Goal: Task Accomplishment & Management: Complete application form

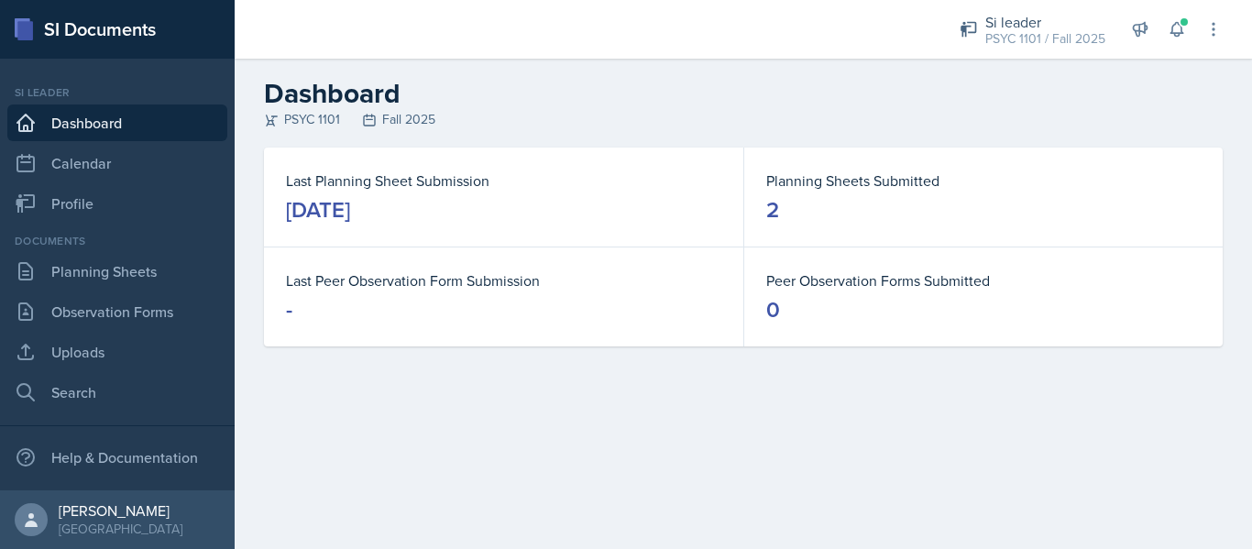
click at [990, 63] on header "Dashboard PSYC 1101 Fall 2025" at bounding box center [743, 103] width 1017 height 89
click at [1029, 21] on div "Si leader" at bounding box center [1045, 22] width 120 height 22
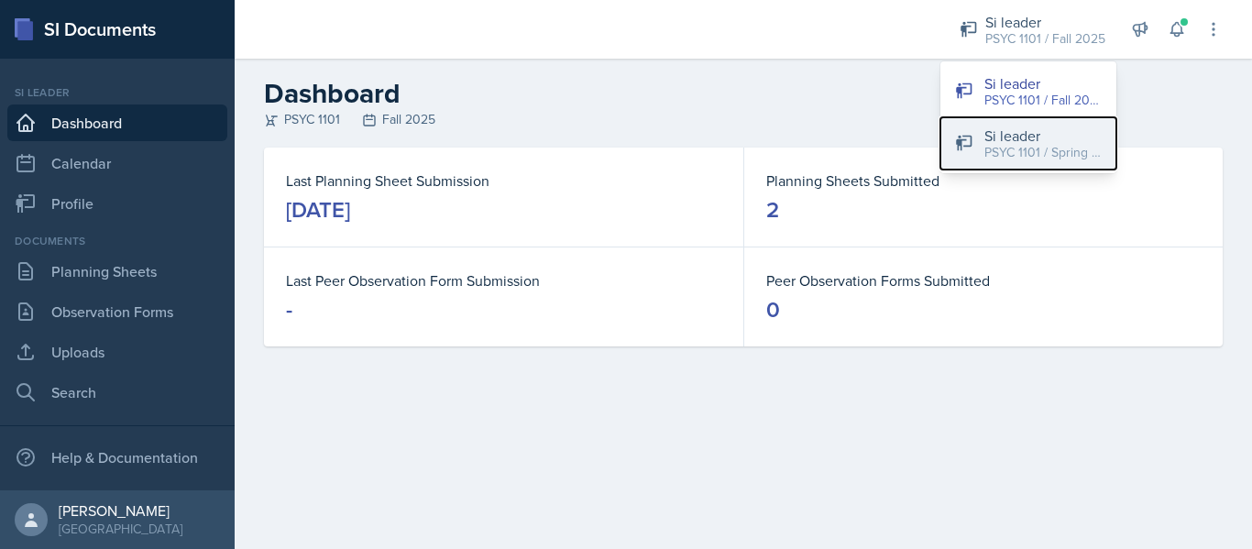
click at [1020, 148] on div "PSYC 1101 / Spring 2025" at bounding box center [1042, 152] width 117 height 19
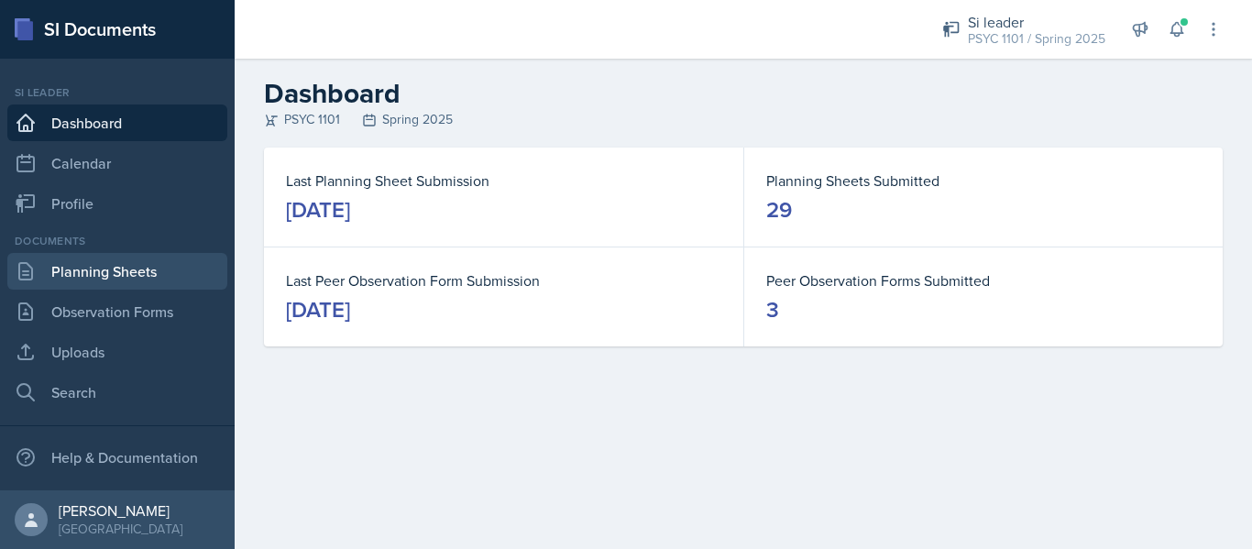
click at [143, 273] on link "Planning Sheets" at bounding box center [117, 271] width 220 height 37
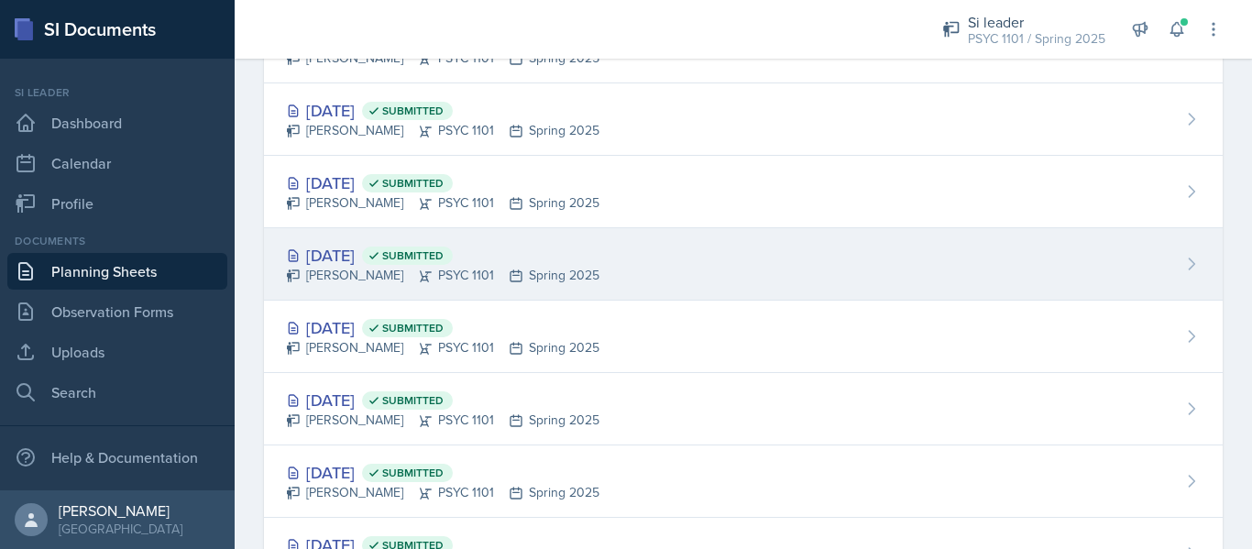
scroll to position [1695, 0]
click at [633, 179] on div "[DATE] Submitted [PERSON_NAME] PSYC 1101 Spring 2025" at bounding box center [743, 192] width 958 height 72
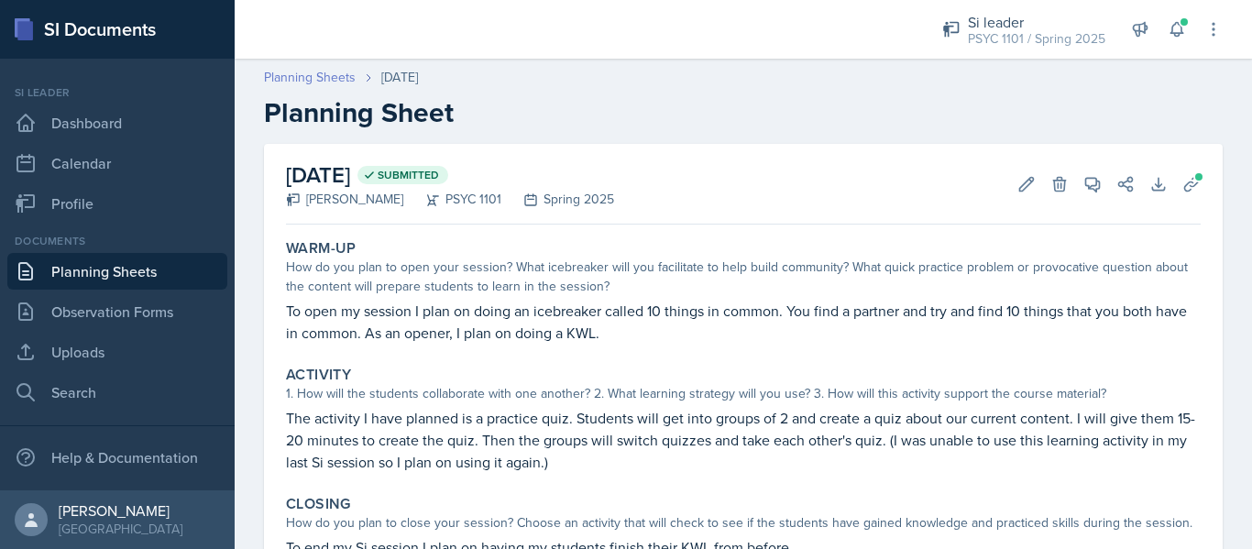
click at [314, 78] on link "Planning Sheets" at bounding box center [310, 77] width 92 height 19
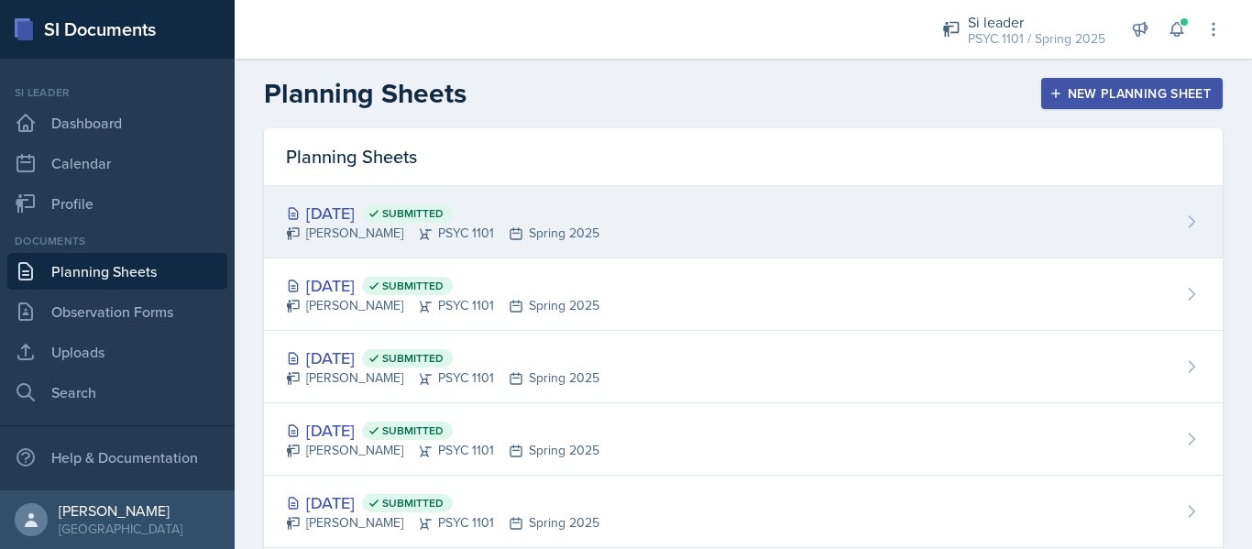
click at [374, 215] on div "[DATE] Submitted" at bounding box center [442, 213] width 313 height 25
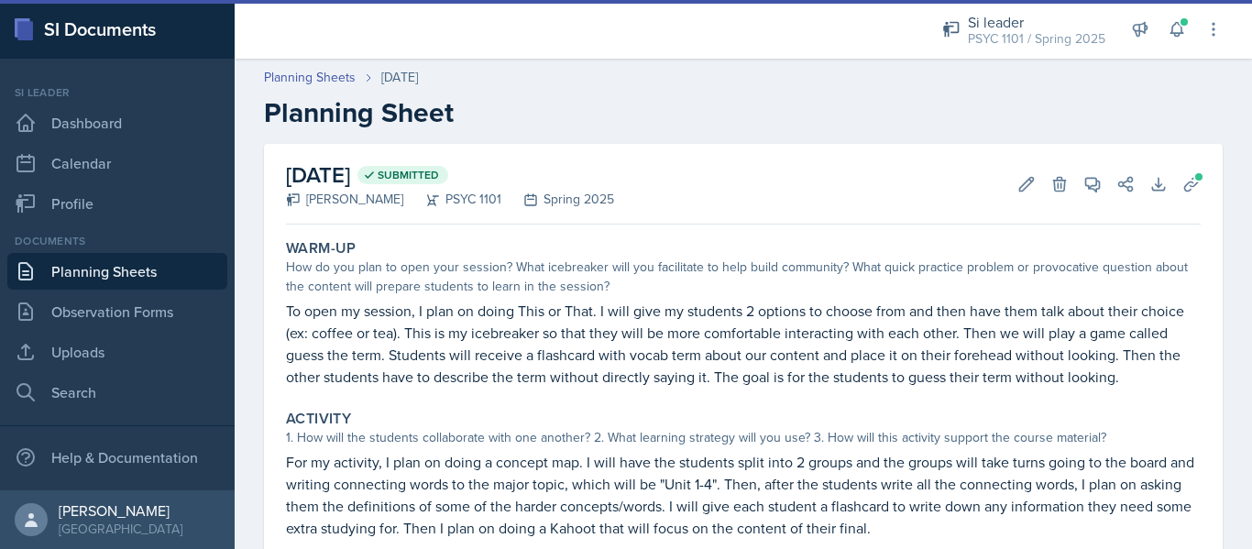
scroll to position [4, 0]
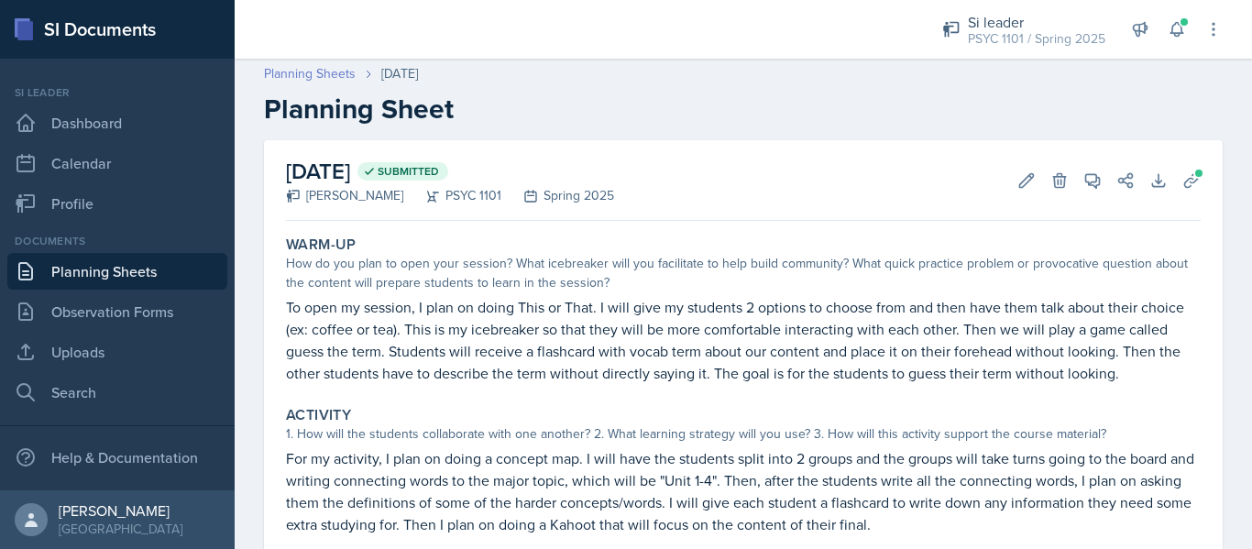
click at [320, 73] on link "Planning Sheets" at bounding box center [310, 73] width 92 height 19
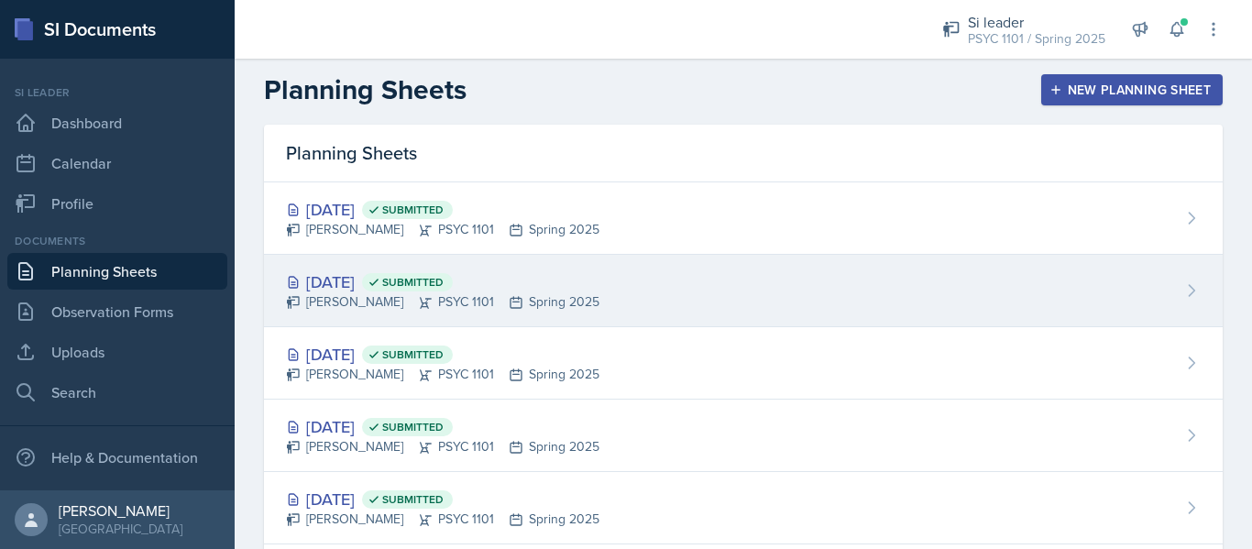
click at [383, 282] on div "[DATE] Submitted" at bounding box center [442, 281] width 313 height 25
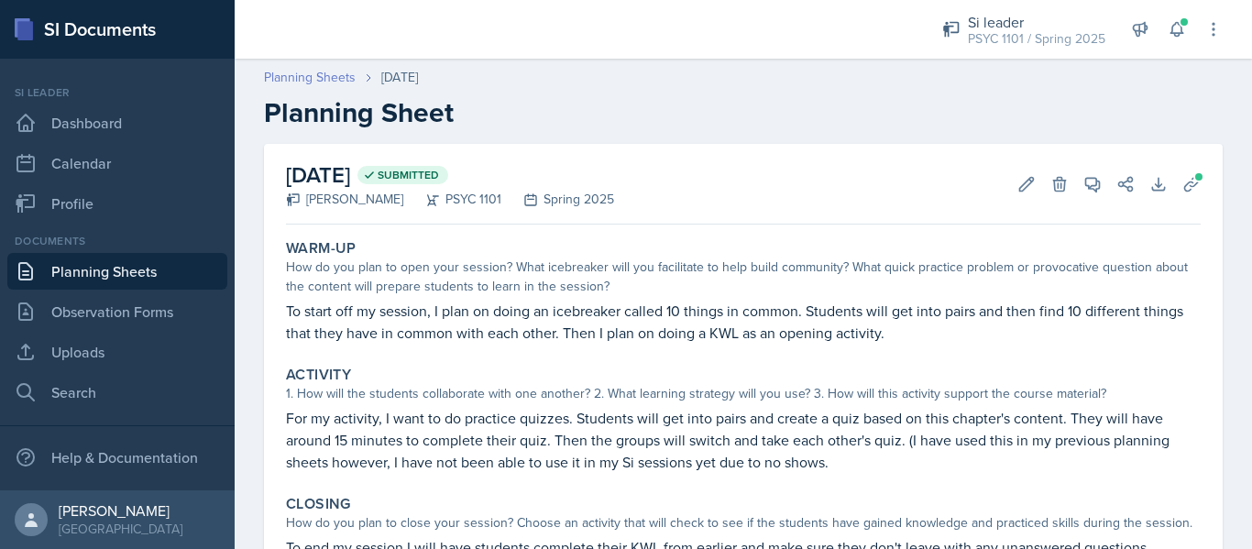
click at [342, 72] on link "Planning Sheets" at bounding box center [310, 77] width 92 height 19
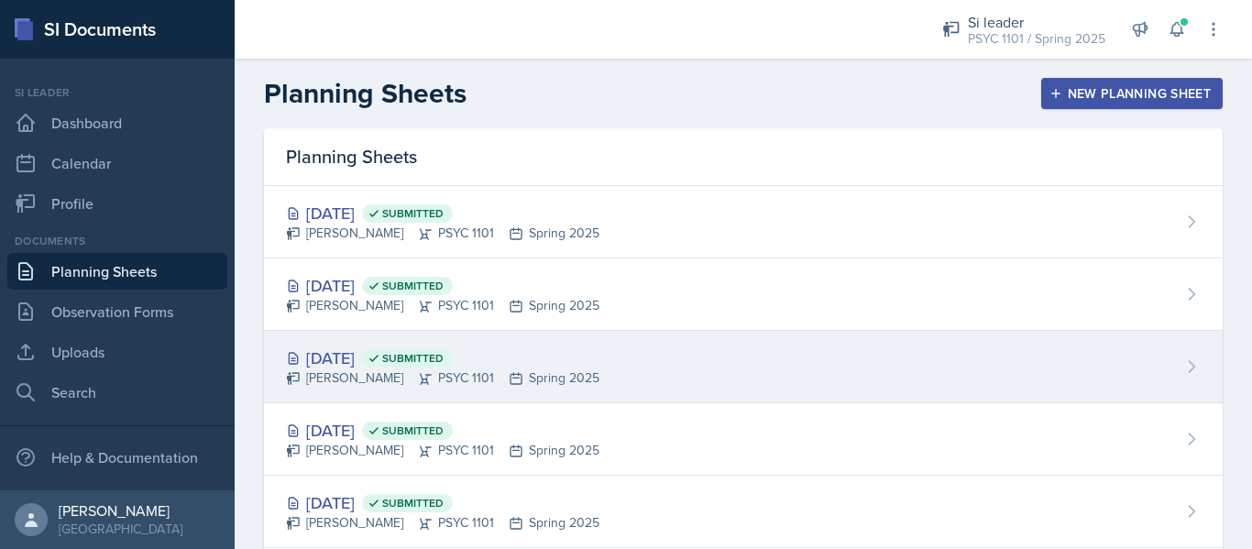
click at [410, 353] on div "[DATE] Submitted" at bounding box center [442, 357] width 313 height 25
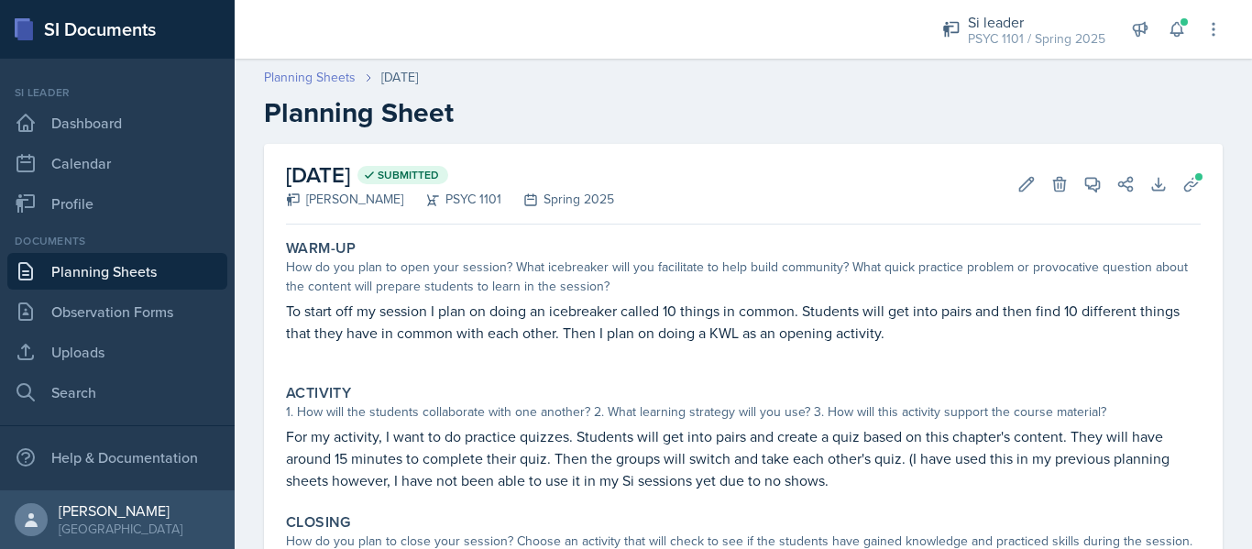
click at [332, 77] on link "Planning Sheets" at bounding box center [310, 77] width 92 height 19
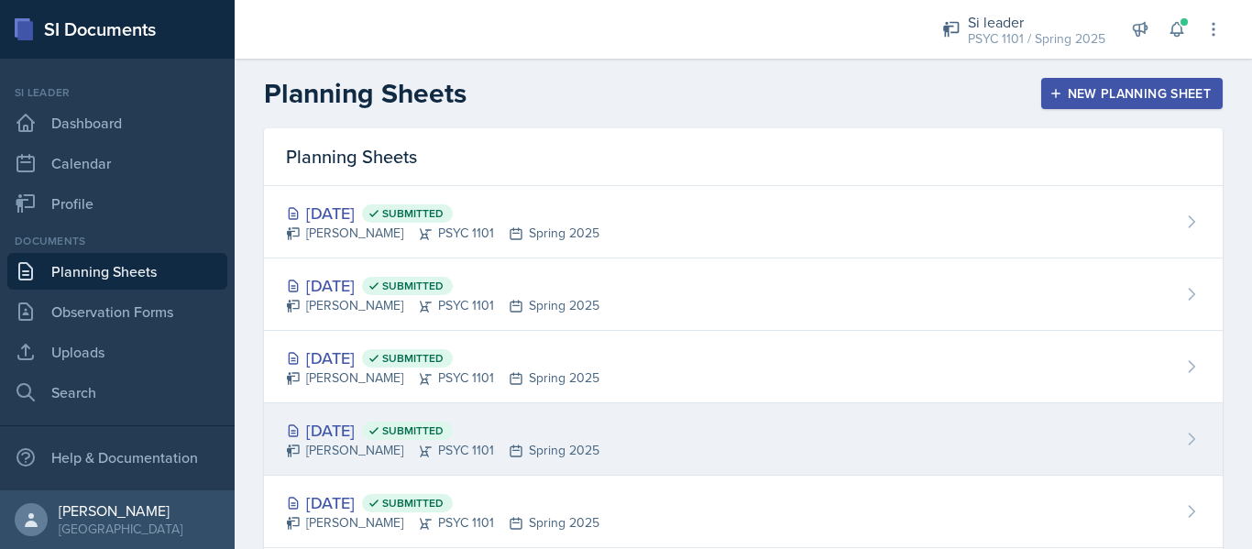
click at [443, 436] on span "Submitted" at bounding box center [412, 430] width 61 height 15
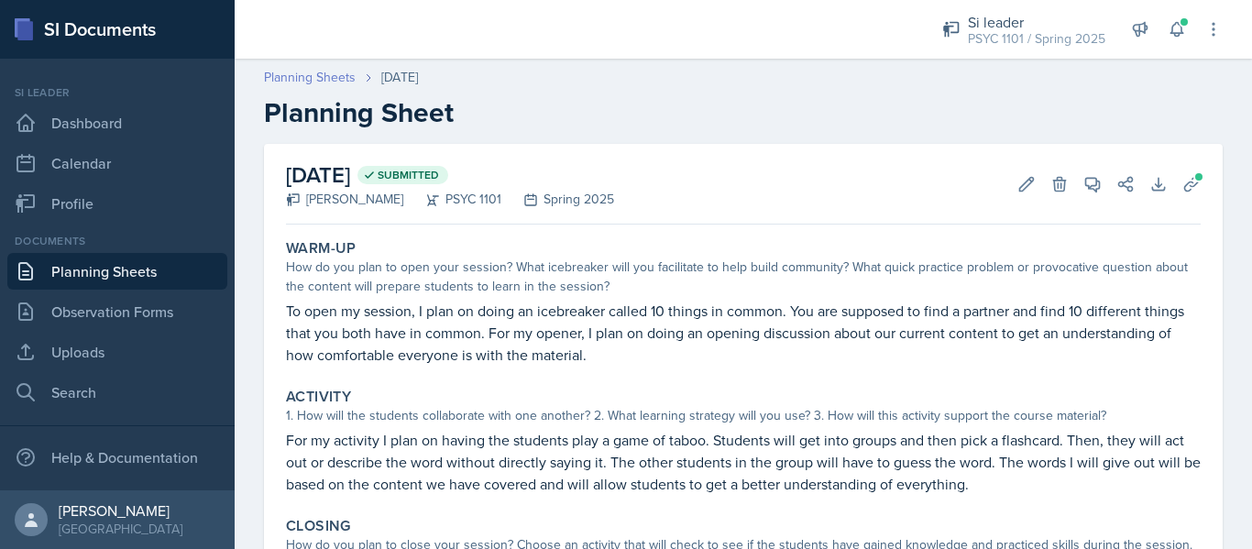
click at [296, 82] on link "Planning Sheets" at bounding box center [310, 77] width 92 height 19
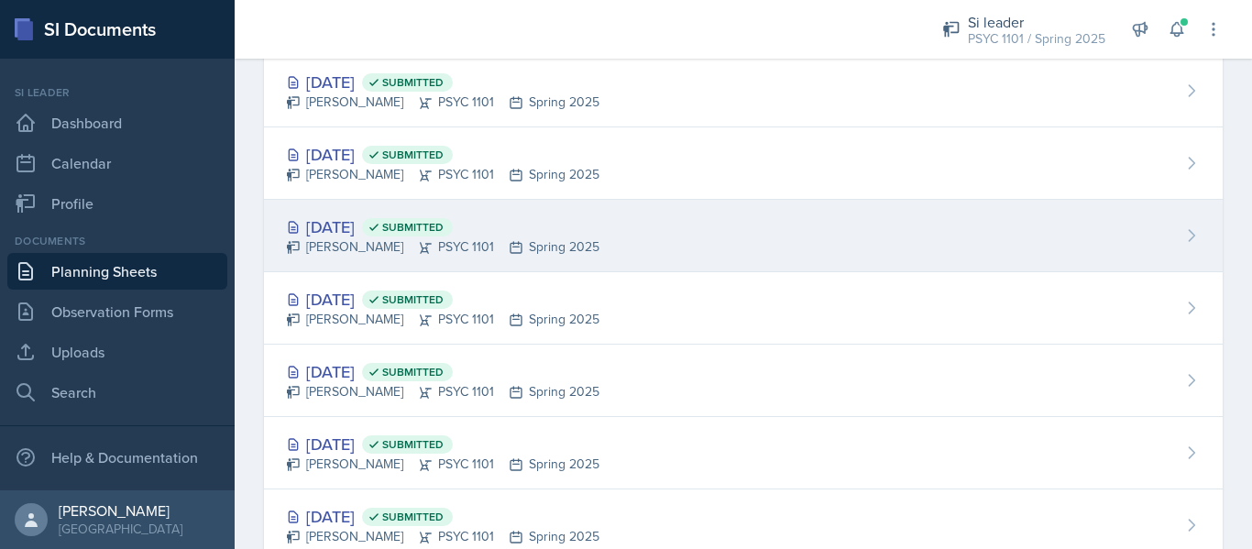
scroll to position [133, 0]
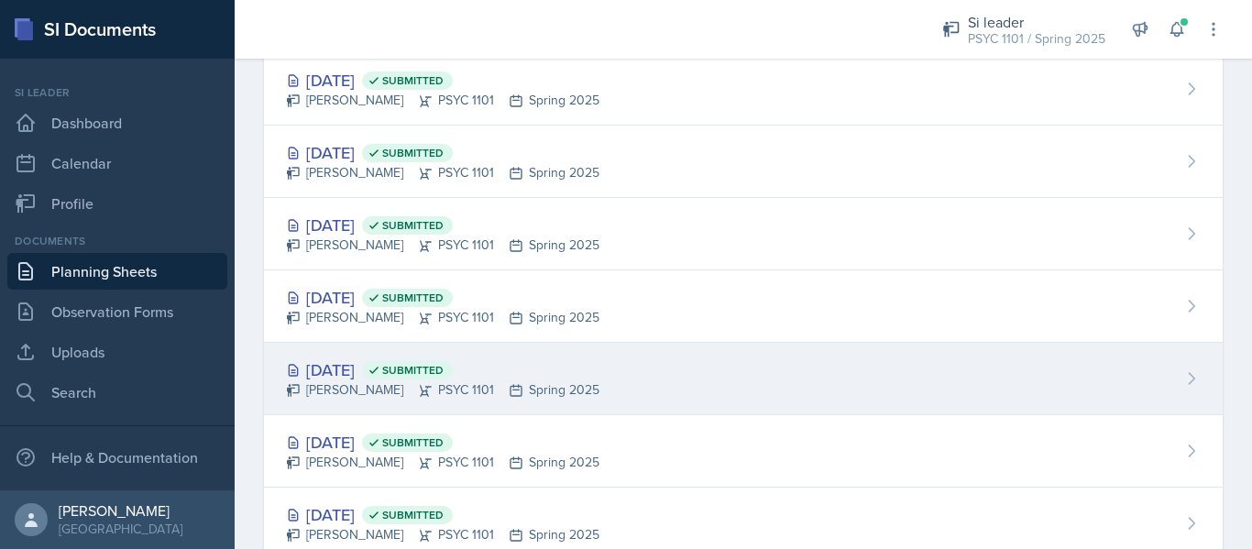
click at [398, 371] on div "[DATE] Submitted" at bounding box center [442, 369] width 313 height 25
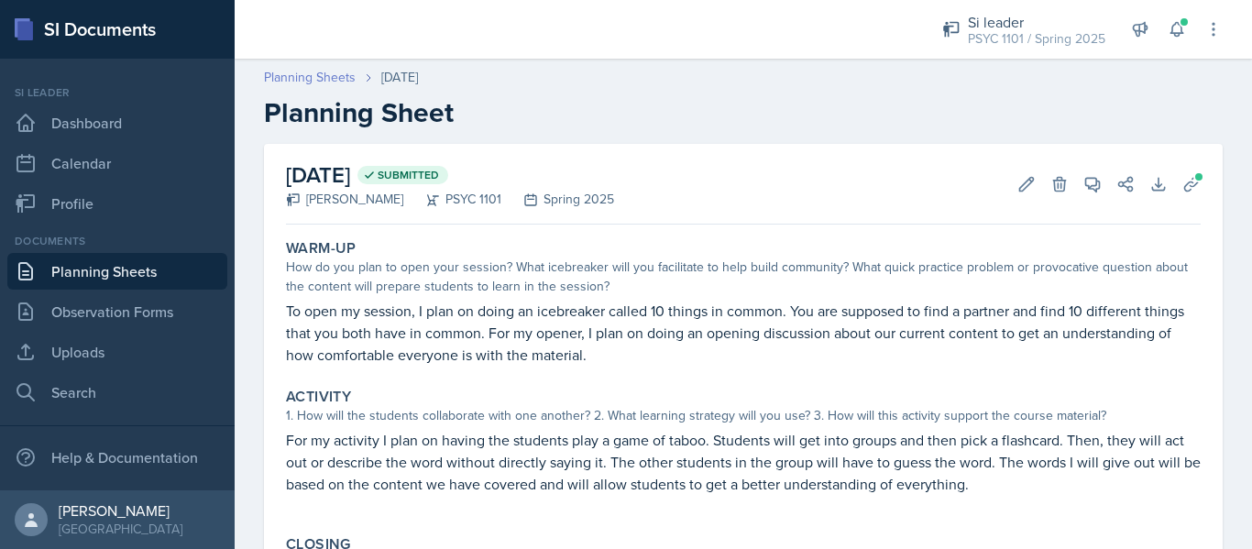
click at [335, 84] on link "Planning Sheets" at bounding box center [310, 77] width 92 height 19
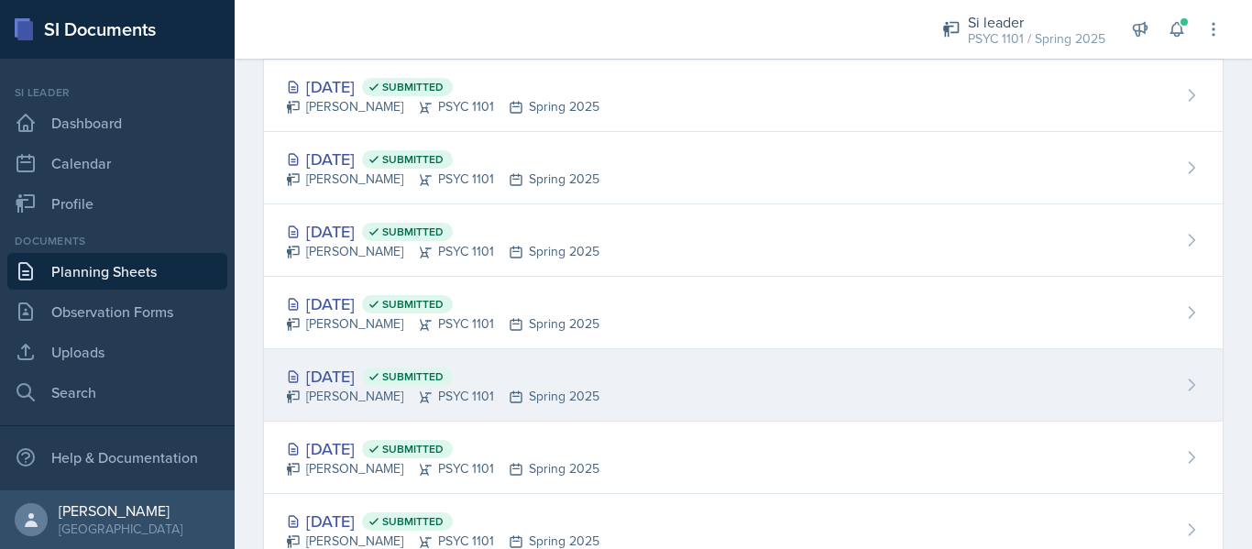
scroll to position [200, 0]
click at [381, 378] on div "[DATE] Submitted" at bounding box center [442, 375] width 313 height 25
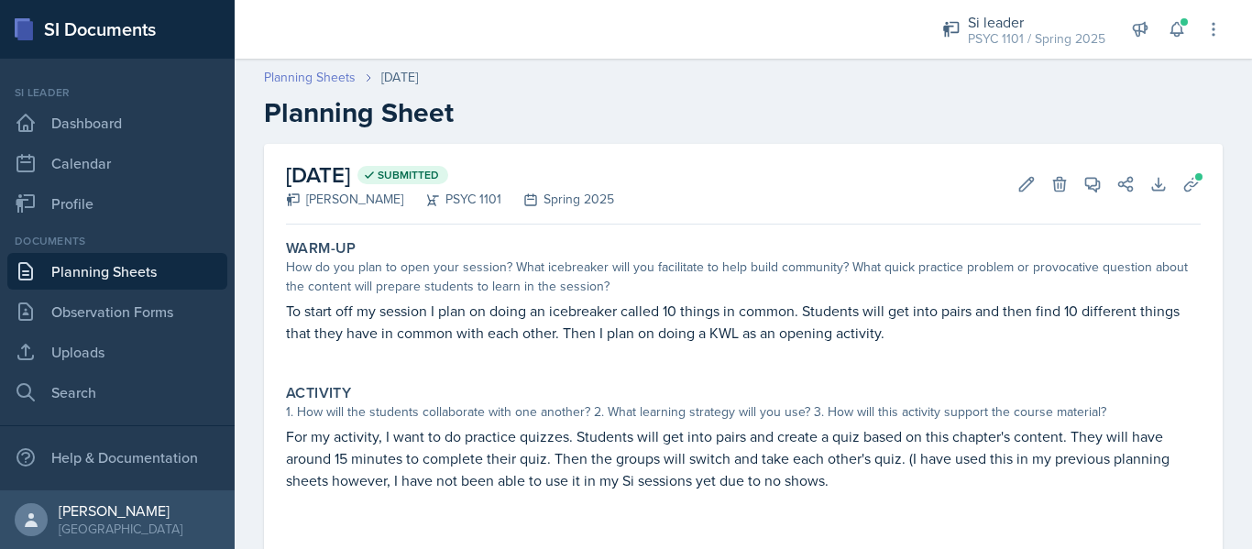
click at [334, 83] on link "Planning Sheets" at bounding box center [310, 77] width 92 height 19
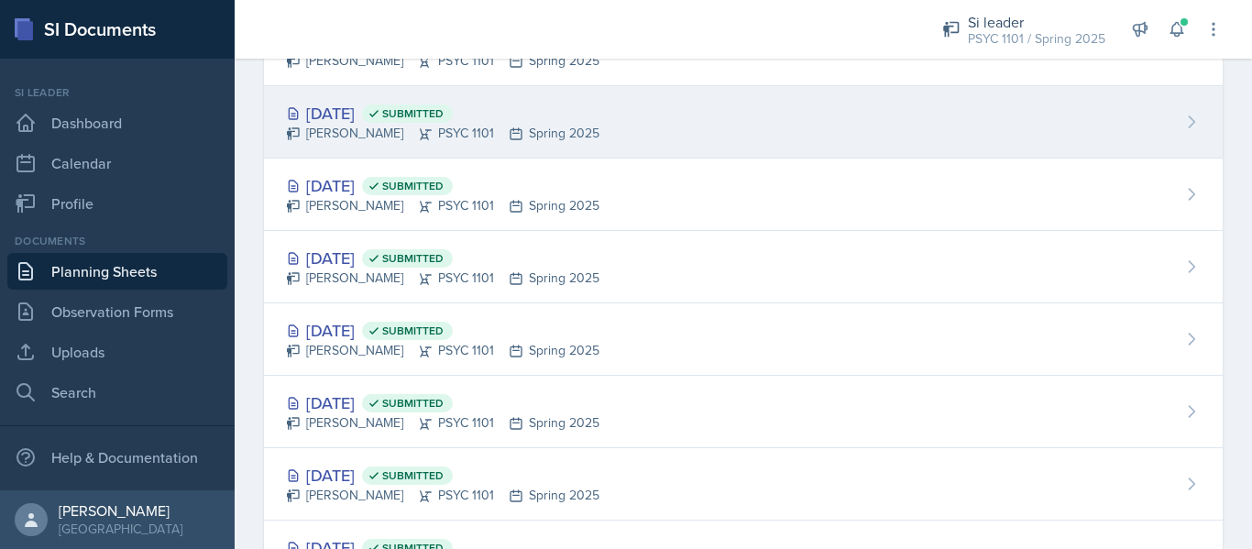
scroll to position [252, 0]
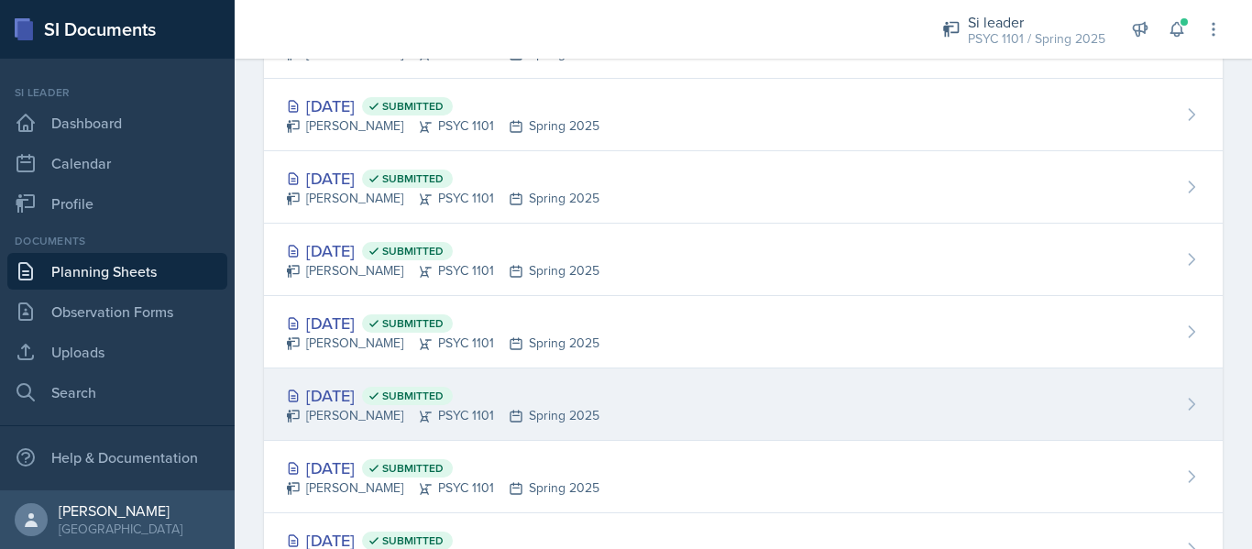
click at [399, 399] on div "[DATE] Submitted" at bounding box center [442, 395] width 313 height 25
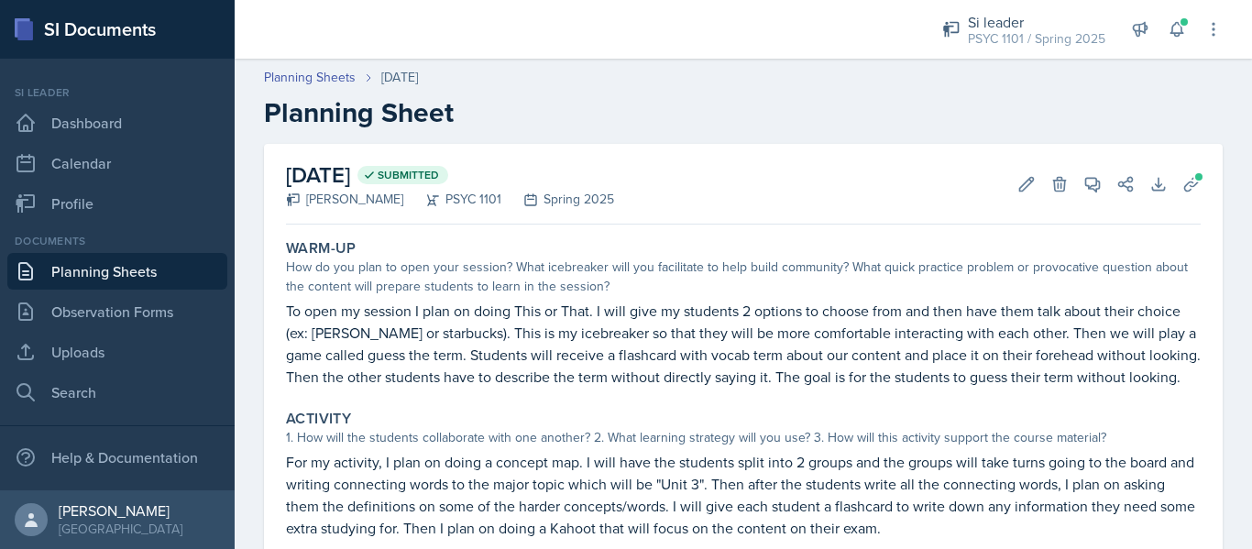
scroll to position [7, 0]
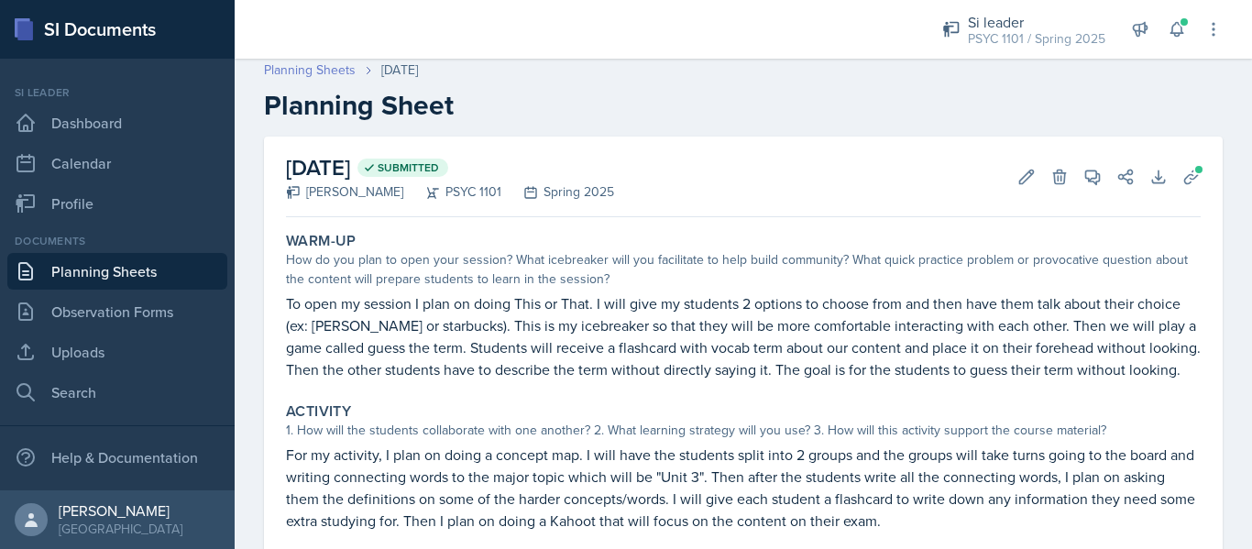
click at [331, 65] on link "Planning Sheets" at bounding box center [310, 69] width 92 height 19
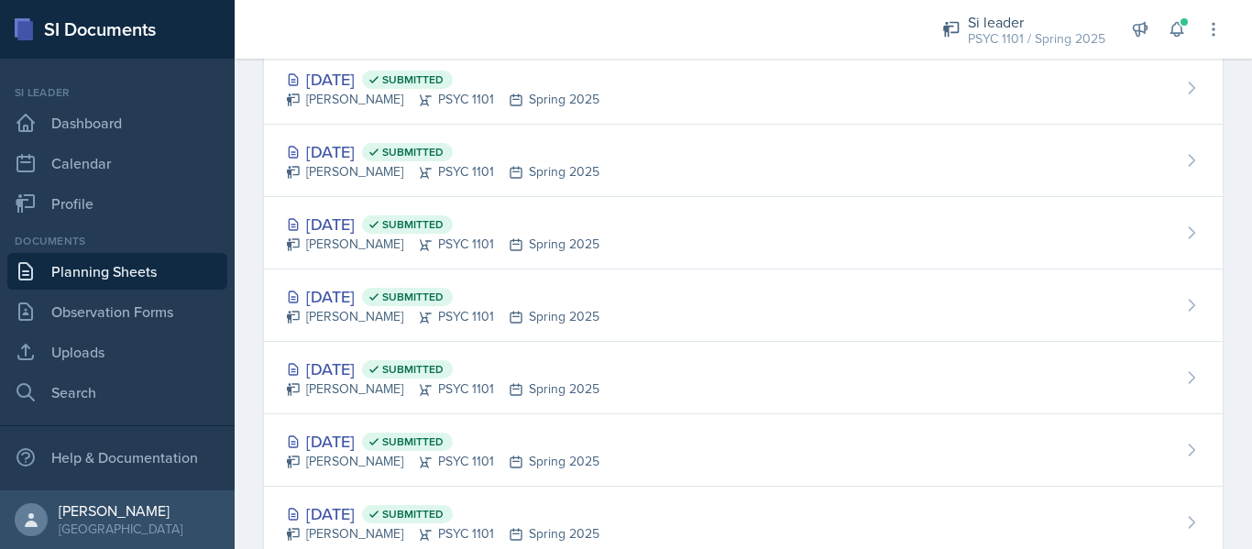
scroll to position [353, 0]
click at [400, 383] on div "[PERSON_NAME] PSYC 1101 Spring 2025" at bounding box center [442, 387] width 313 height 19
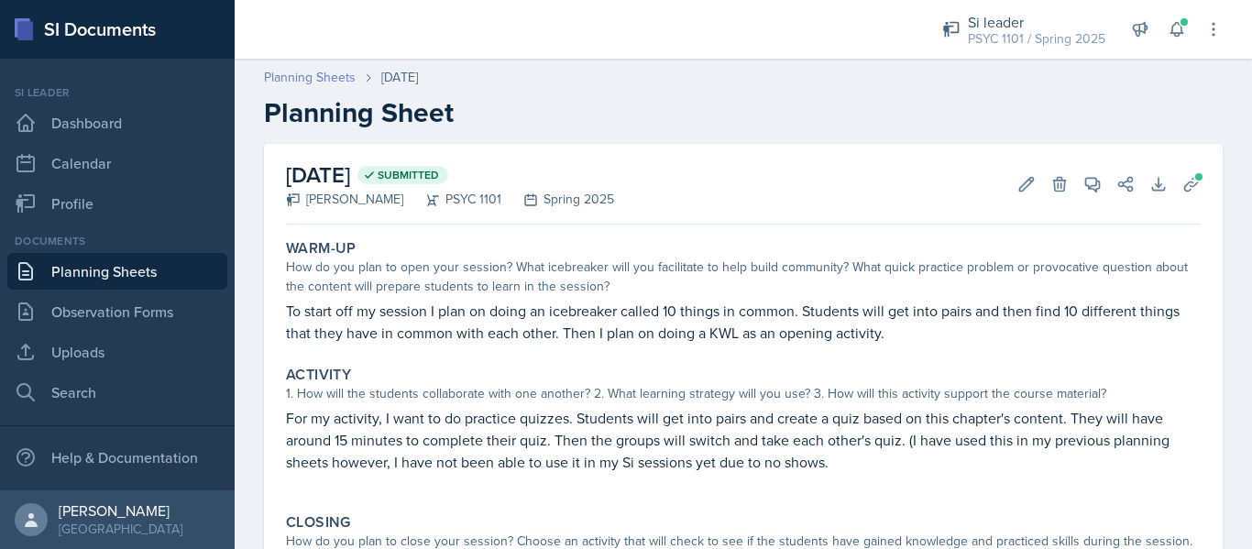
click at [341, 80] on link "Planning Sheets" at bounding box center [310, 77] width 92 height 19
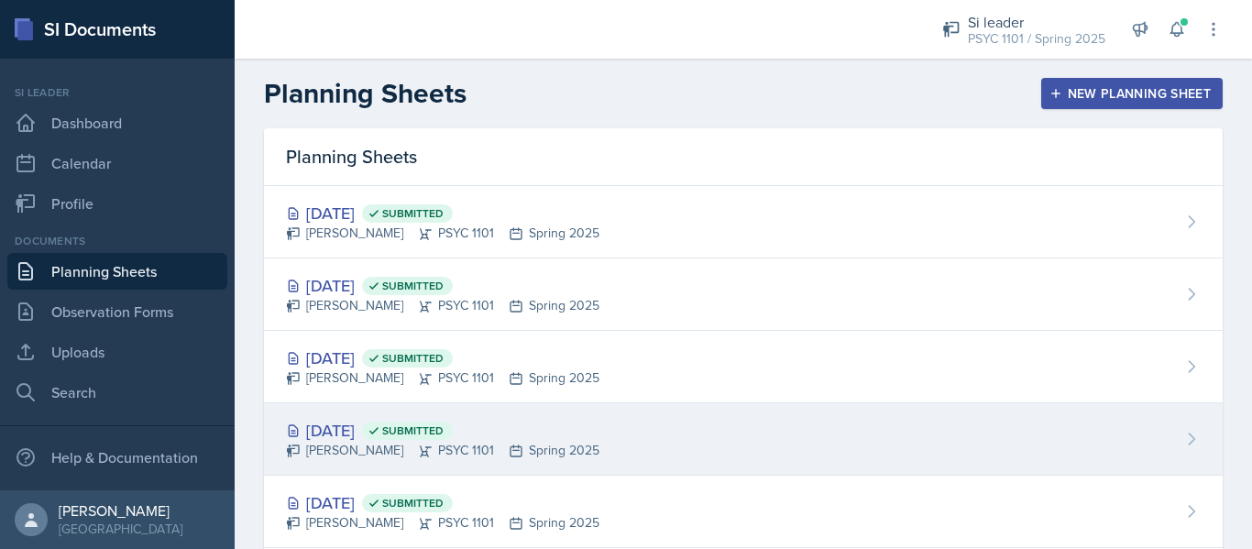
scroll to position [492, 0]
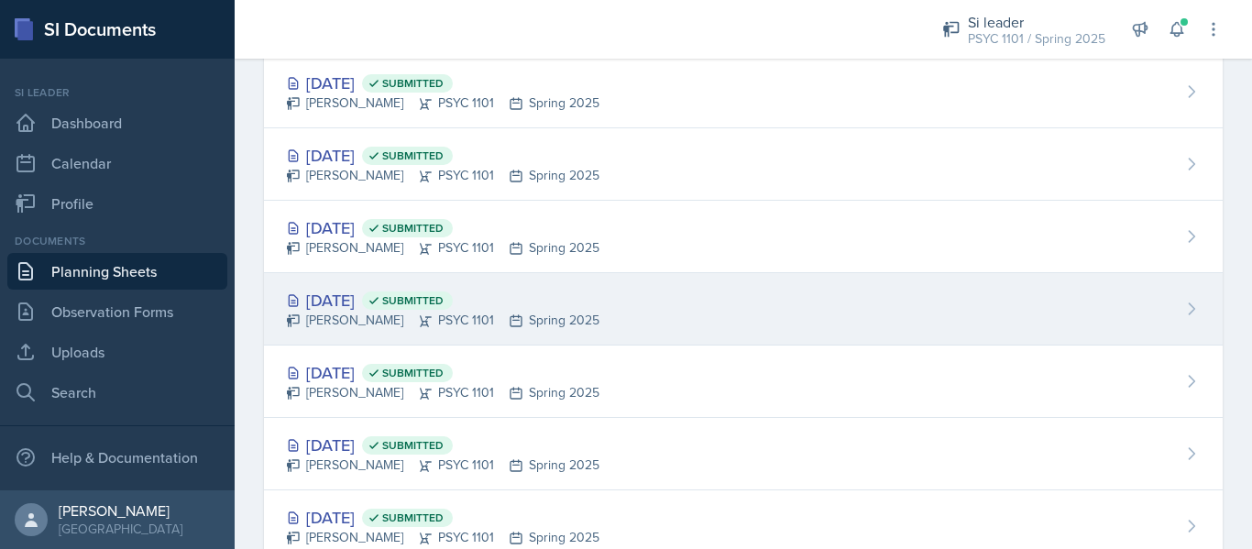
click at [353, 280] on div "[DATE] Submitted [PERSON_NAME] PSYC 1101 Spring 2025" at bounding box center [743, 309] width 958 height 72
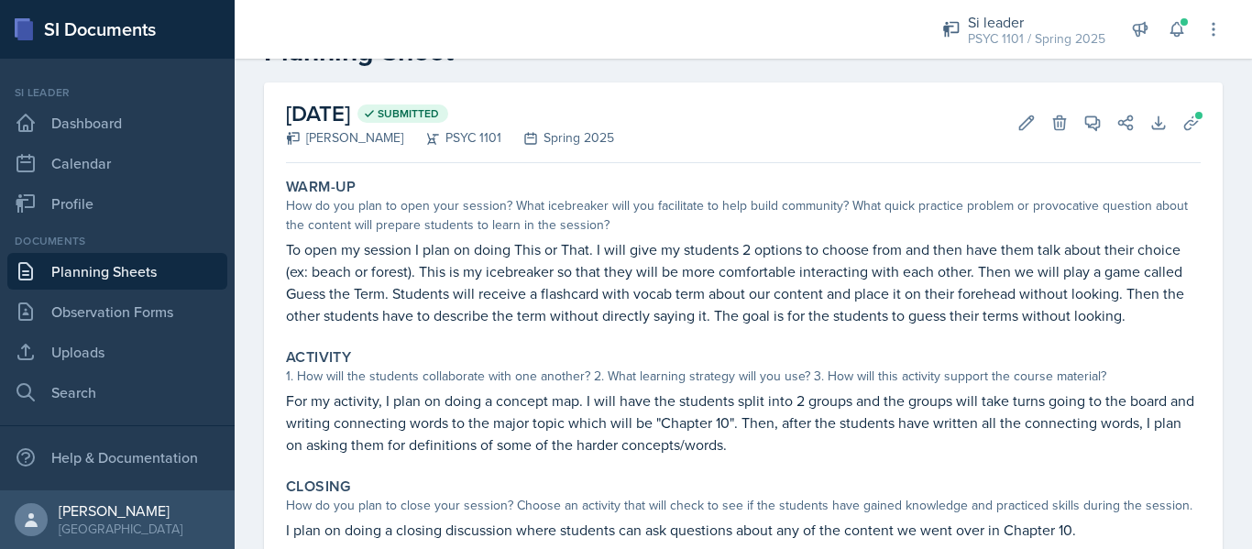
click at [403, 142] on div "PSYC 1101" at bounding box center [452, 137] width 98 height 19
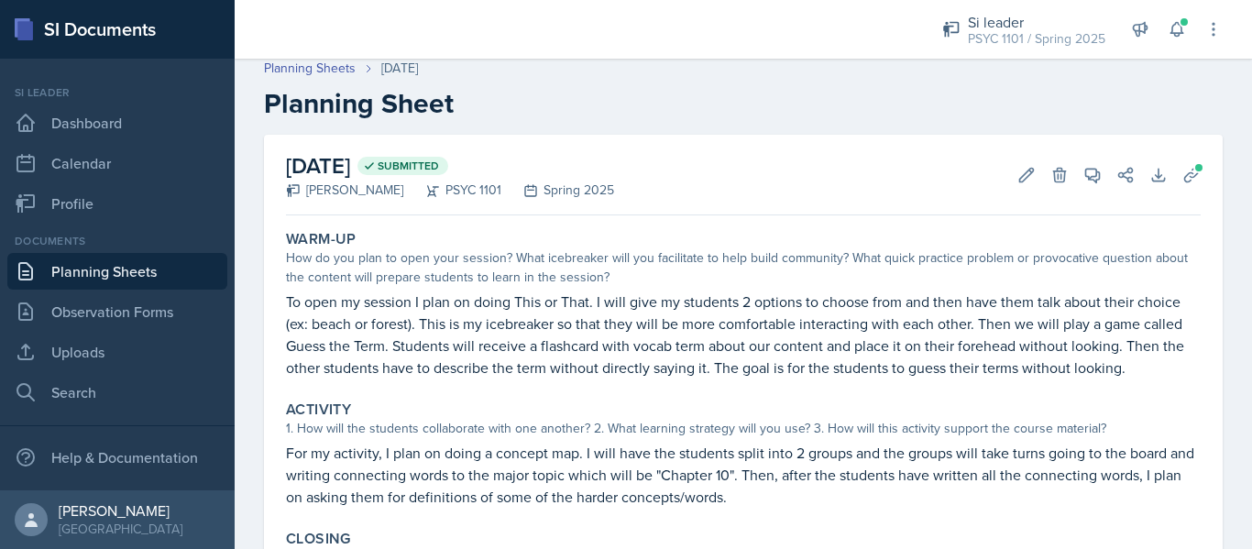
scroll to position [8, 0]
click at [339, 65] on link "Planning Sheets" at bounding box center [310, 69] width 92 height 19
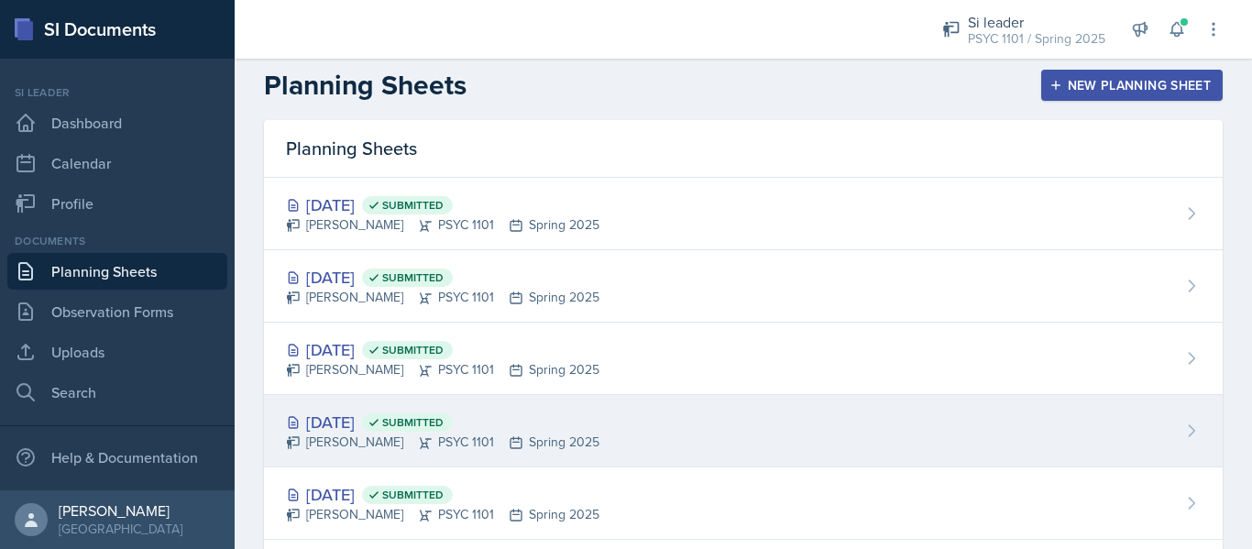
click at [347, 431] on div "[DATE] Submitted" at bounding box center [442, 422] width 313 height 25
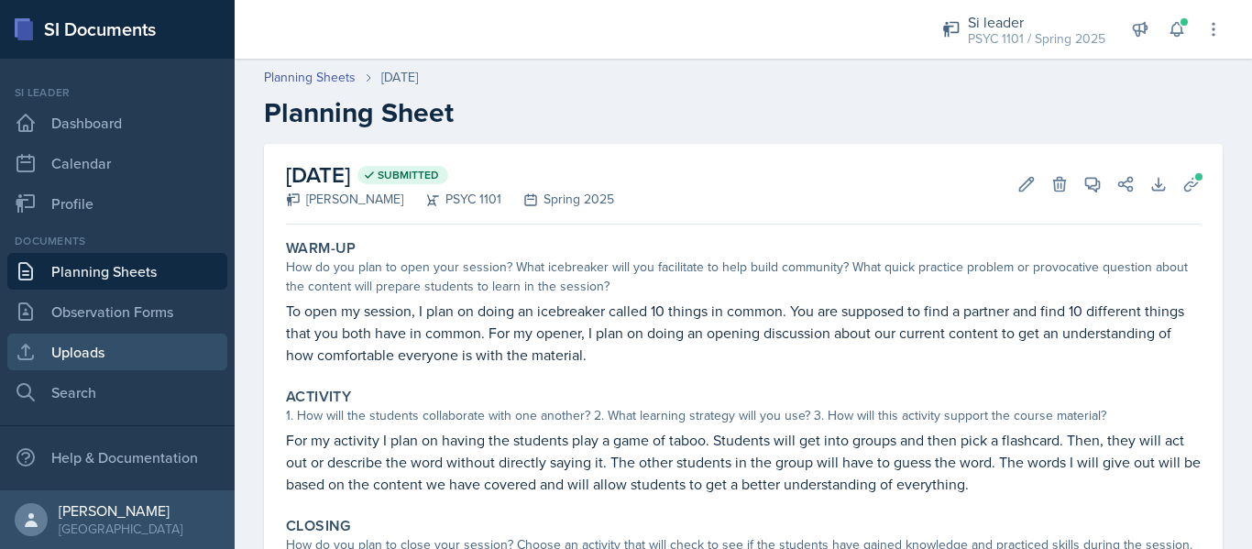
click at [118, 340] on link "Uploads" at bounding box center [117, 352] width 220 height 37
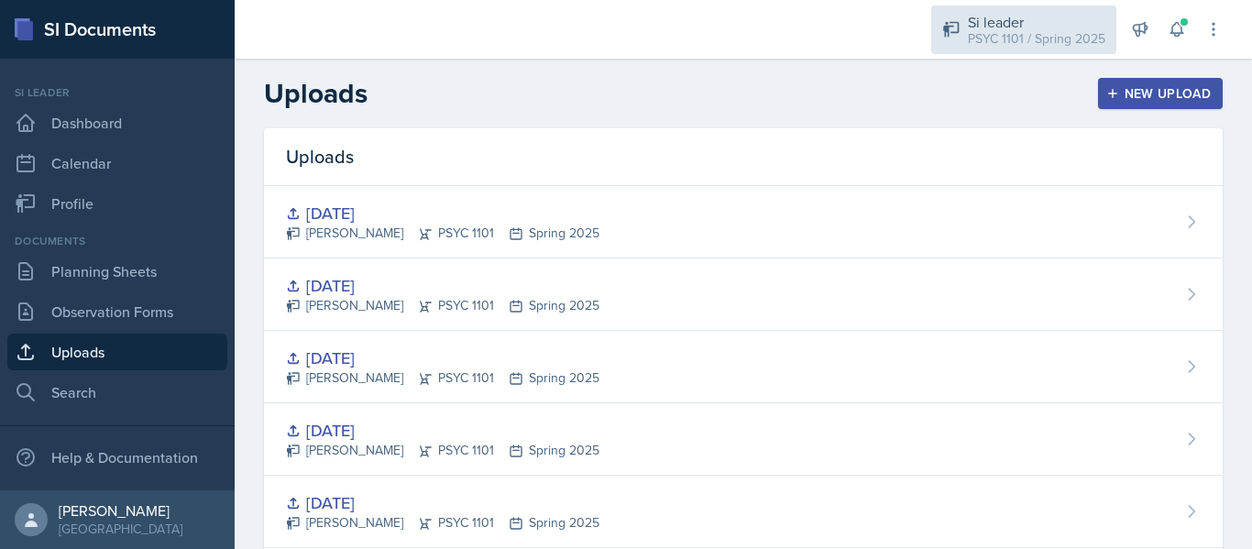
click at [1069, 12] on div "Si leader" at bounding box center [1036, 22] width 137 height 22
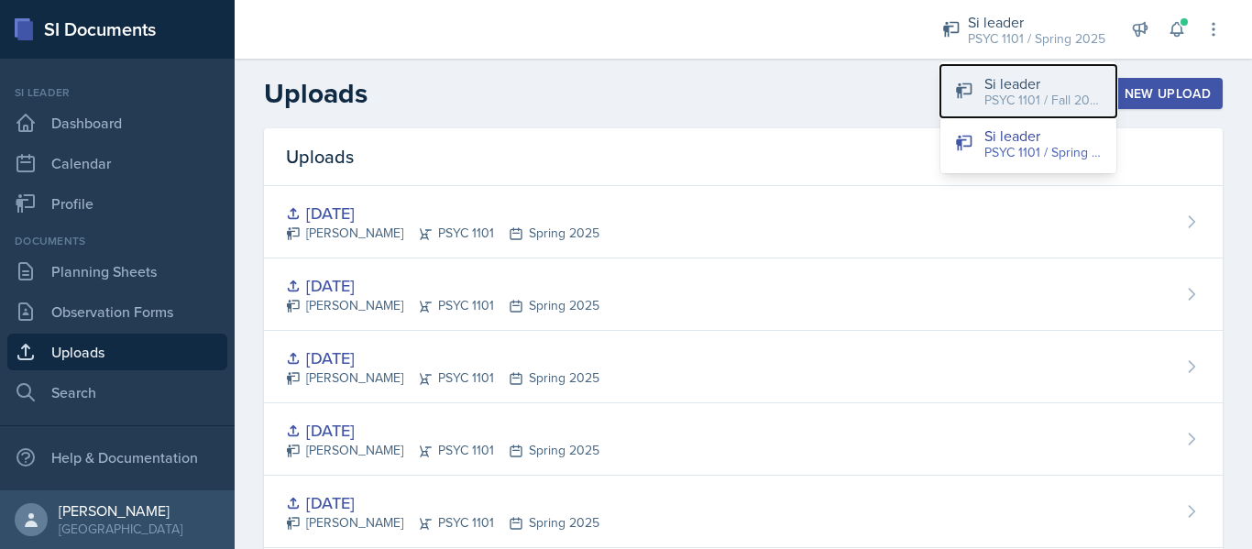
click at [1034, 85] on div "Si leader" at bounding box center [1042, 83] width 117 height 22
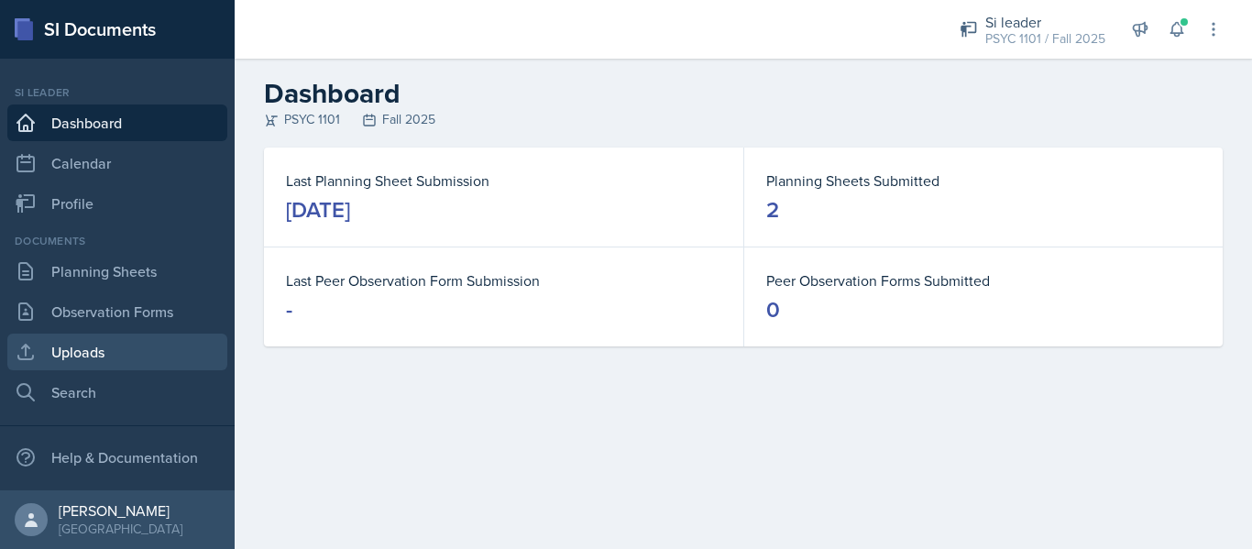
click at [91, 350] on link "Uploads" at bounding box center [117, 352] width 220 height 37
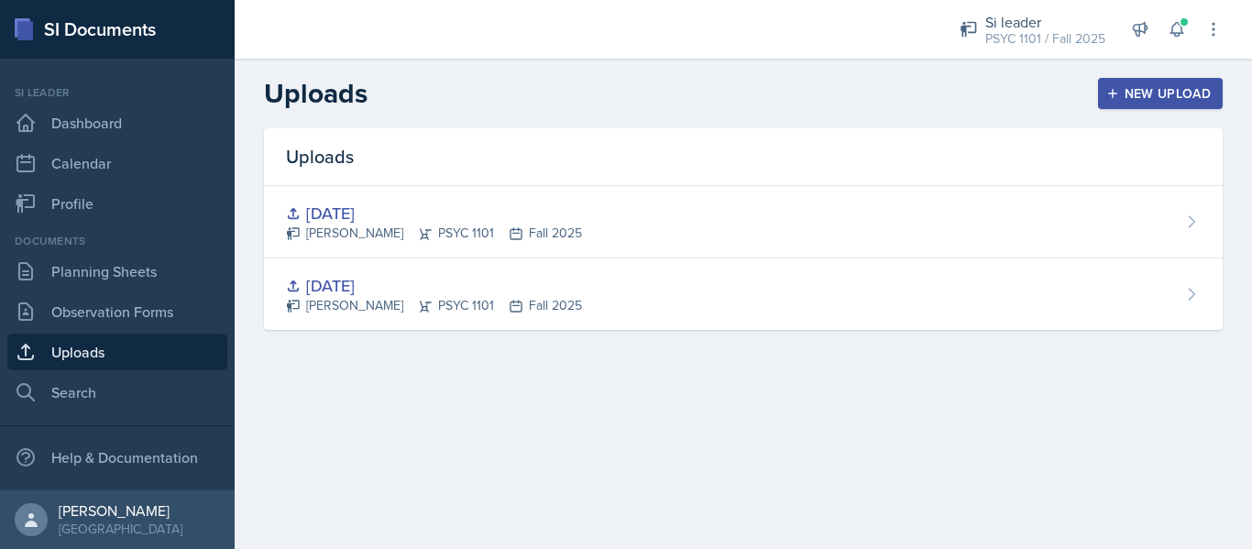
click at [1149, 95] on div "New Upload" at bounding box center [1161, 93] width 102 height 15
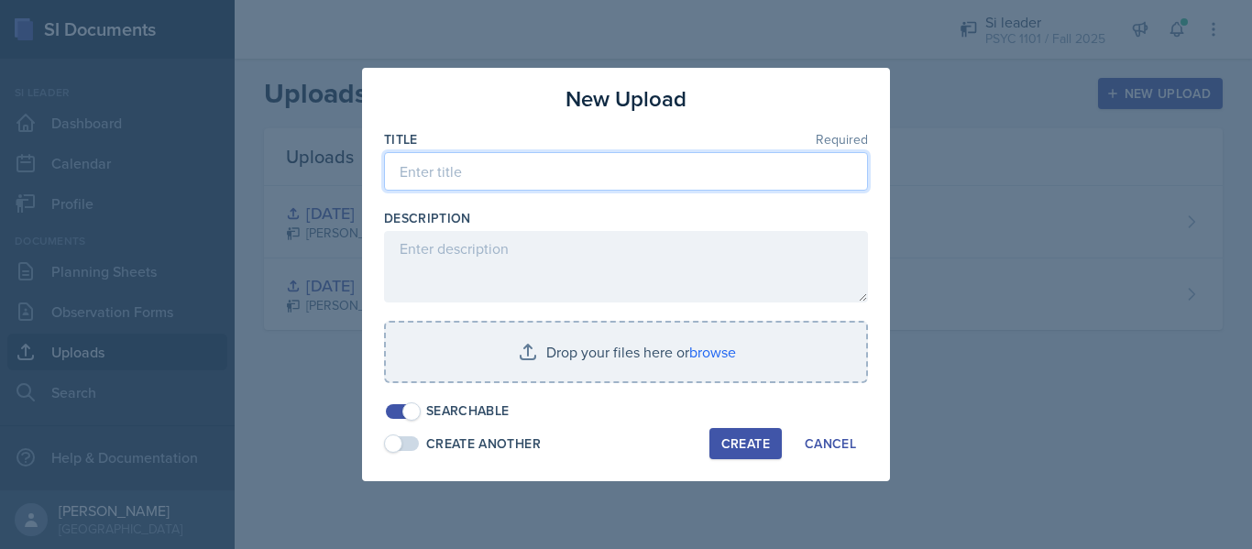
click at [704, 167] on input at bounding box center [626, 171] width 484 height 38
type input "[DATE]"
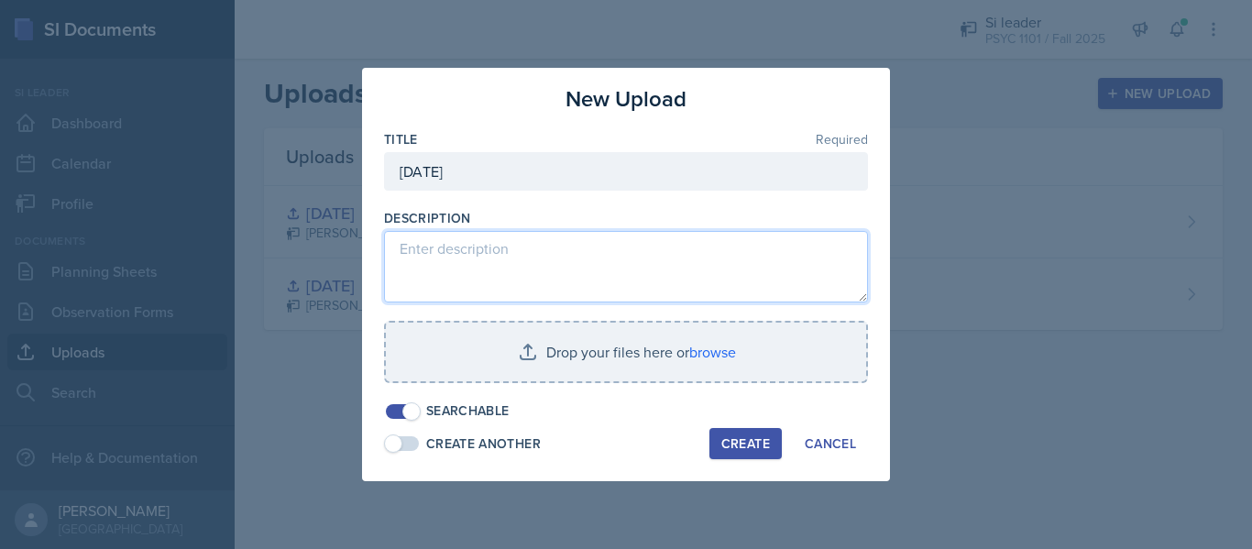
click at [544, 248] on textarea at bounding box center [626, 266] width 484 height 71
paste textarea "[URL][DOMAIN_NAME]"
click at [544, 248] on textarea "[URL]" at bounding box center [626, 266] width 484 height 71
type textarea "h"
paste textarea "[URL][DOMAIN_NAME]"
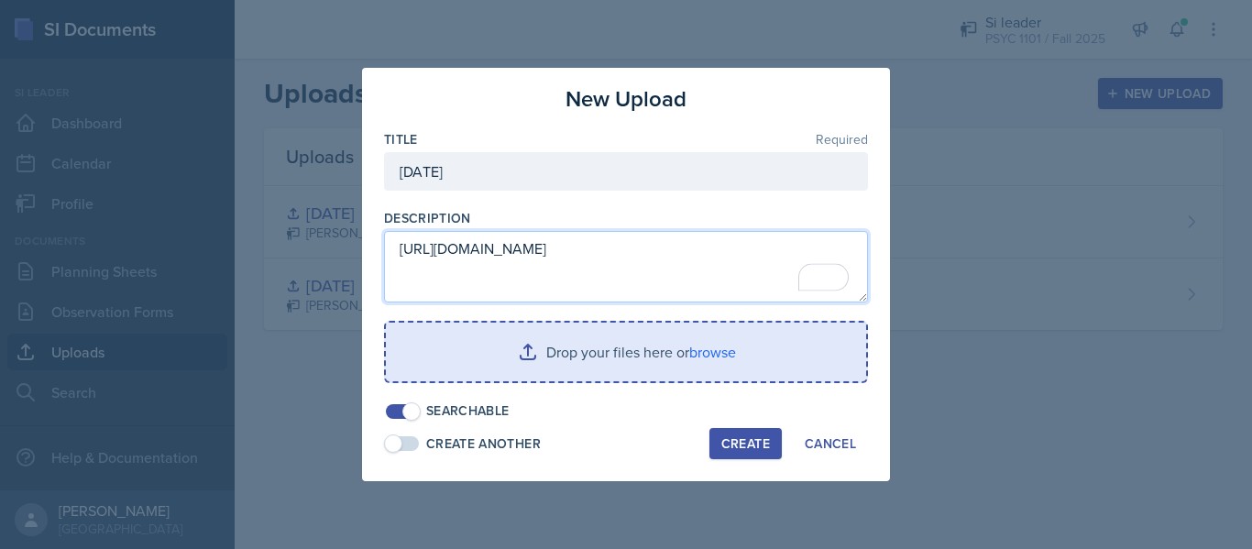
type textarea "[URL][DOMAIN_NAME]"
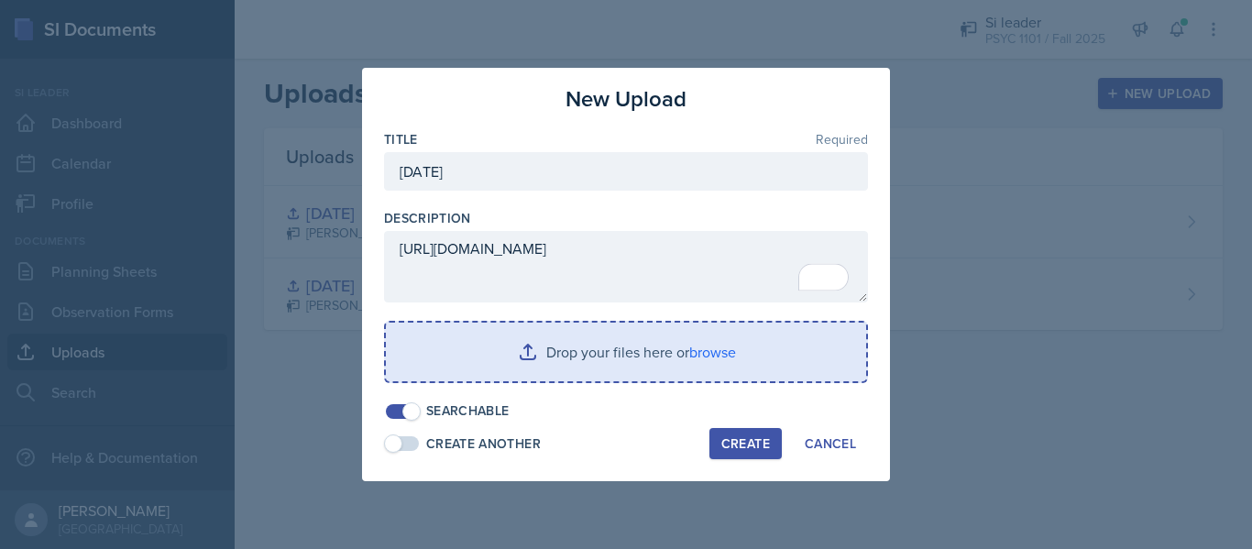
click at [630, 366] on input "file" at bounding box center [626, 352] width 480 height 59
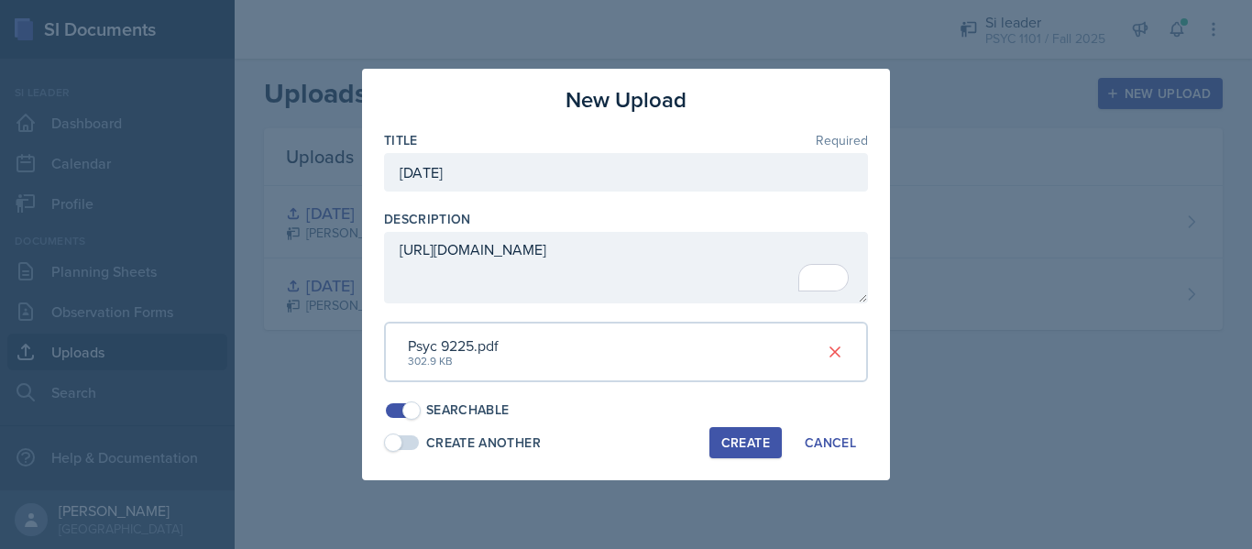
click at [737, 444] on div "Create" at bounding box center [745, 442] width 49 height 15
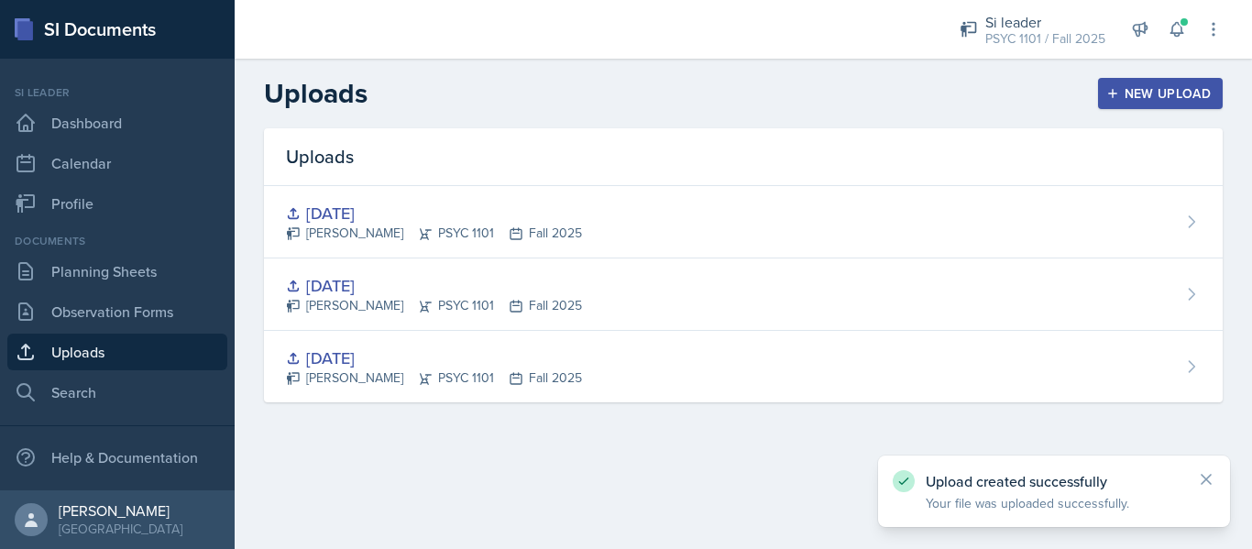
click at [1144, 94] on div "New Upload" at bounding box center [1161, 93] width 102 height 15
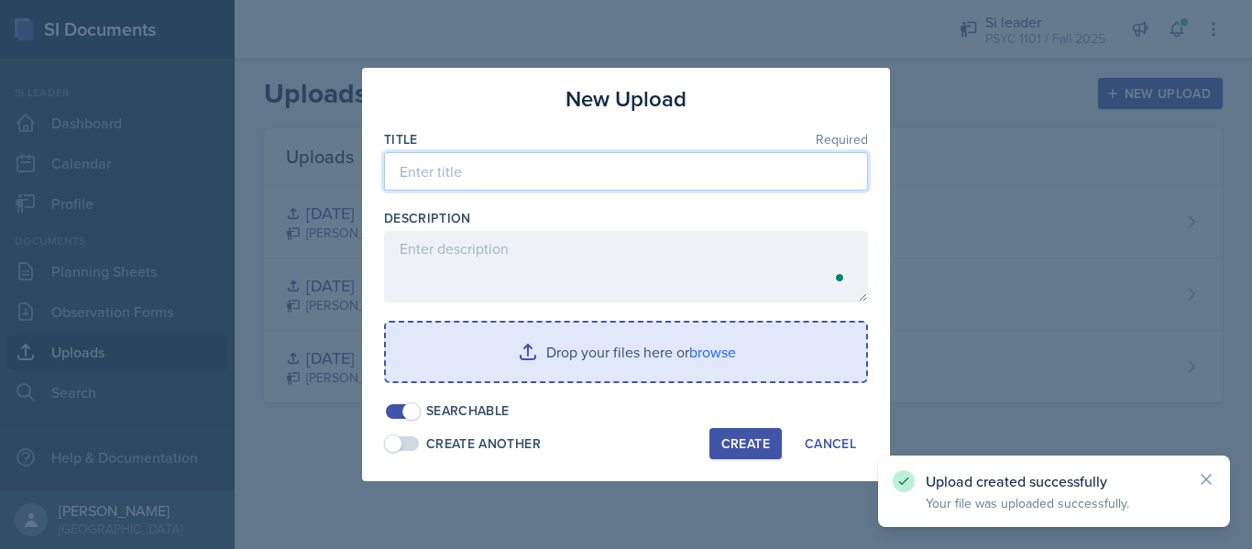
click at [640, 182] on input at bounding box center [626, 171] width 484 height 38
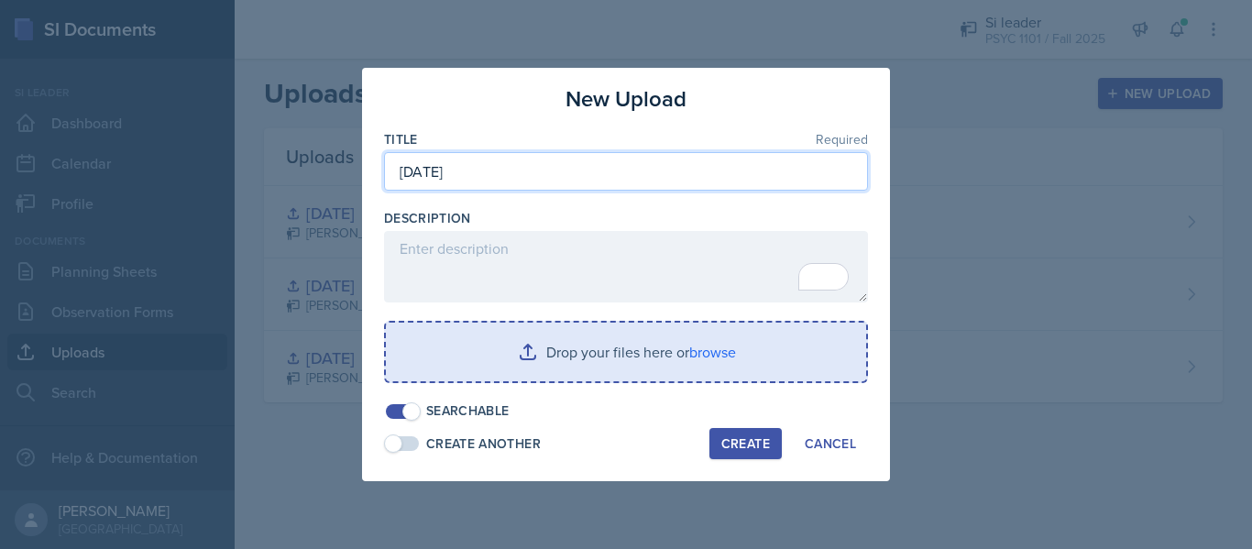
type input "[DATE]"
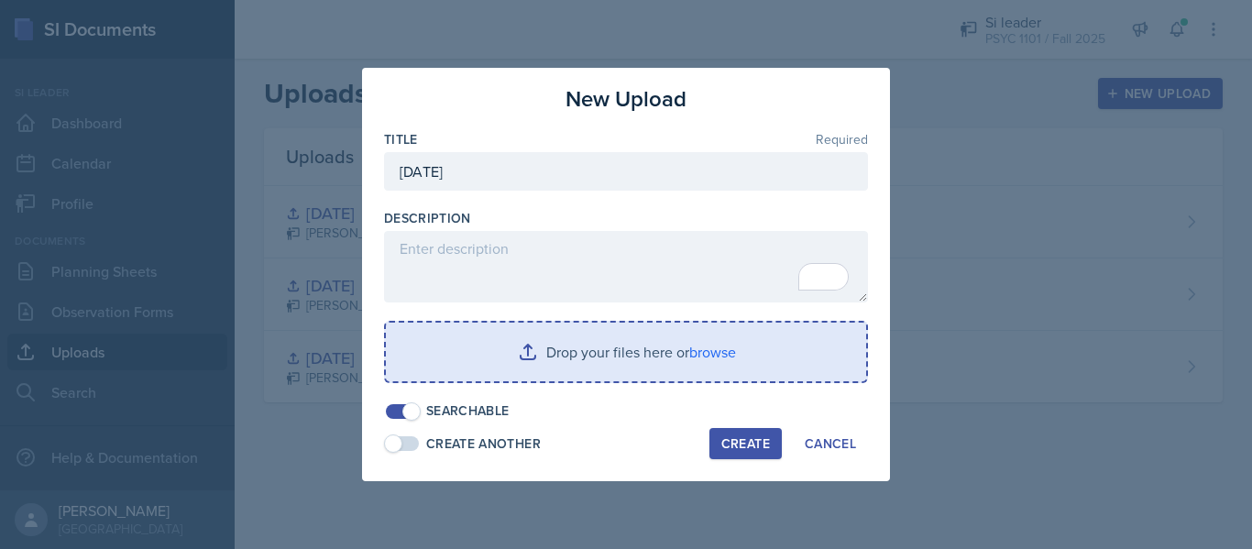
click at [609, 345] on input "file" at bounding box center [626, 352] width 480 height 59
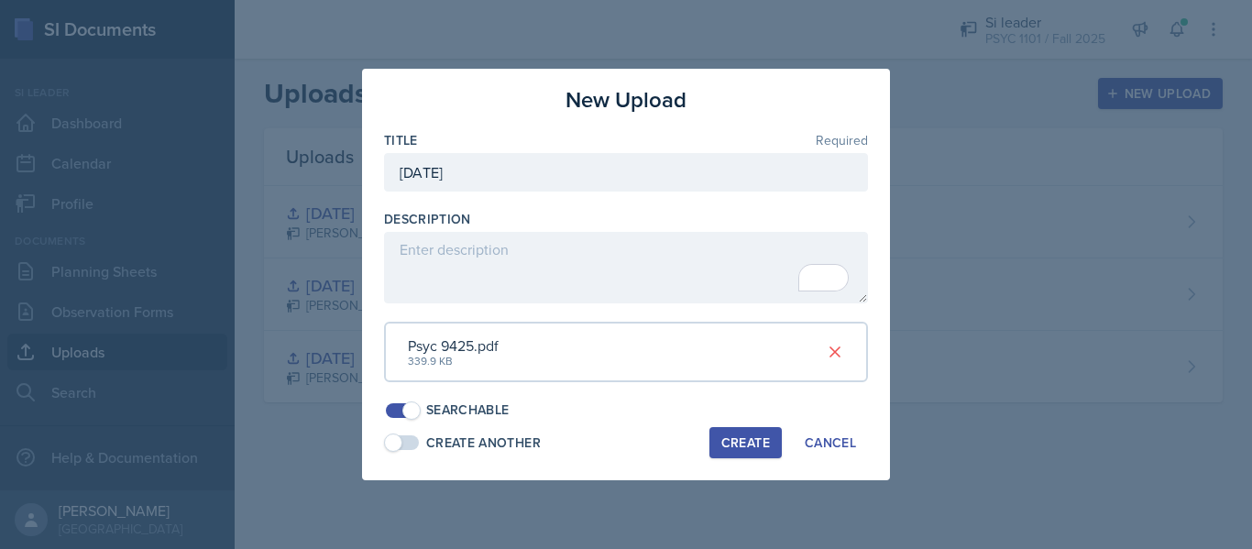
click at [723, 443] on div "Create" at bounding box center [745, 442] width 49 height 15
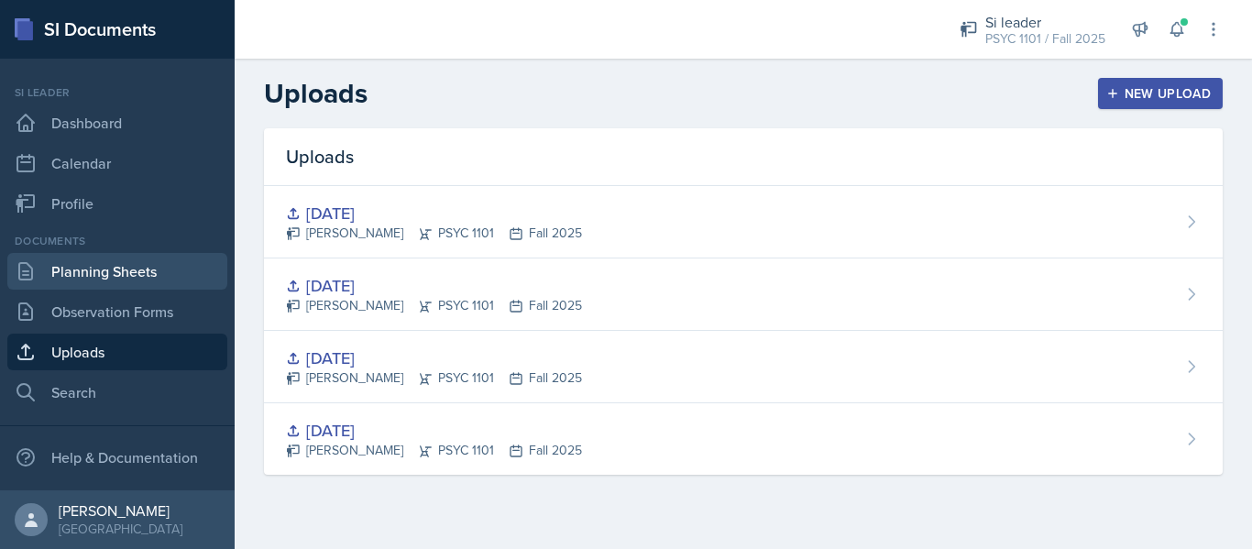
click at [146, 279] on link "Planning Sheets" at bounding box center [117, 271] width 220 height 37
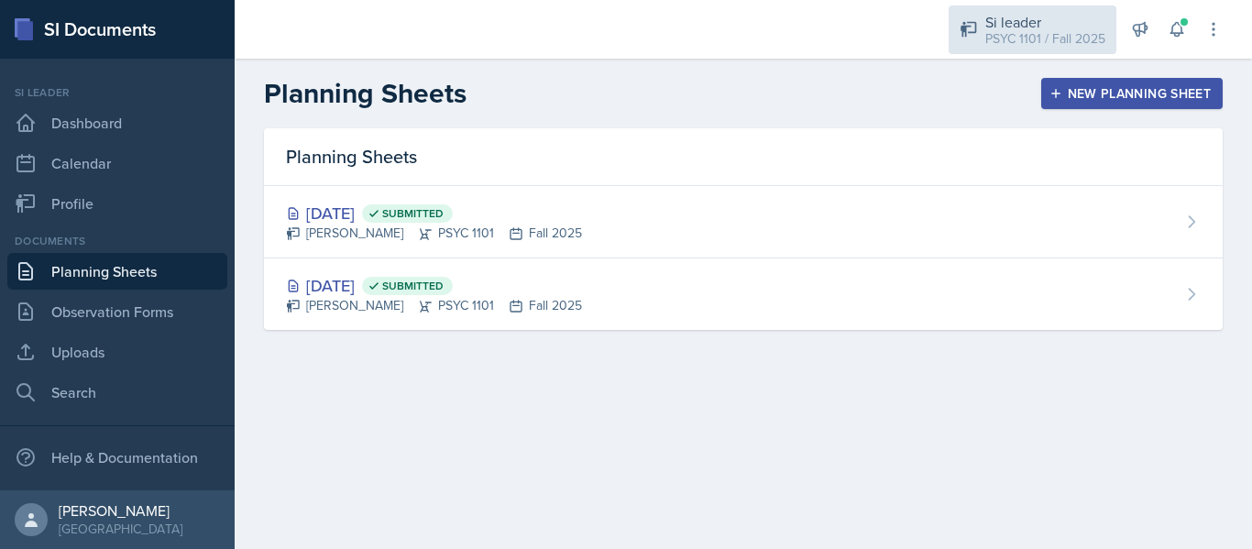
click at [989, 34] on div "PSYC 1101 / Fall 2025" at bounding box center [1045, 38] width 120 height 19
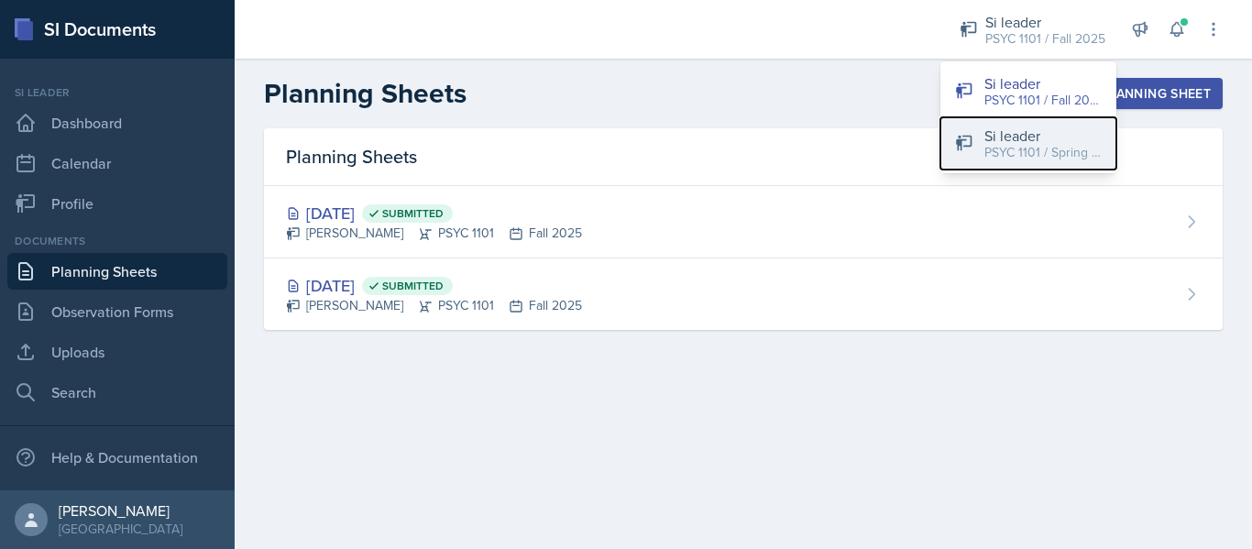
click at [996, 127] on div "Si leader" at bounding box center [1042, 136] width 117 height 22
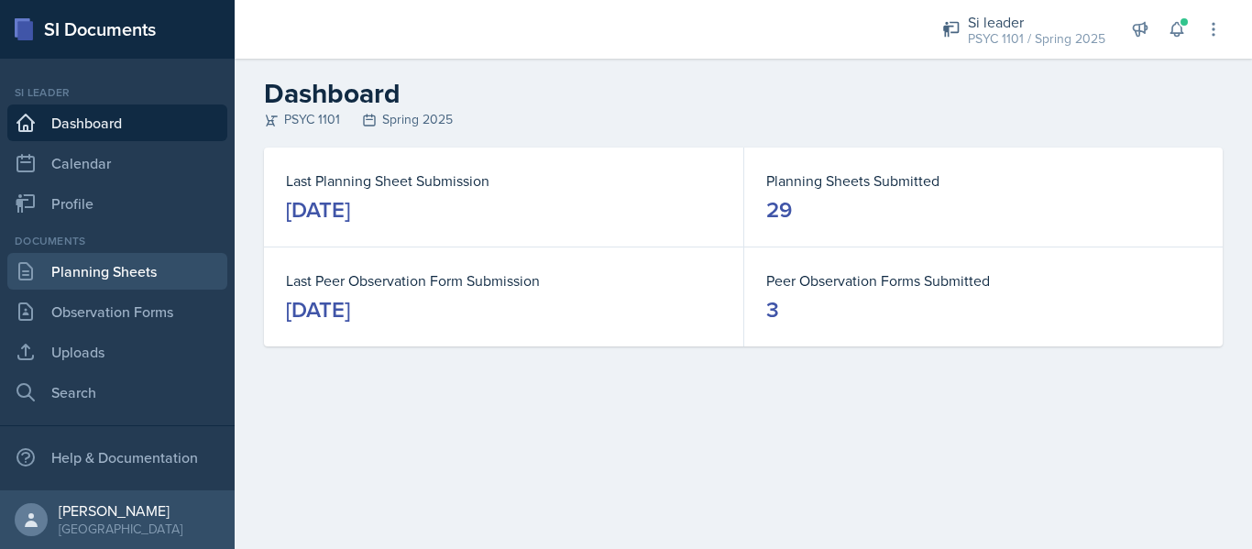
click at [150, 283] on link "Planning Sheets" at bounding box center [117, 271] width 220 height 37
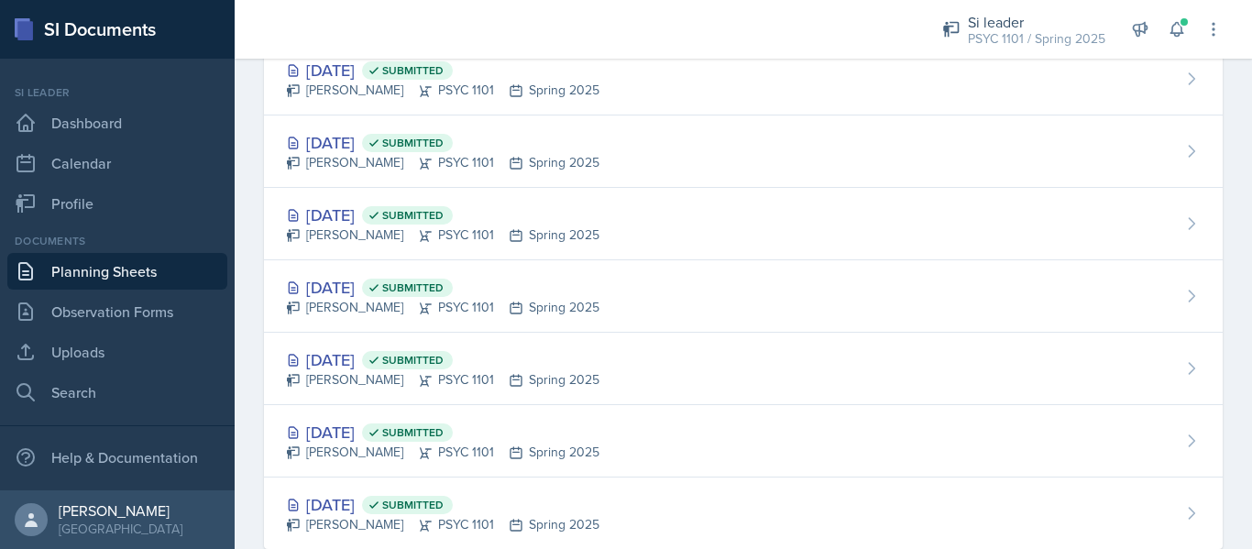
scroll to position [1779, 0]
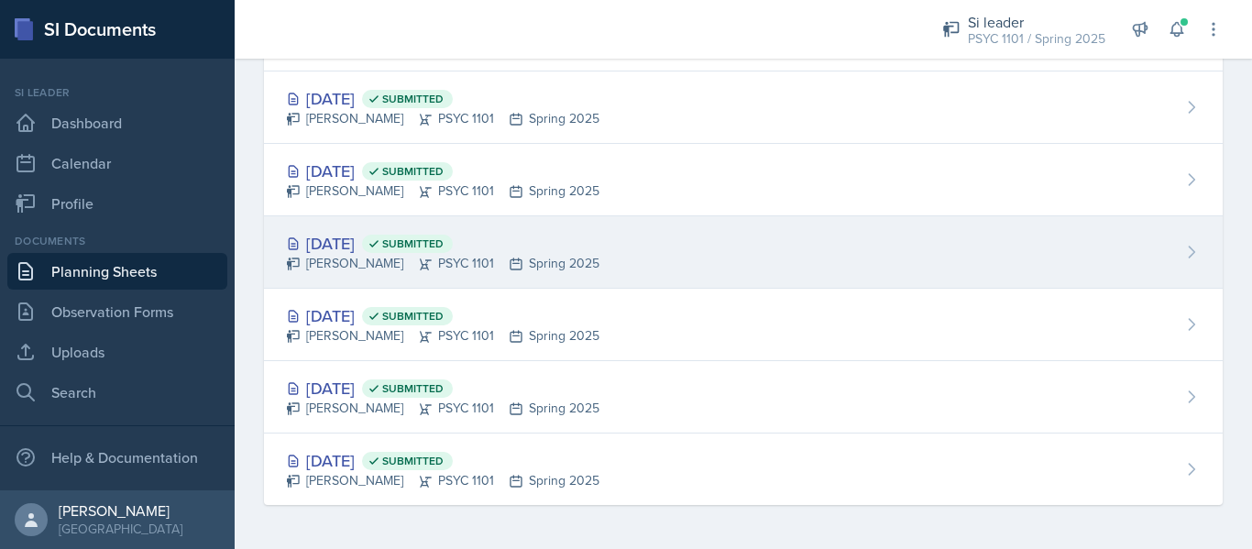
click at [443, 242] on span "Submitted" at bounding box center [412, 243] width 61 height 15
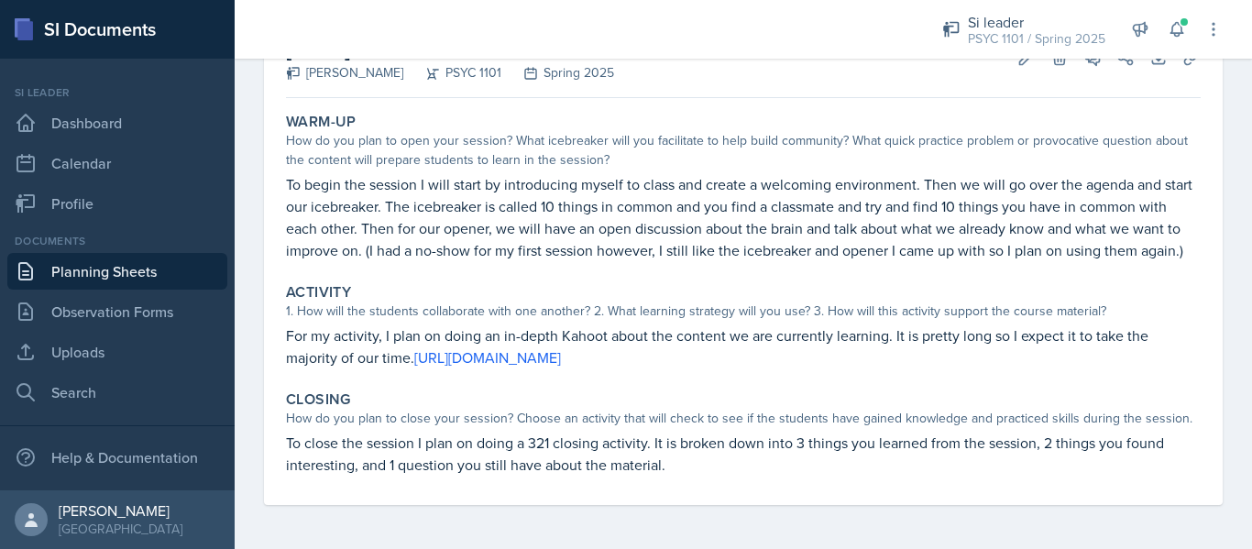
scroll to position [148, 0]
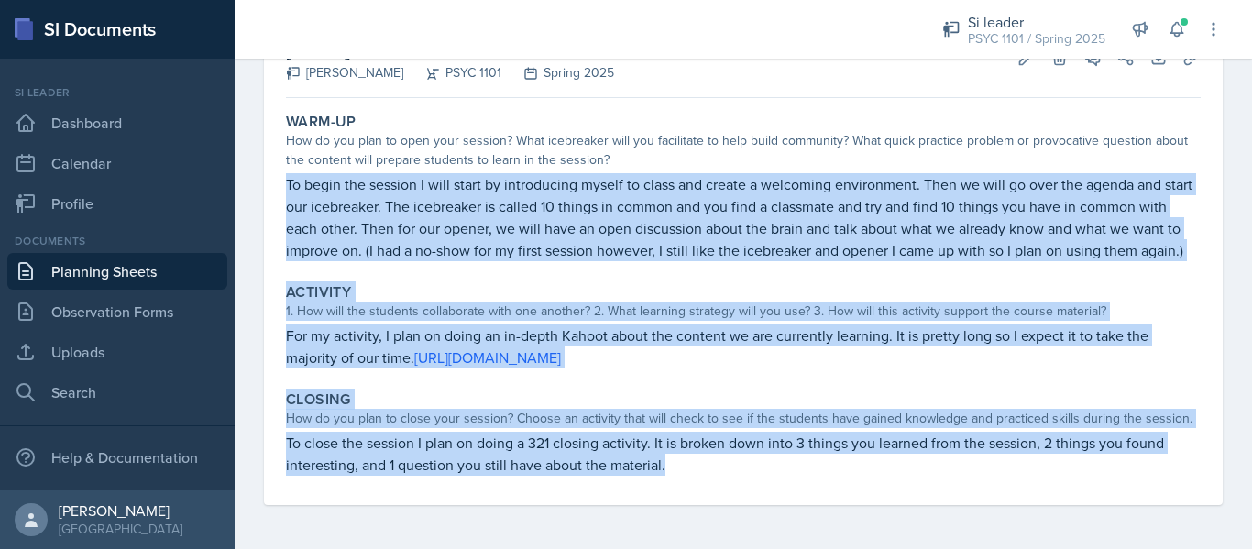
drag, startPoint x: 289, startPoint y: 159, endPoint x: 700, endPoint y: 459, distance: 509.5
click at [700, 459] on div "Warm-Up How do you plan to open your session? What icebreaker will you facilita…" at bounding box center [743, 304] width 914 height 399
copy div "To begin the session I will start by introducing myself to class and create a w…"
click at [136, 268] on link "Planning Sheets" at bounding box center [117, 271] width 220 height 37
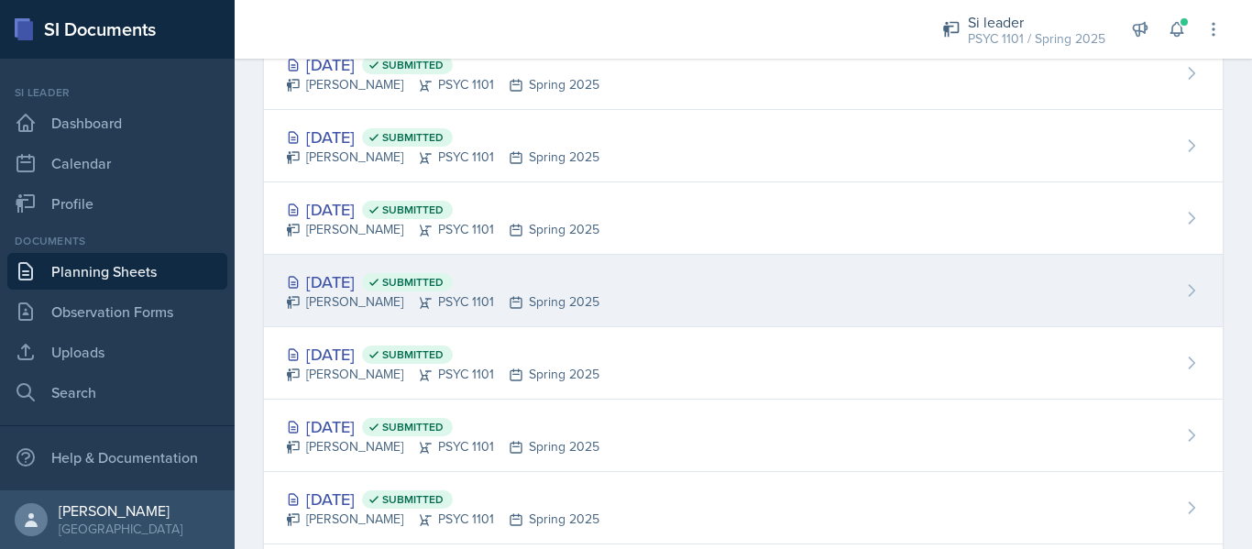
click at [419, 285] on div "[DATE] Submitted" at bounding box center [442, 281] width 313 height 25
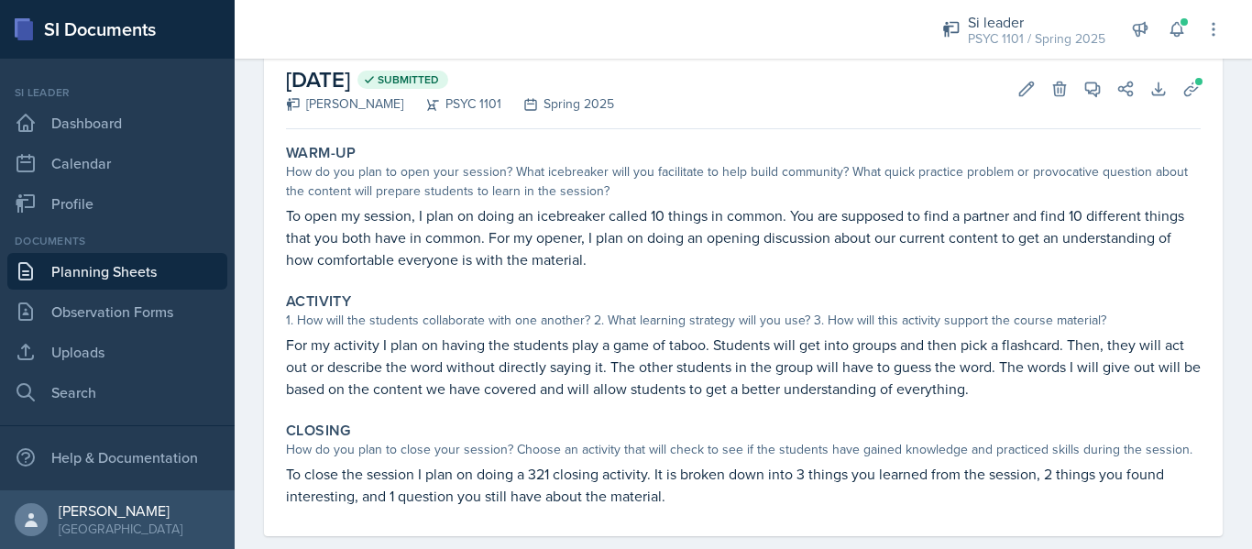
scroll to position [96, 0]
click at [962, 35] on div "Si leader PSYC 1101 / Spring 2025" at bounding box center [1023, 29] width 185 height 49
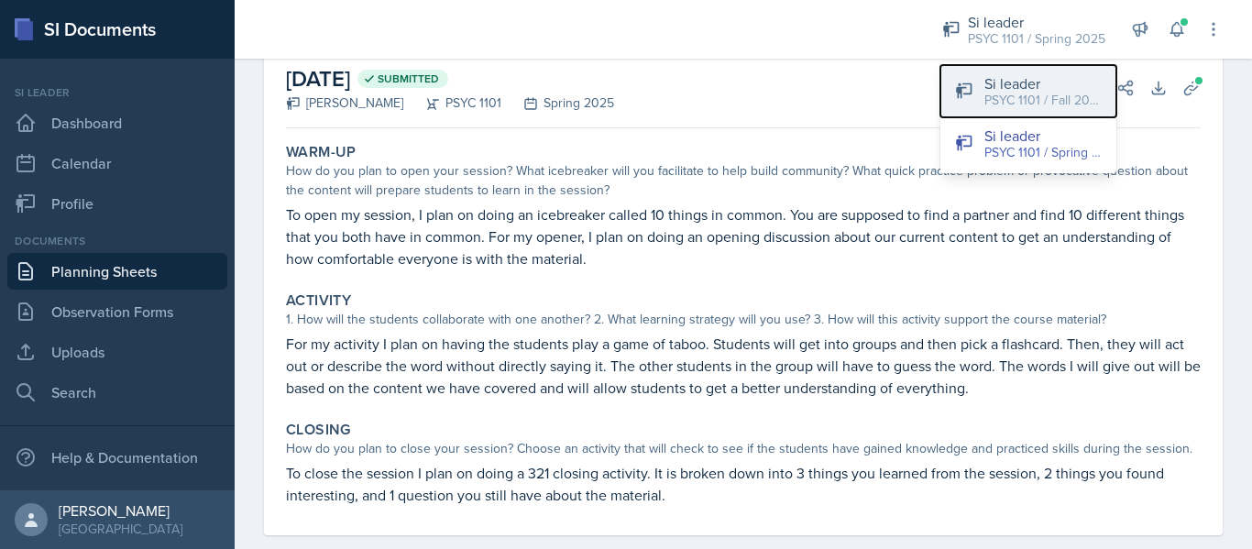
click at [1001, 100] on div "PSYC 1101 / Fall 2025" at bounding box center [1042, 100] width 117 height 19
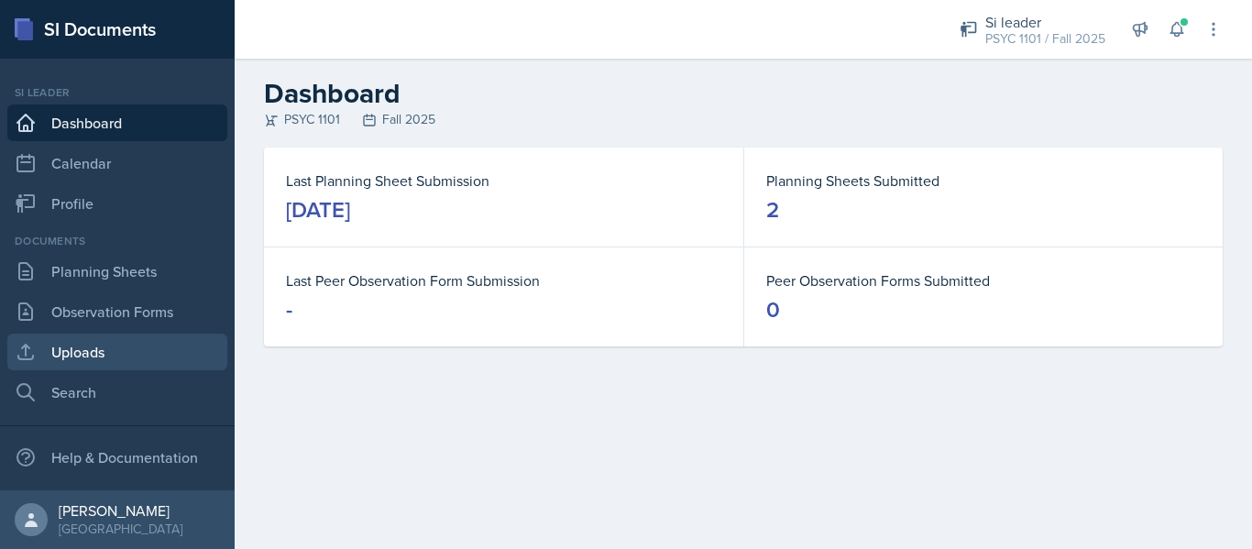
click at [167, 349] on link "Uploads" at bounding box center [117, 352] width 220 height 37
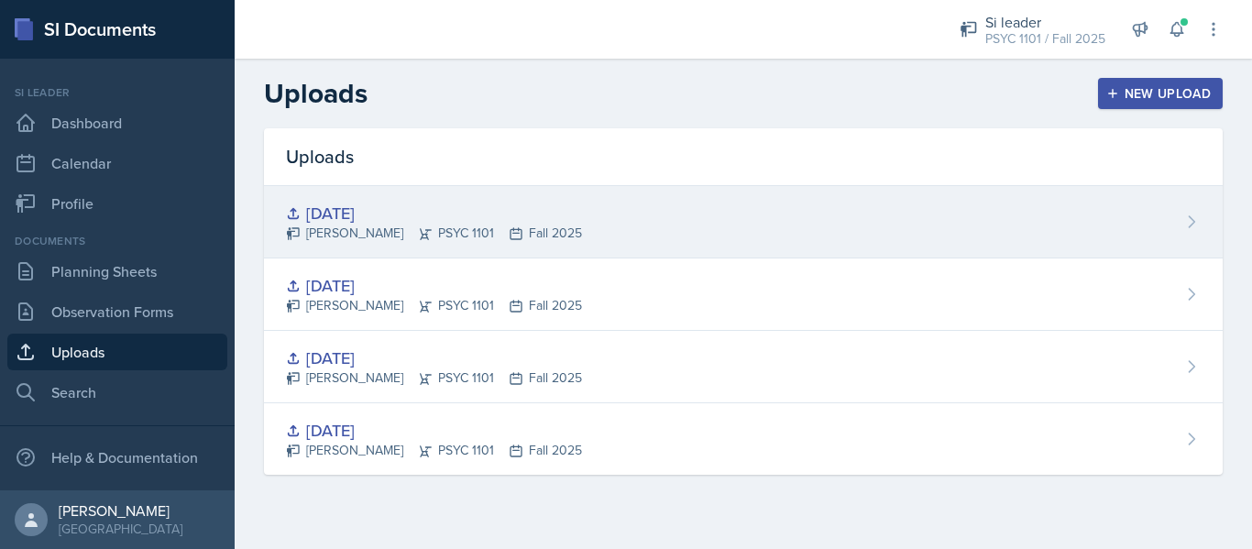
click at [531, 230] on div "[PERSON_NAME] PSYC 1101 Fall 2025" at bounding box center [434, 233] width 296 height 19
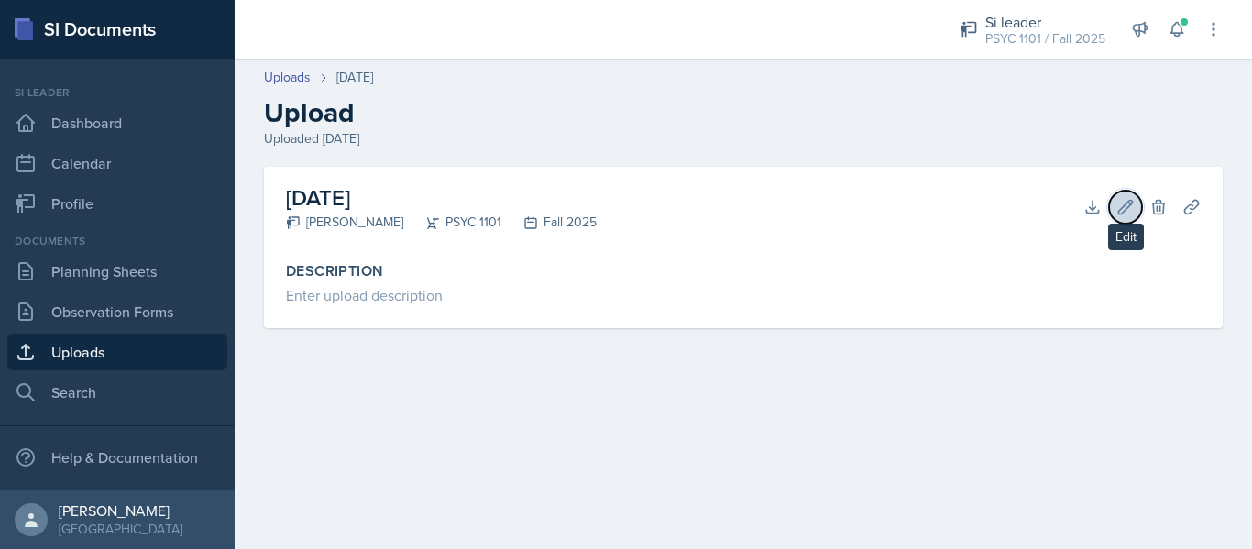
click at [1128, 199] on icon at bounding box center [1125, 207] width 18 height 18
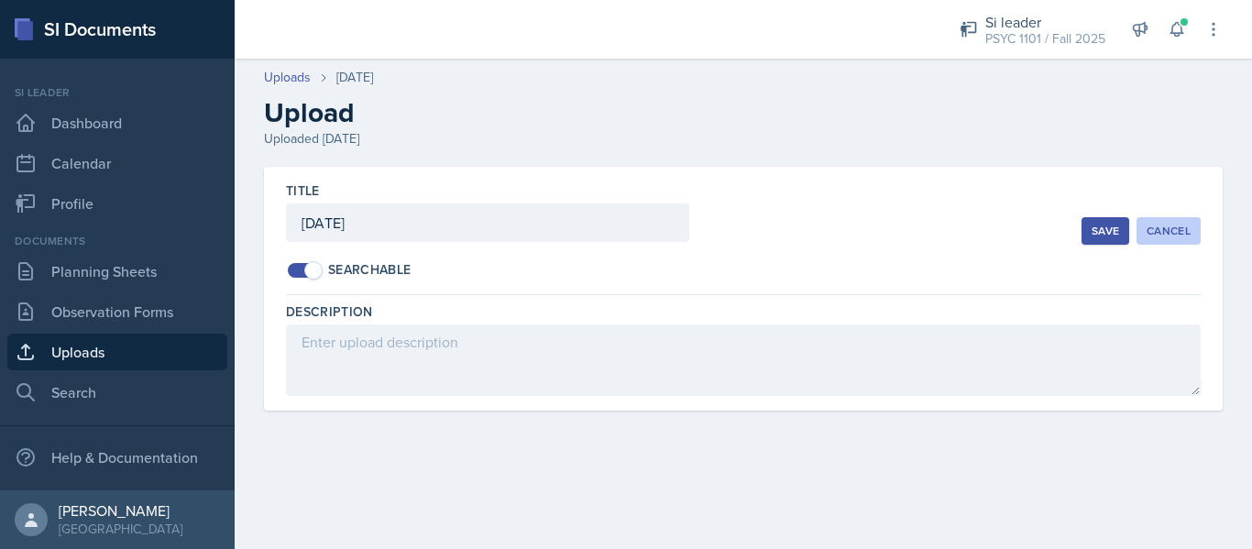
click at [1168, 224] on div "Cancel" at bounding box center [1168, 231] width 44 height 15
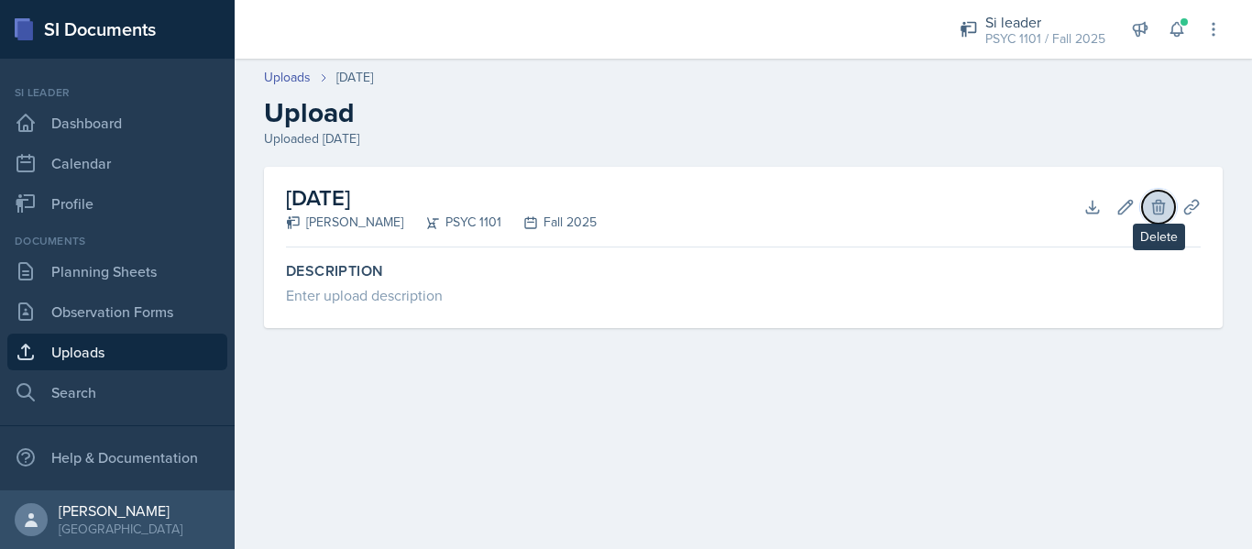
click at [1154, 216] on button "Delete" at bounding box center [1158, 207] width 33 height 33
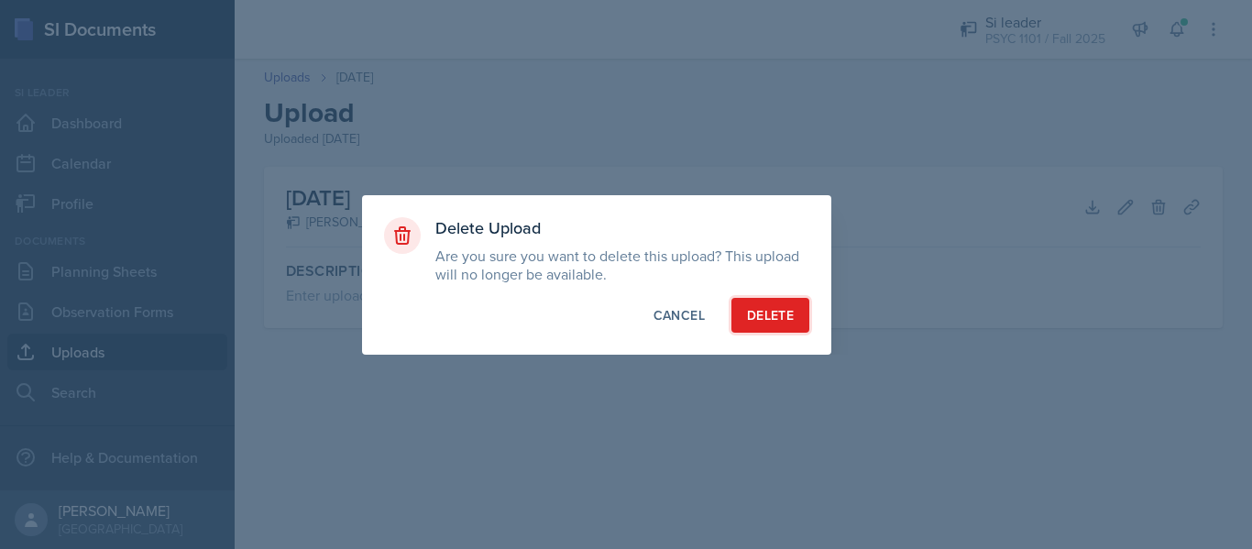
click at [779, 306] on div "Delete" at bounding box center [770, 315] width 47 height 18
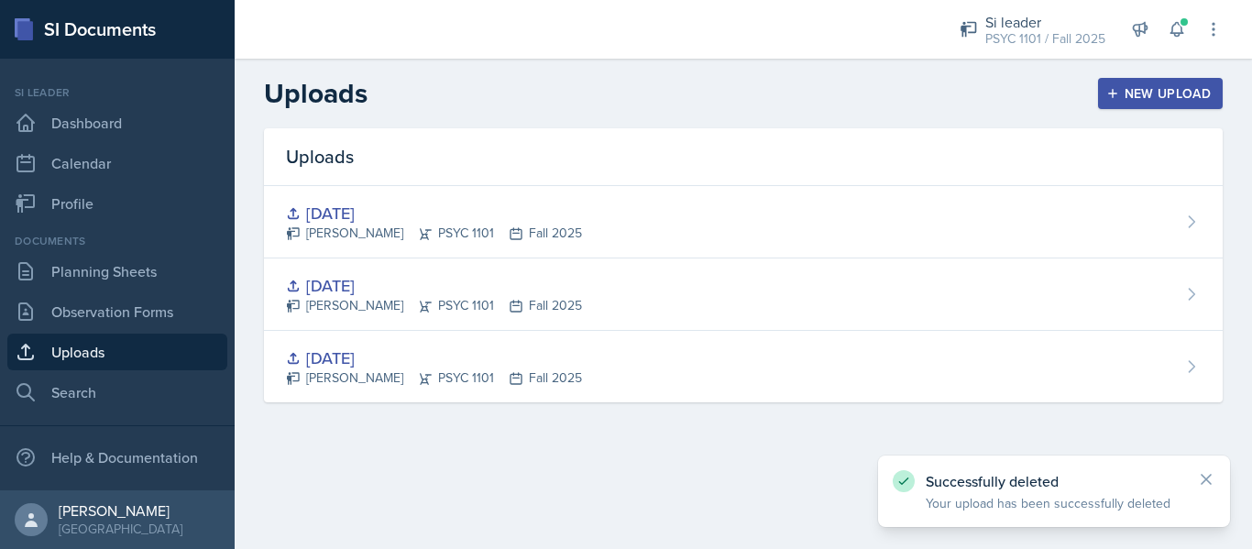
click at [1184, 99] on div "New Upload" at bounding box center [1161, 93] width 102 height 15
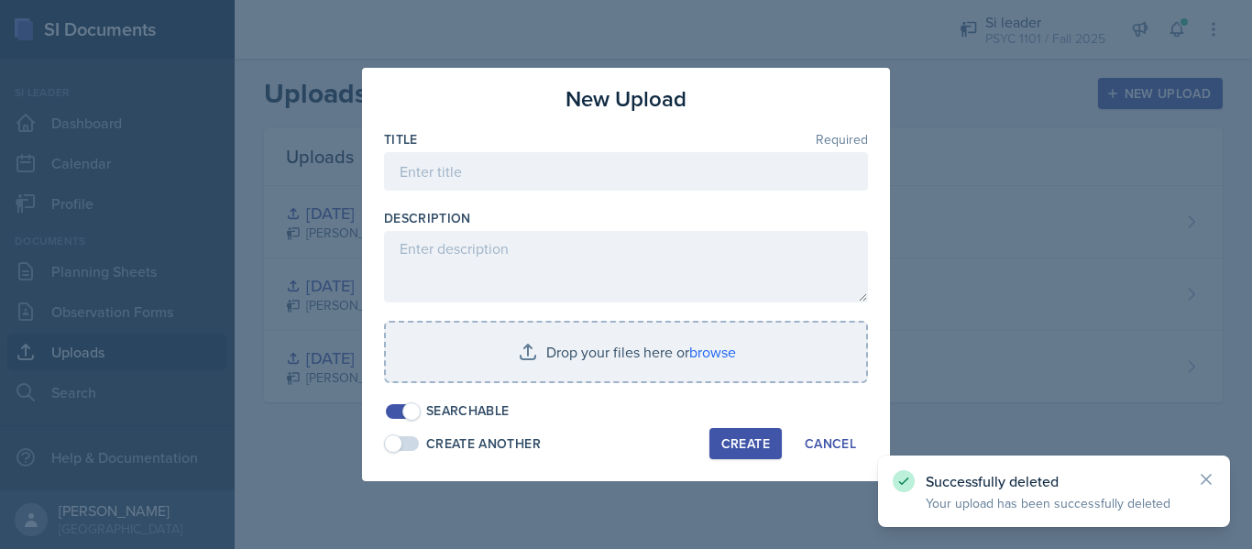
click at [611, 151] on div "Title Required" at bounding box center [626, 169] width 484 height 79
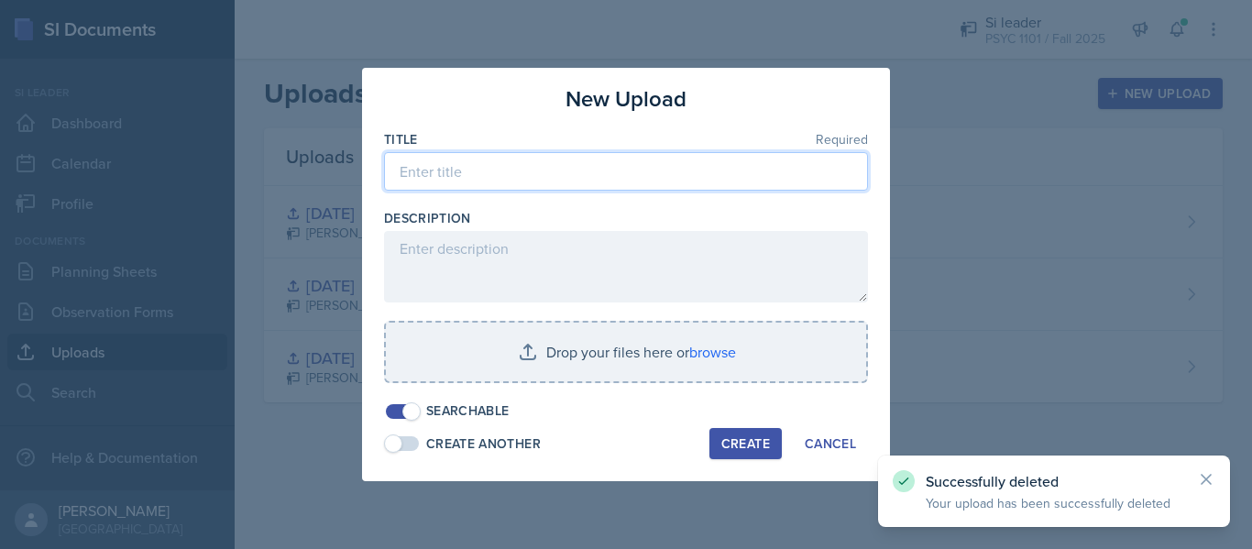
click at [622, 173] on input at bounding box center [626, 171] width 484 height 38
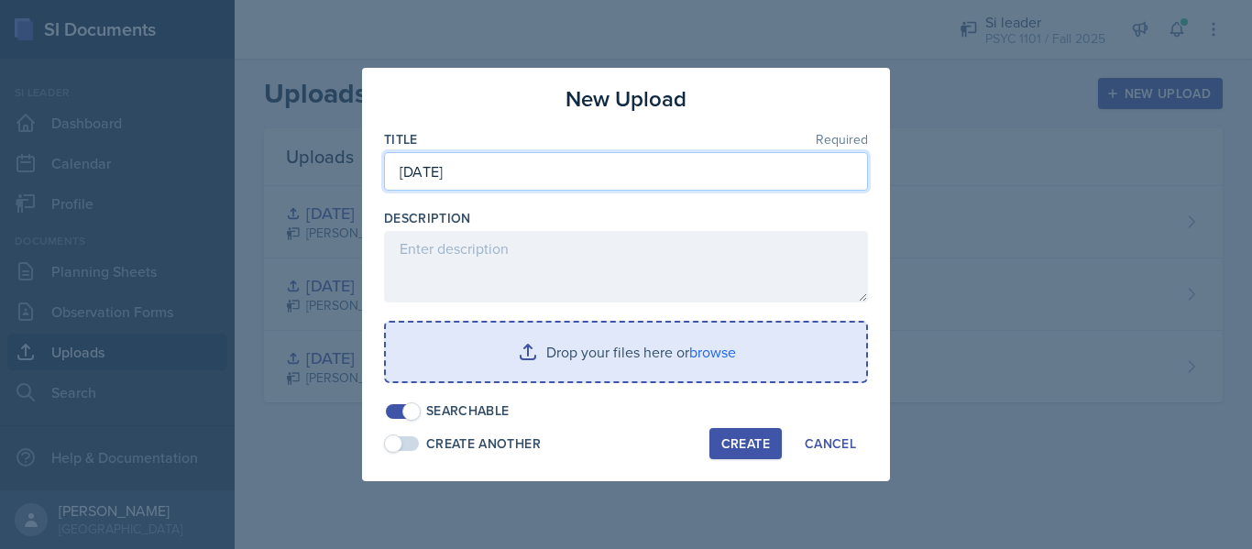
type input "[DATE]"
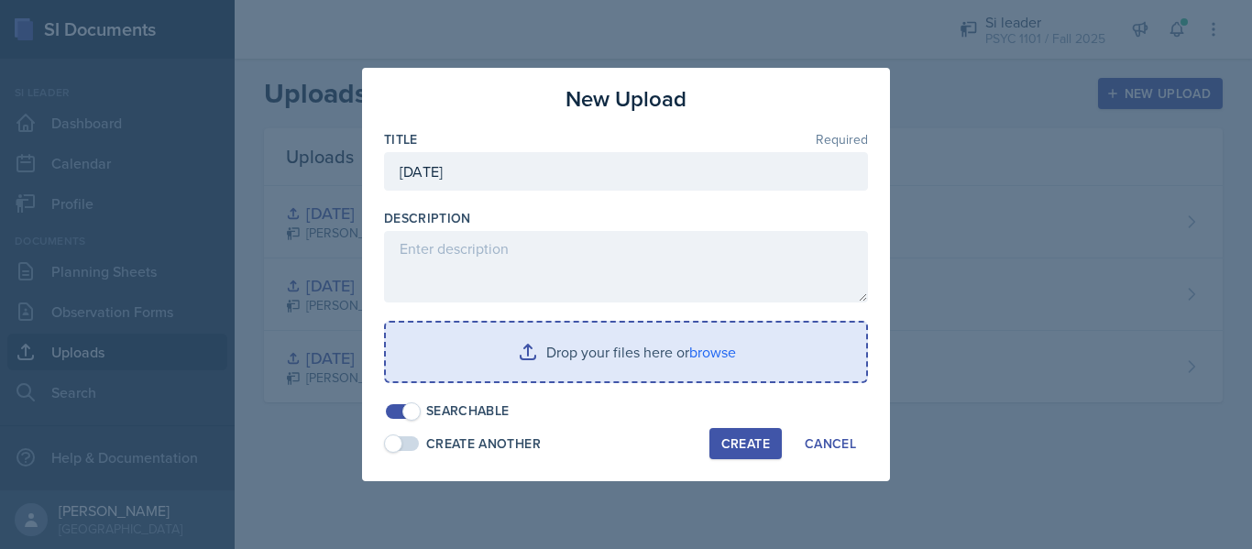
click at [660, 356] on input "file" at bounding box center [626, 352] width 480 height 59
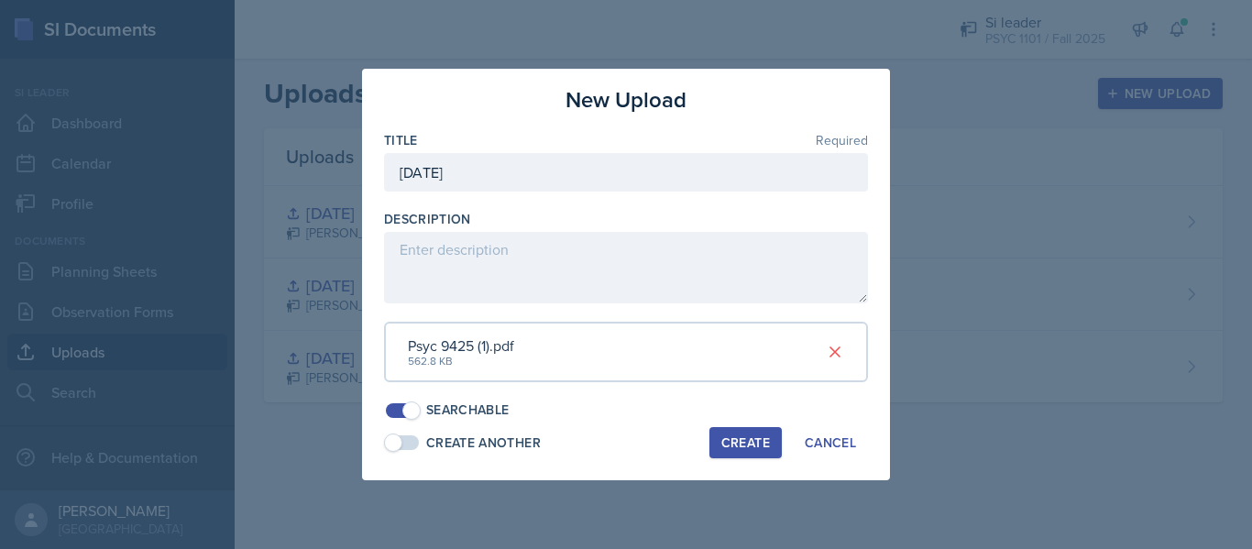
click at [757, 446] on div "Create" at bounding box center [745, 442] width 49 height 15
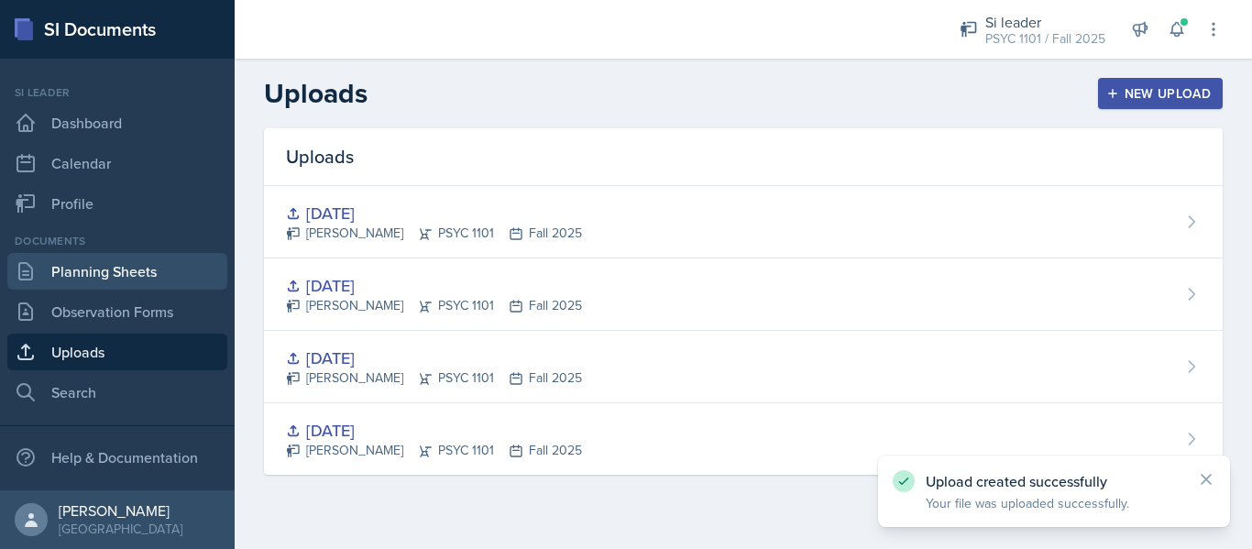
click at [148, 257] on link "Planning Sheets" at bounding box center [117, 271] width 220 height 37
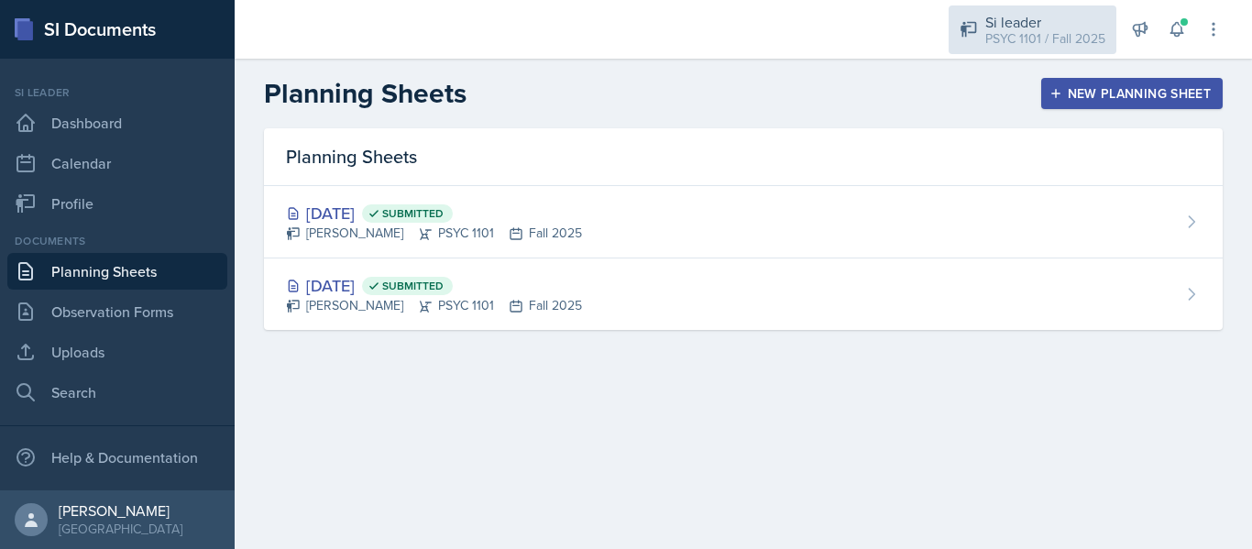
click at [985, 26] on div "Si leader" at bounding box center [1045, 22] width 120 height 22
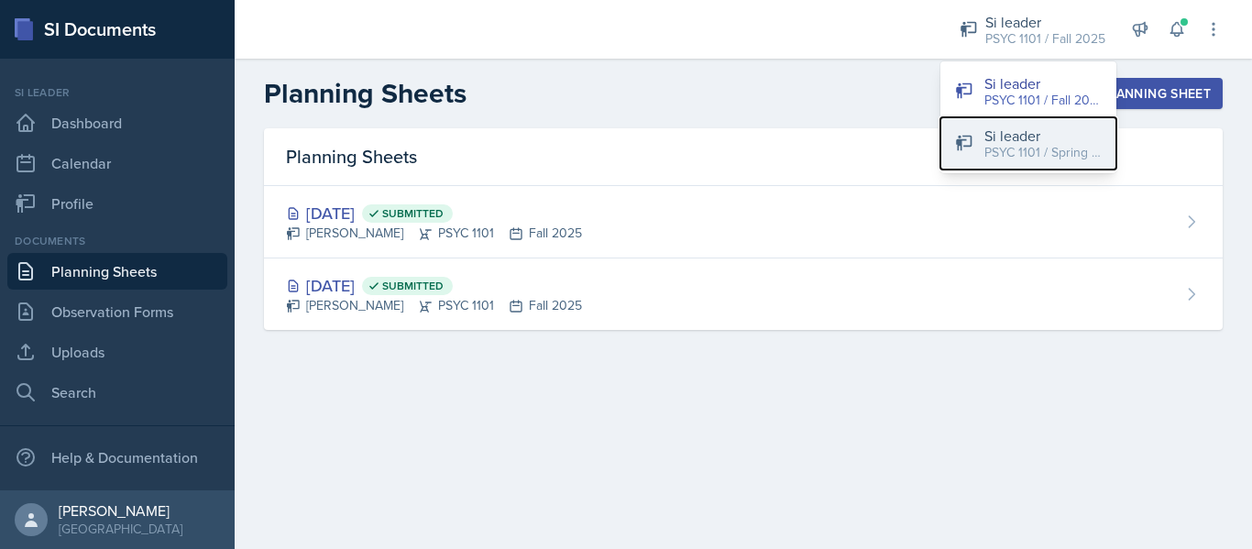
click at [1001, 143] on div "PSYC 1101 / Spring 2025" at bounding box center [1042, 152] width 117 height 19
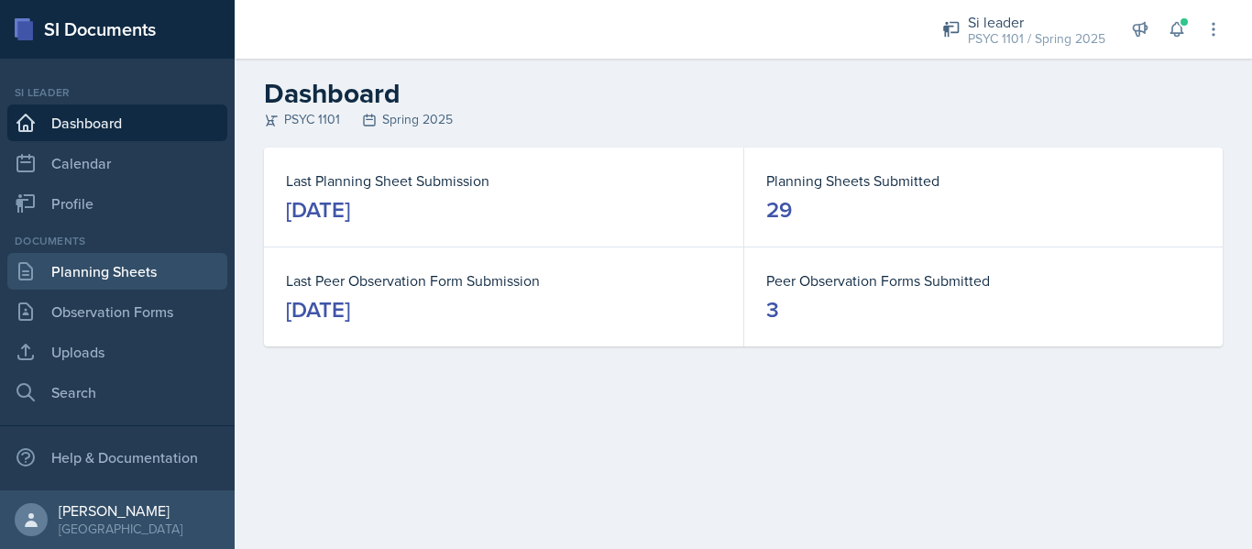
click at [135, 289] on link "Planning Sheets" at bounding box center [117, 271] width 220 height 37
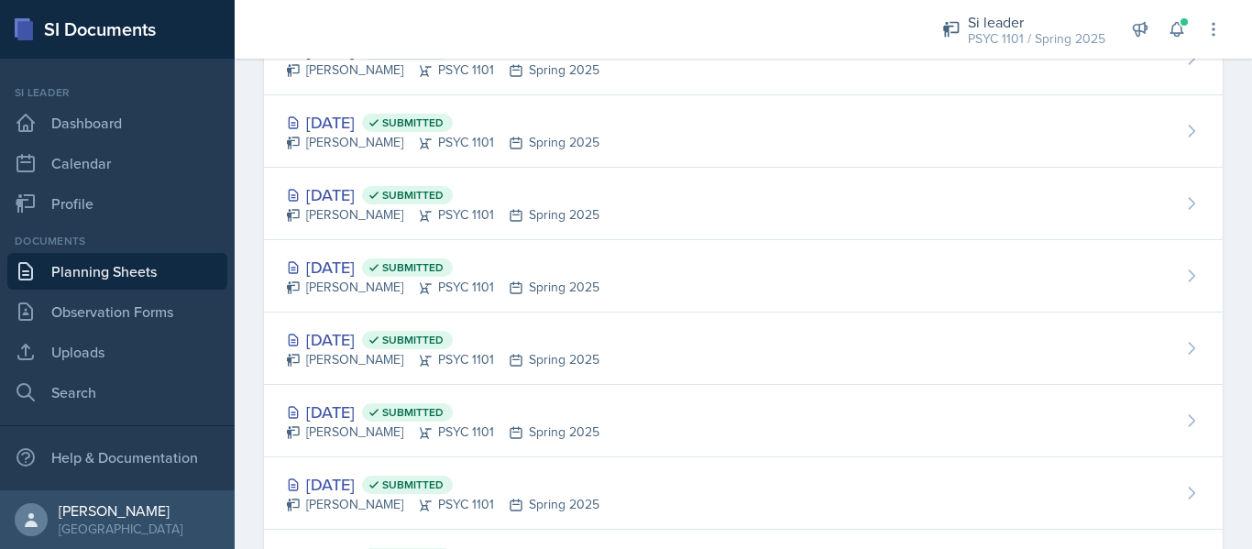
scroll to position [309, 0]
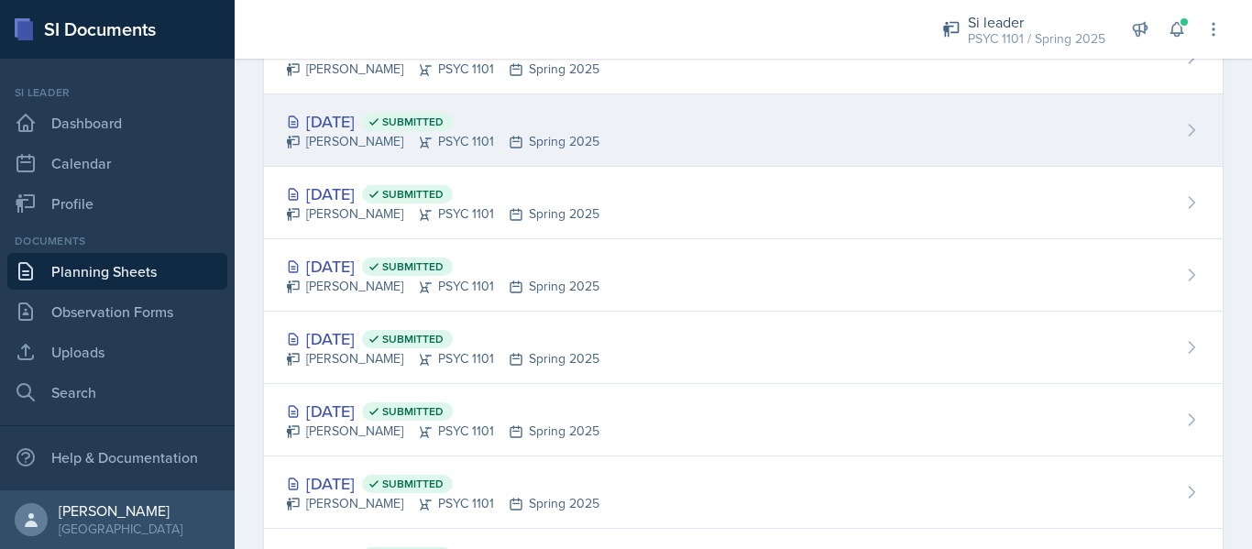
click at [428, 153] on div "[DATE] Submitted [PERSON_NAME] PSYC 1101 Spring 2025" at bounding box center [743, 130] width 958 height 72
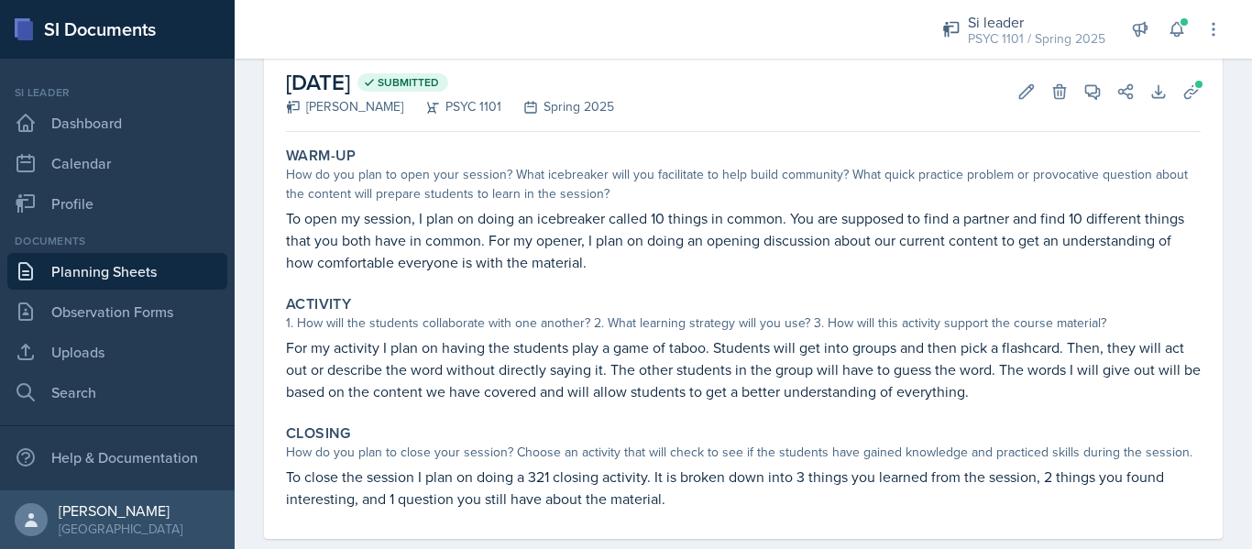
scroll to position [96, 0]
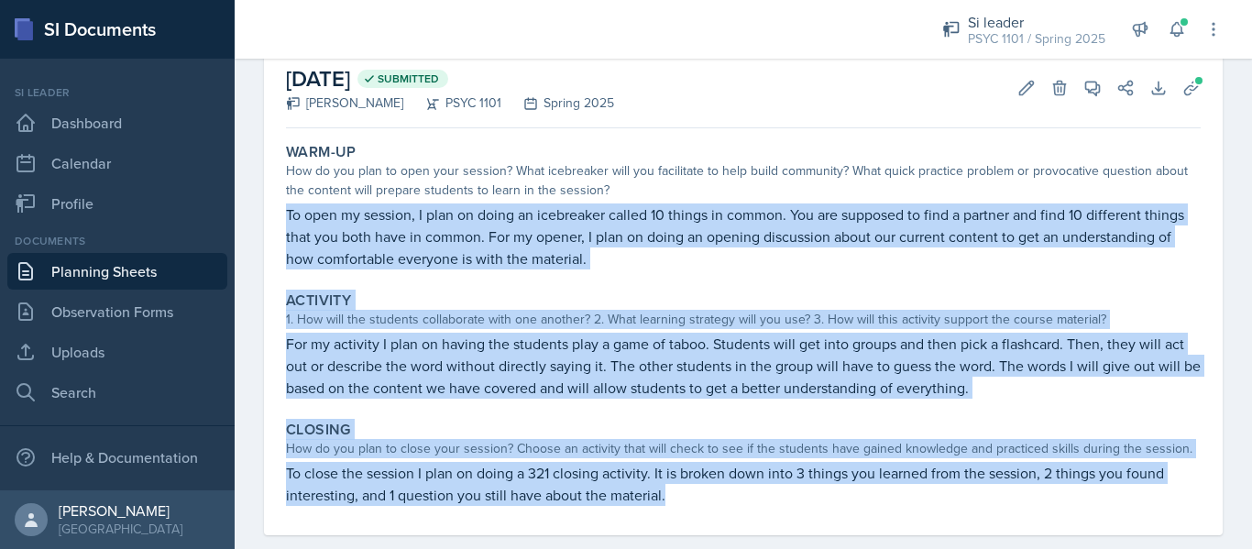
drag, startPoint x: 283, startPoint y: 210, endPoint x: 680, endPoint y: 489, distance: 485.3
click at [680, 489] on div "Warm-Up How do you plan to open your session? What icebreaker will you facilita…" at bounding box center [743, 335] width 914 height 399
copy div "To open my session, I plan on doing an icebreaker called 10 things in common. Y…"
click at [467, 301] on div "Activity" at bounding box center [743, 300] width 914 height 18
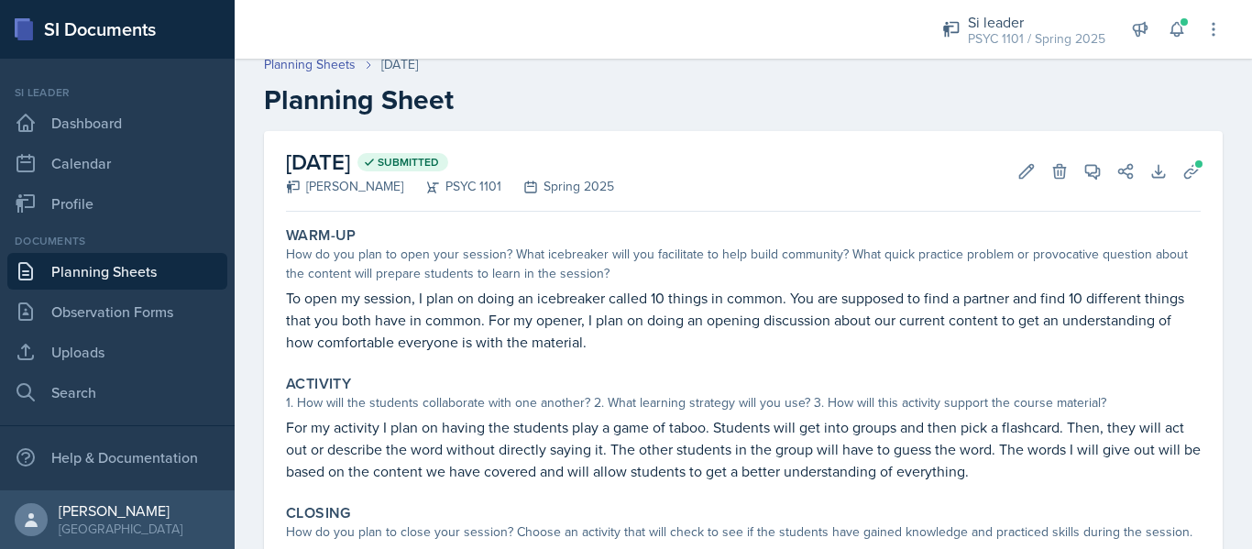
scroll to position [4, 0]
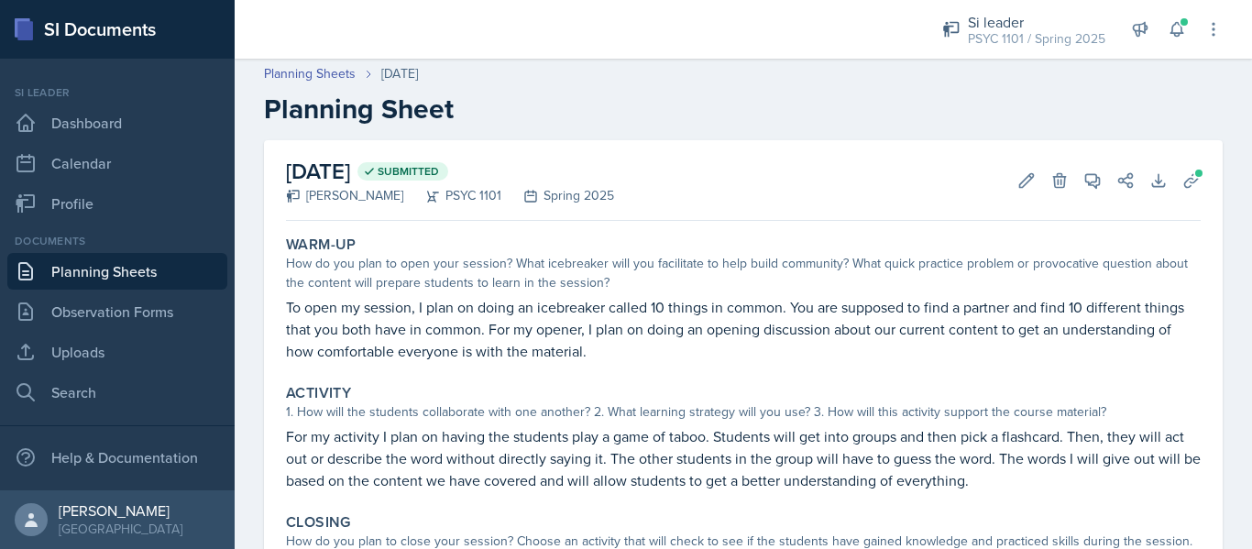
click at [141, 273] on link "Planning Sheets" at bounding box center [117, 271] width 220 height 37
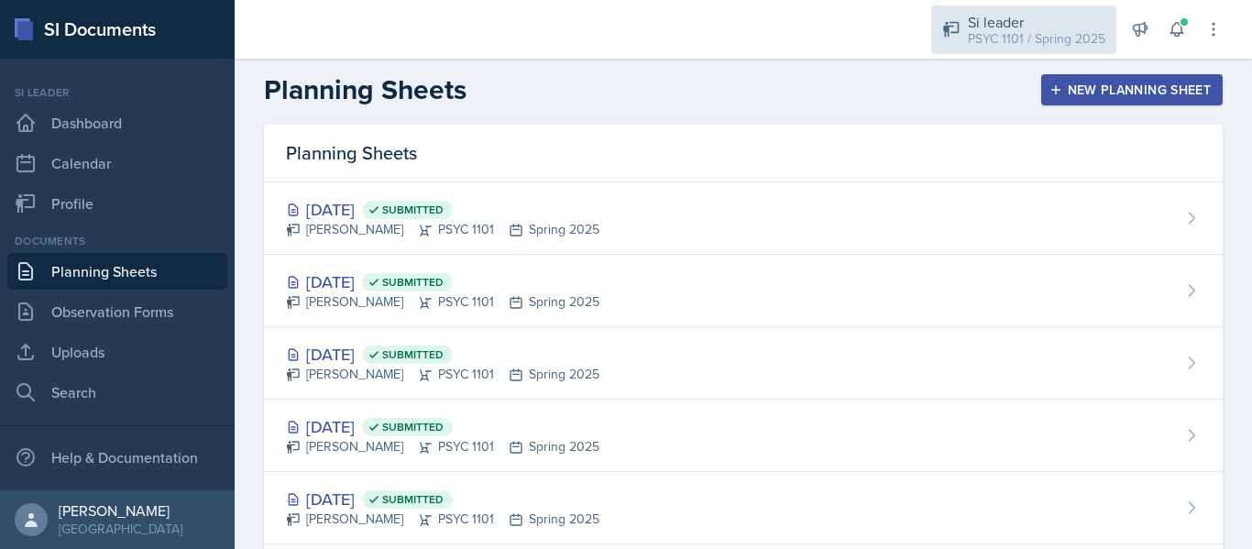
click at [986, 46] on div "PSYC 1101 / Spring 2025" at bounding box center [1036, 38] width 137 height 19
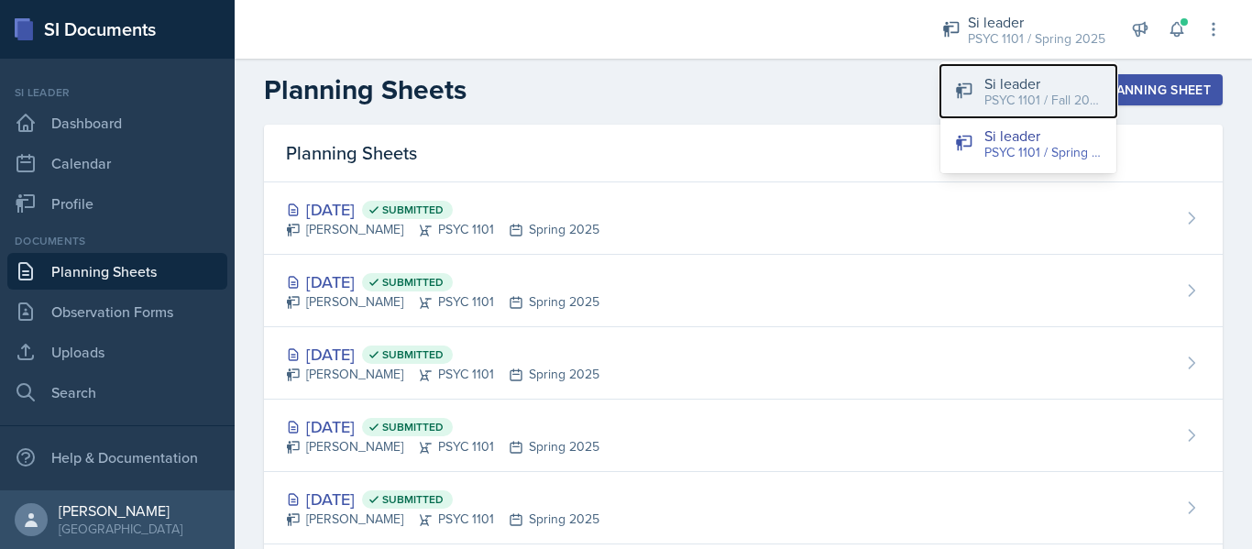
click at [988, 102] on div "PSYC 1101 / Fall 2025" at bounding box center [1042, 100] width 117 height 19
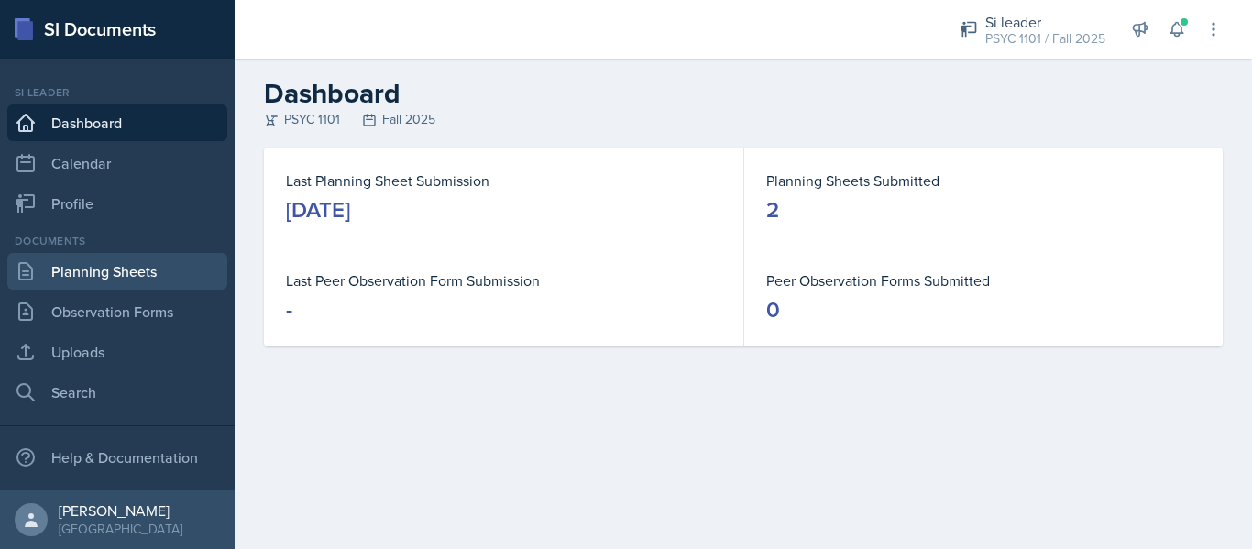
click at [151, 268] on link "Planning Sheets" at bounding box center [117, 271] width 220 height 37
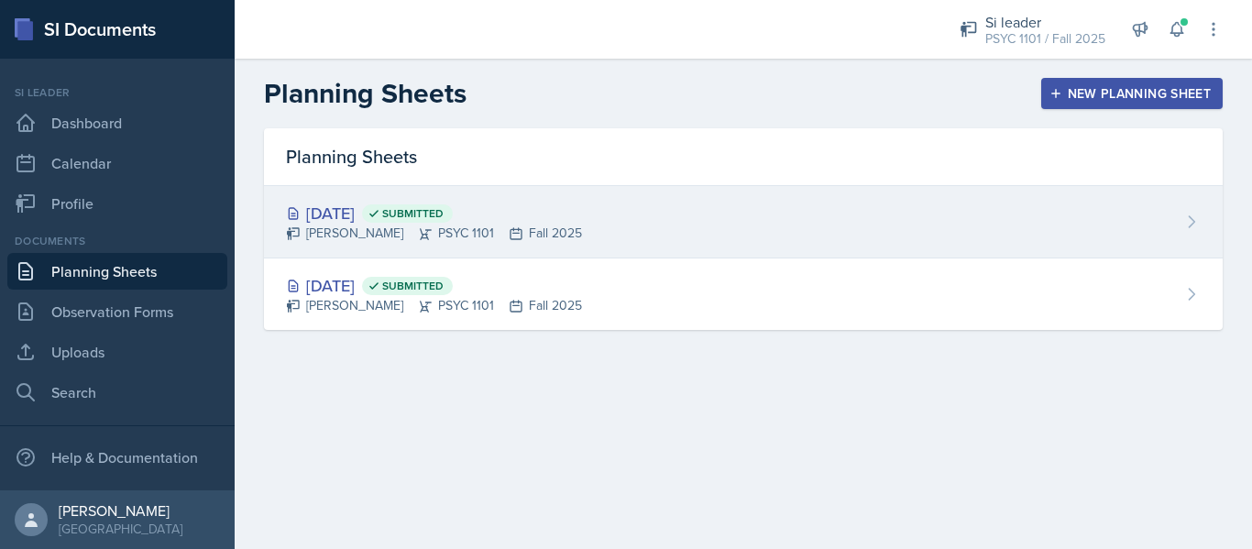
click at [395, 225] on div "[PERSON_NAME] PSYC 1101 Fall 2025" at bounding box center [434, 233] width 296 height 19
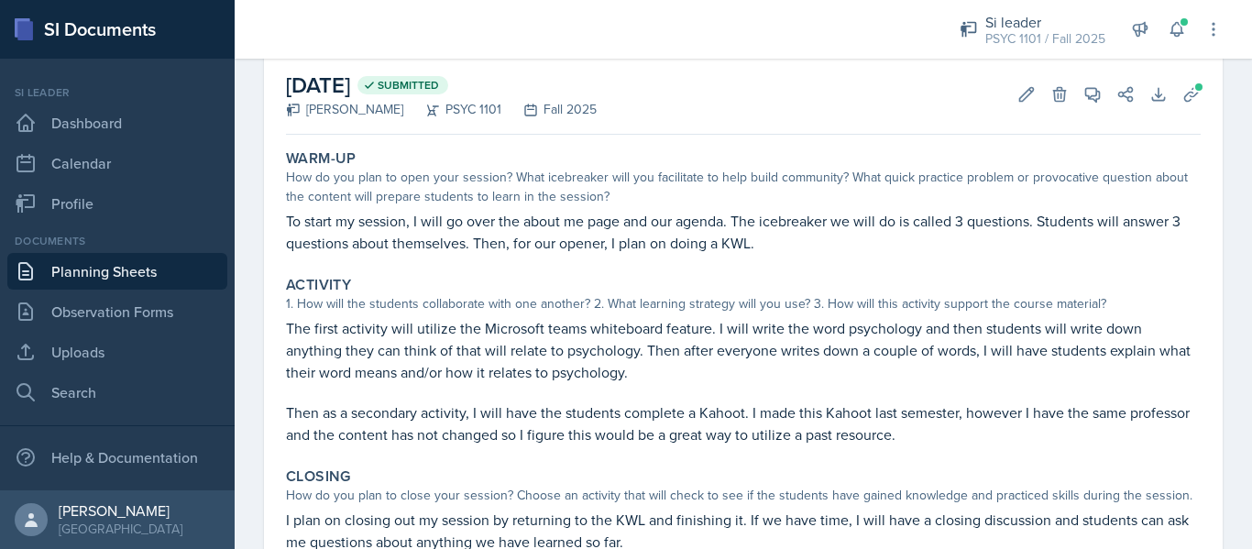
scroll to position [91, 0]
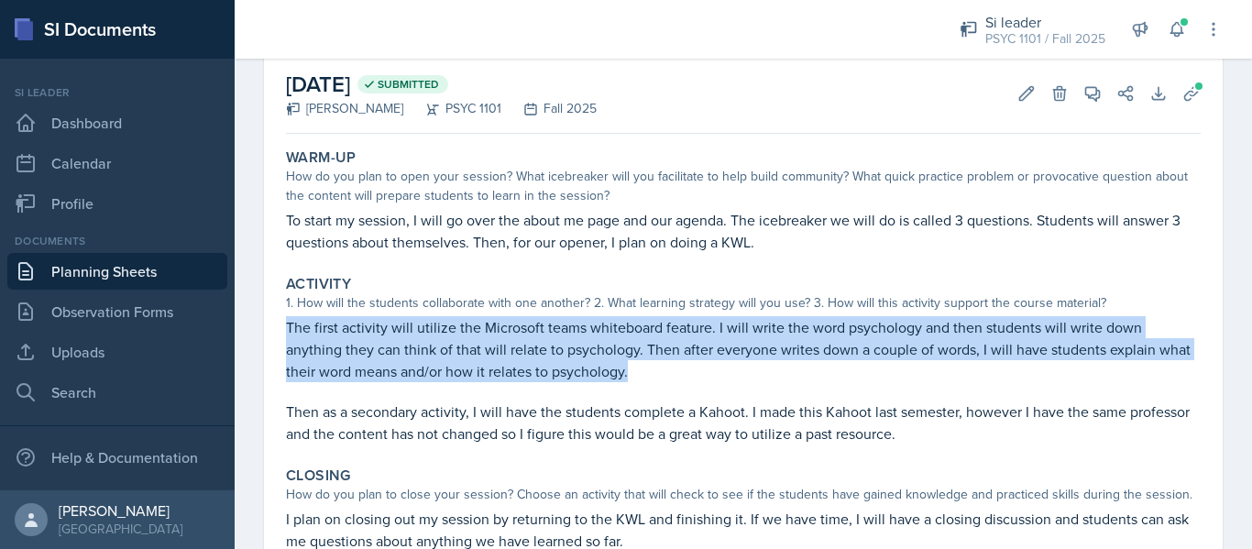
drag, startPoint x: 284, startPoint y: 323, endPoint x: 689, endPoint y: 376, distance: 408.3
click at [689, 376] on div "Activity 1. How will the students collaborate with one another? 2. What learnin…" at bounding box center [743, 360] width 929 height 184
copy p "The first activity will utilize the Microsoft teams whiteboard feature. I will …"
click at [123, 268] on link "Planning Sheets" at bounding box center [117, 271] width 220 height 37
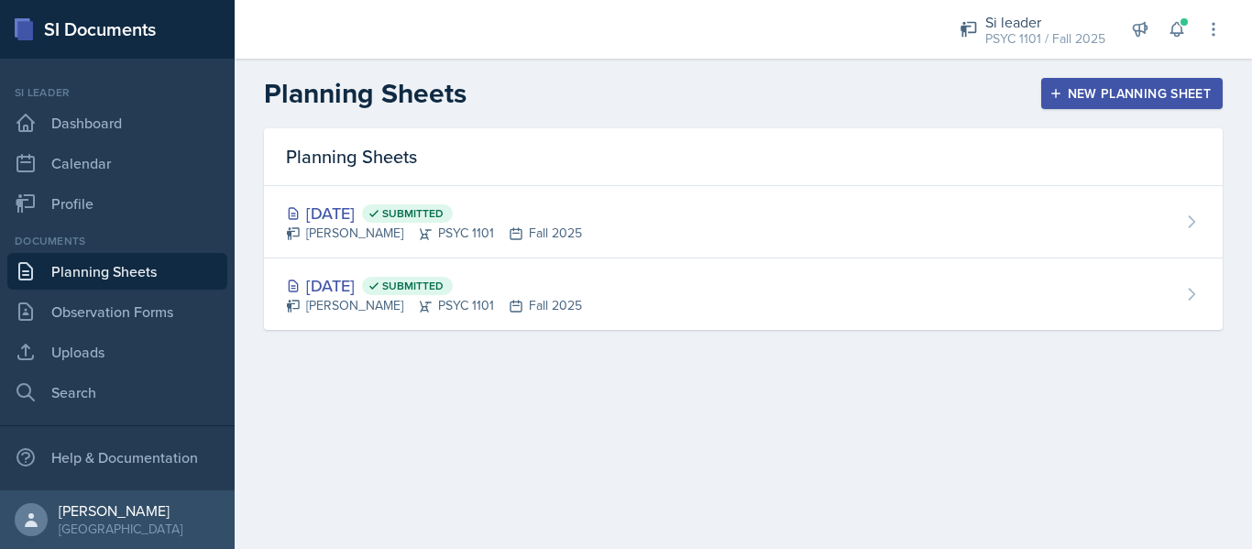
click at [1086, 93] on div "New Planning Sheet" at bounding box center [1132, 93] width 158 height 15
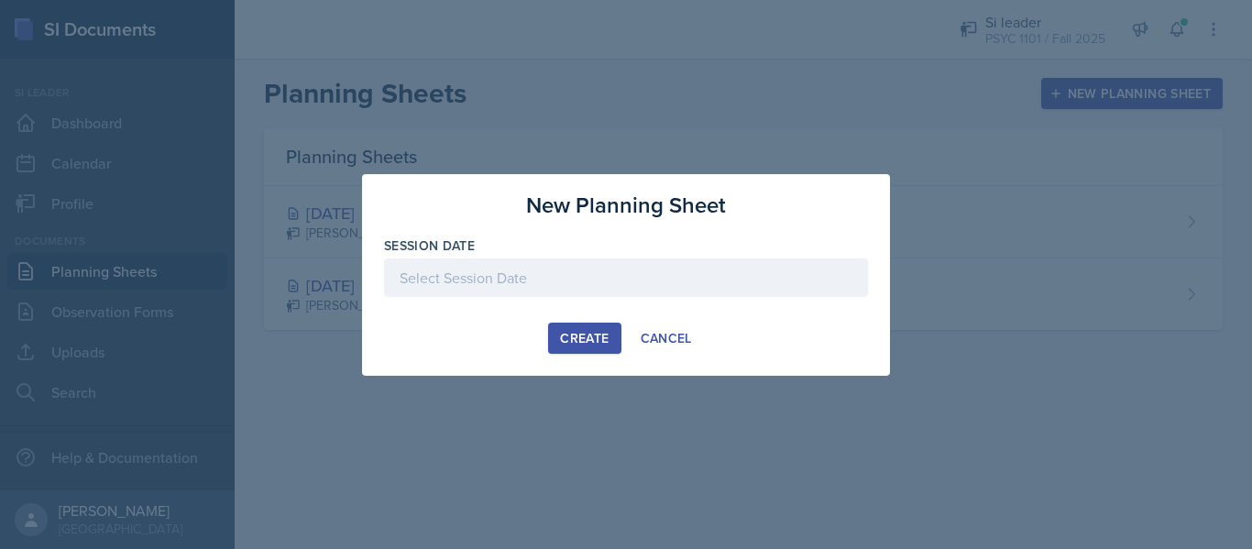
click at [641, 277] on div at bounding box center [626, 277] width 484 height 38
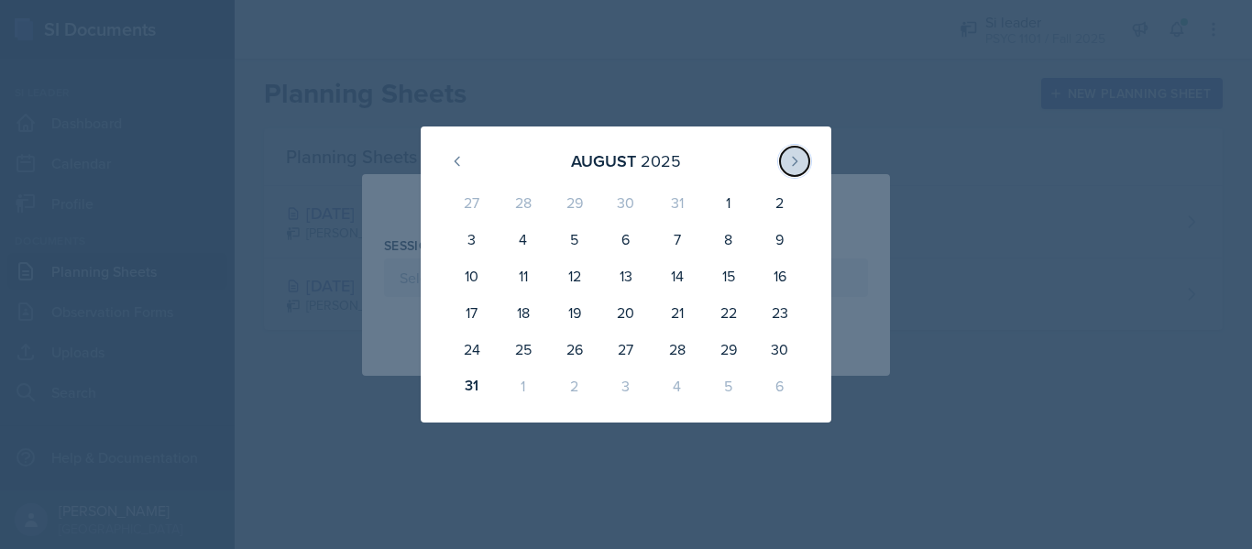
click at [797, 158] on icon at bounding box center [794, 161] width 15 height 15
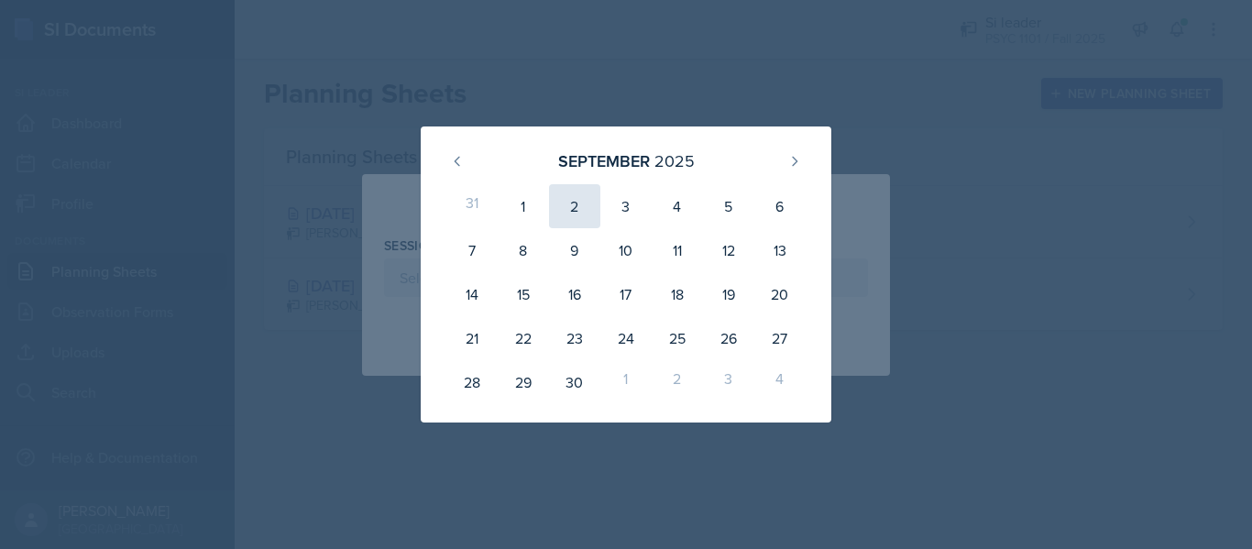
click at [577, 213] on div "2" at bounding box center [574, 206] width 51 height 44
type input "[DATE]"
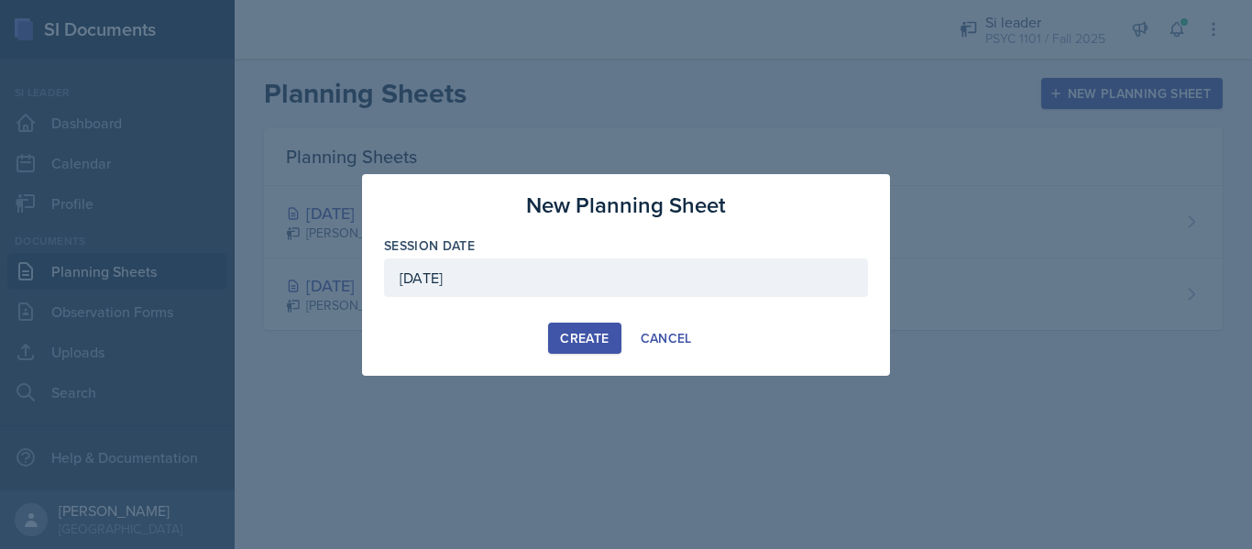
click at [576, 333] on div "Create" at bounding box center [584, 338] width 49 height 15
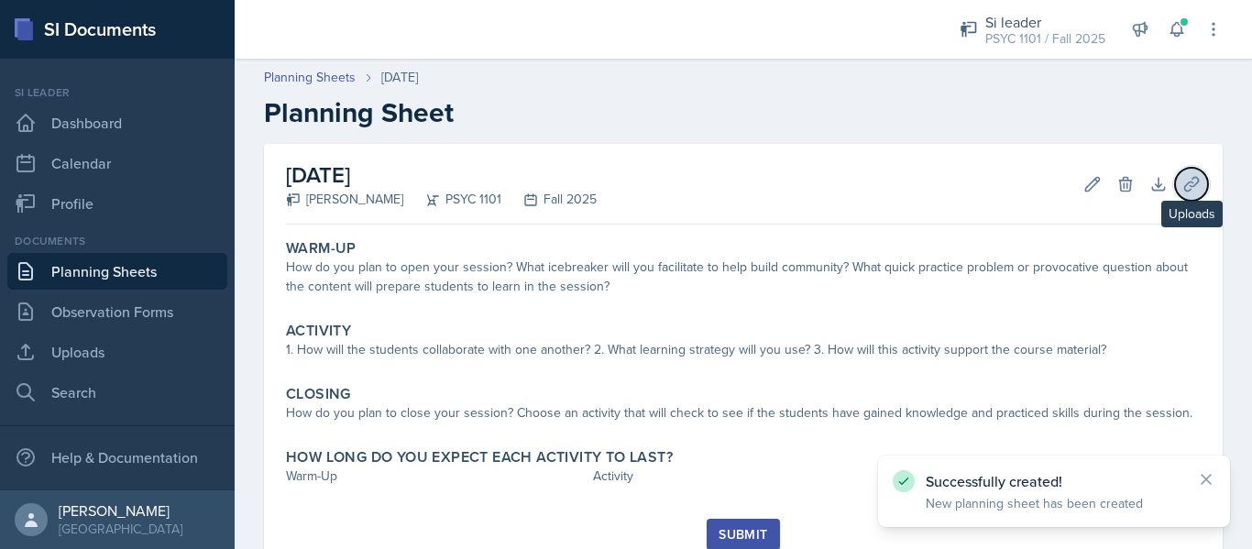
click at [1178, 170] on button "Uploads" at bounding box center [1191, 184] width 33 height 33
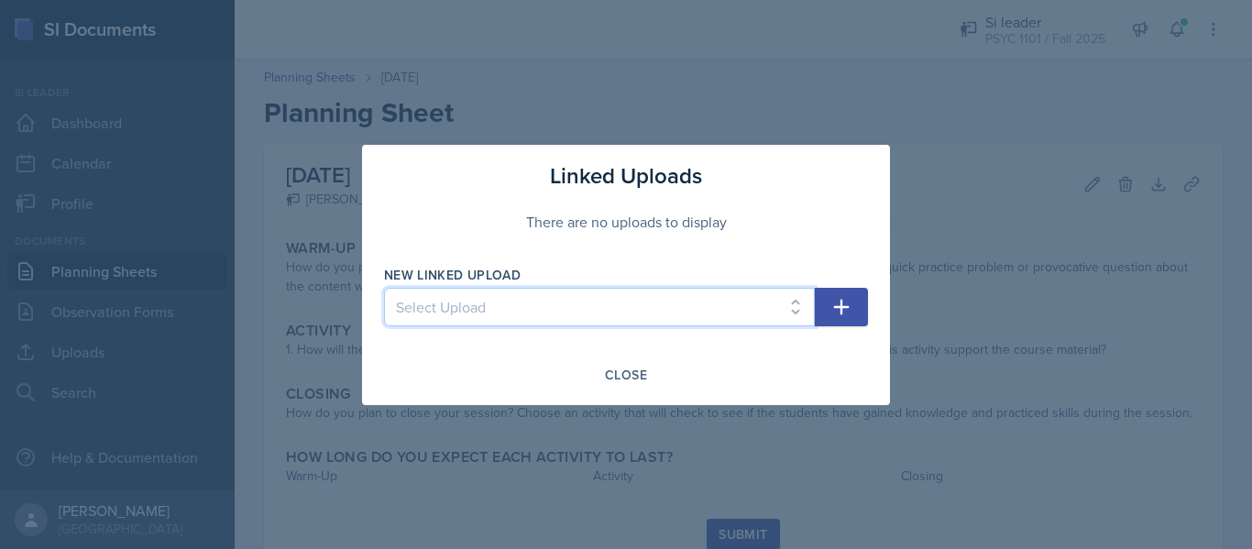
click at [771, 301] on select "Select Upload [DATE] [DATE] [DATE] [DATE]" at bounding box center [599, 307] width 431 height 38
select select "c3599fc0-dc8b-4367-a545-4acb976606e3"
click at [384, 288] on select "Select Upload [DATE] [DATE] [DATE] [DATE]" at bounding box center [599, 307] width 431 height 38
click at [849, 303] on icon "button" at bounding box center [841, 307] width 22 height 22
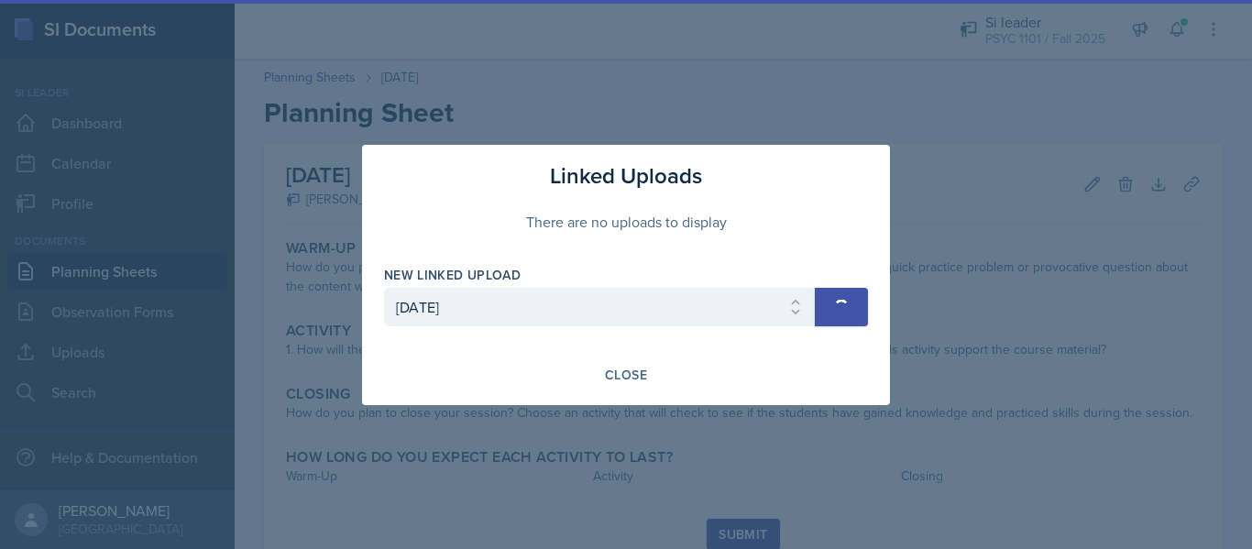
select select
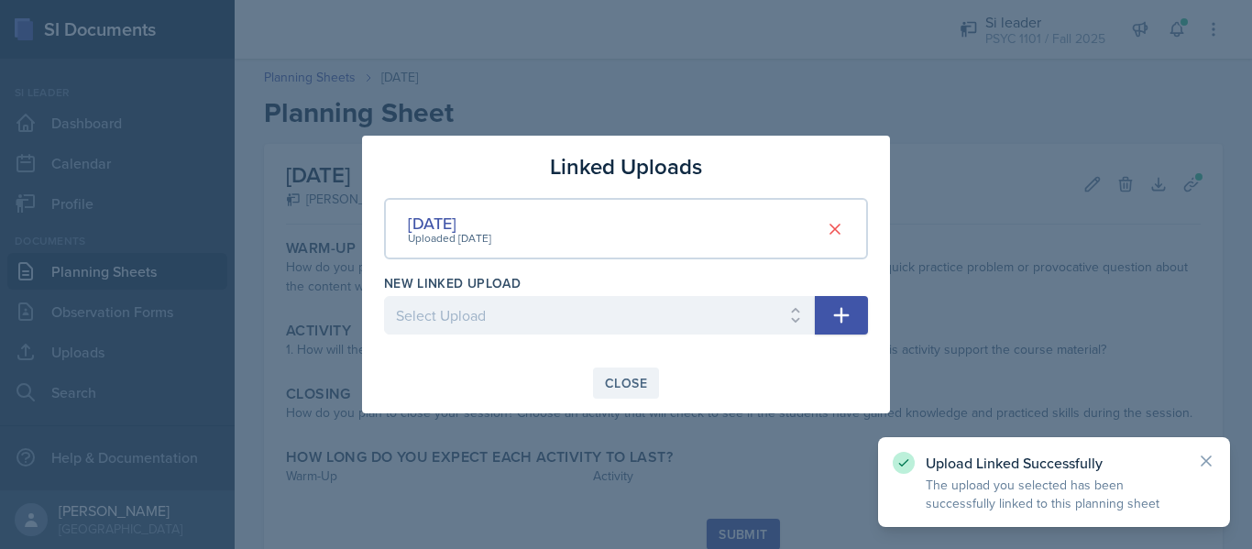
click at [617, 373] on button "Close" at bounding box center [626, 382] width 66 height 31
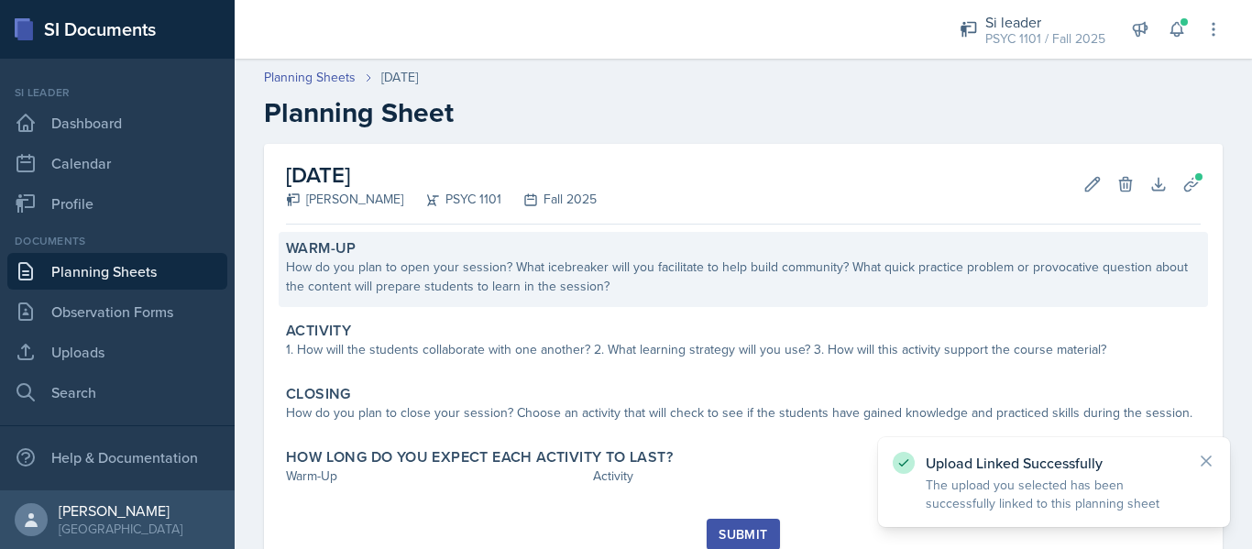
click at [585, 276] on div "How do you plan to open your session? What icebreaker will you facilitate to he…" at bounding box center [743, 276] width 914 height 38
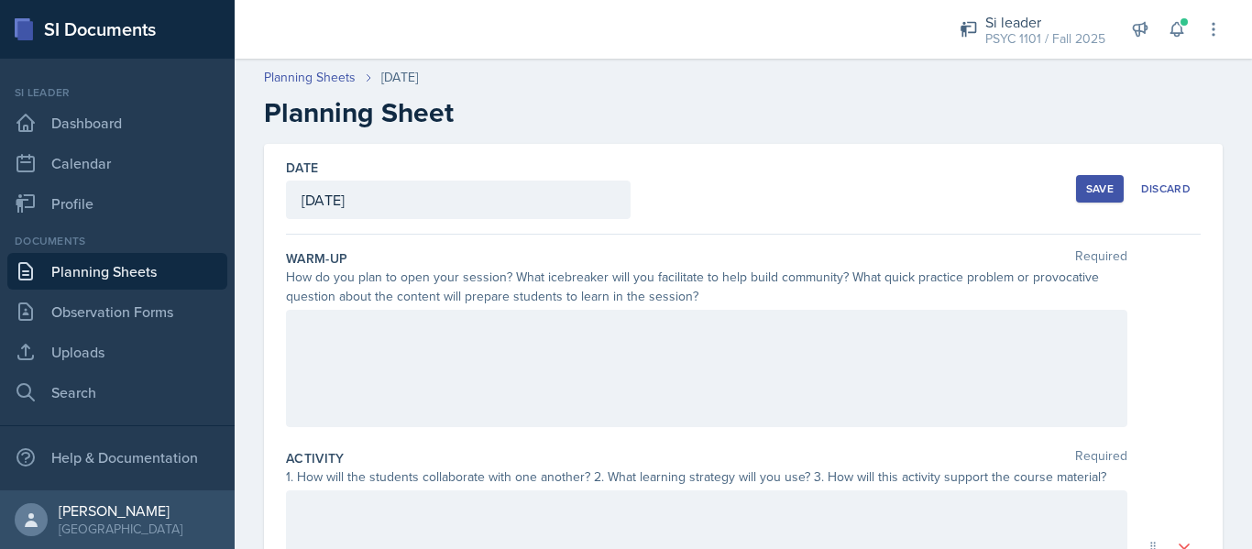
click at [482, 356] on div at bounding box center [706, 368] width 841 height 117
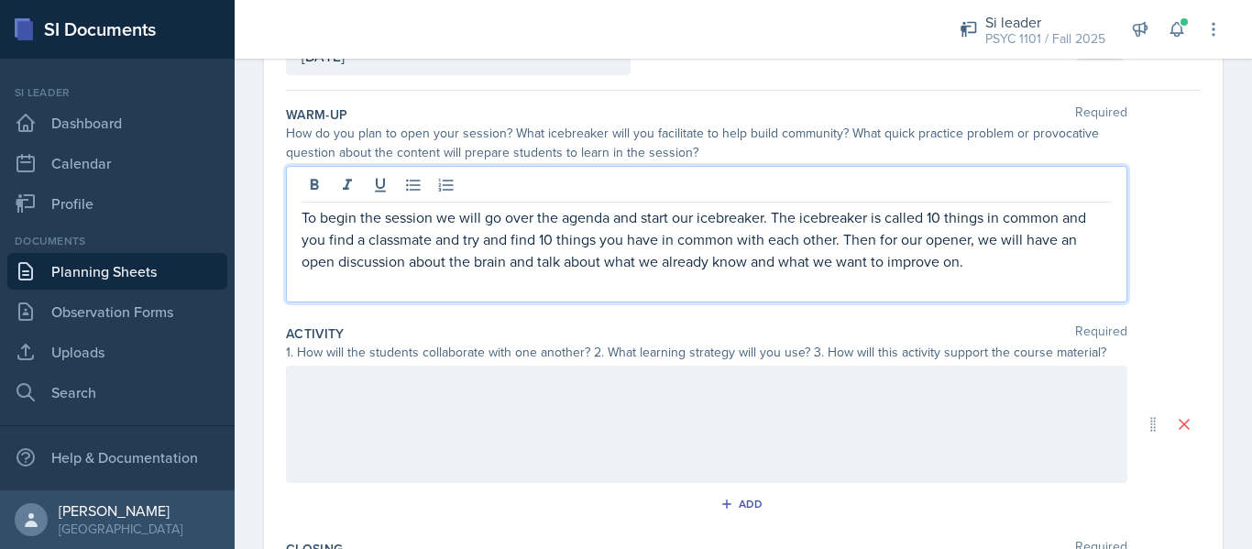
scroll to position [148, 0]
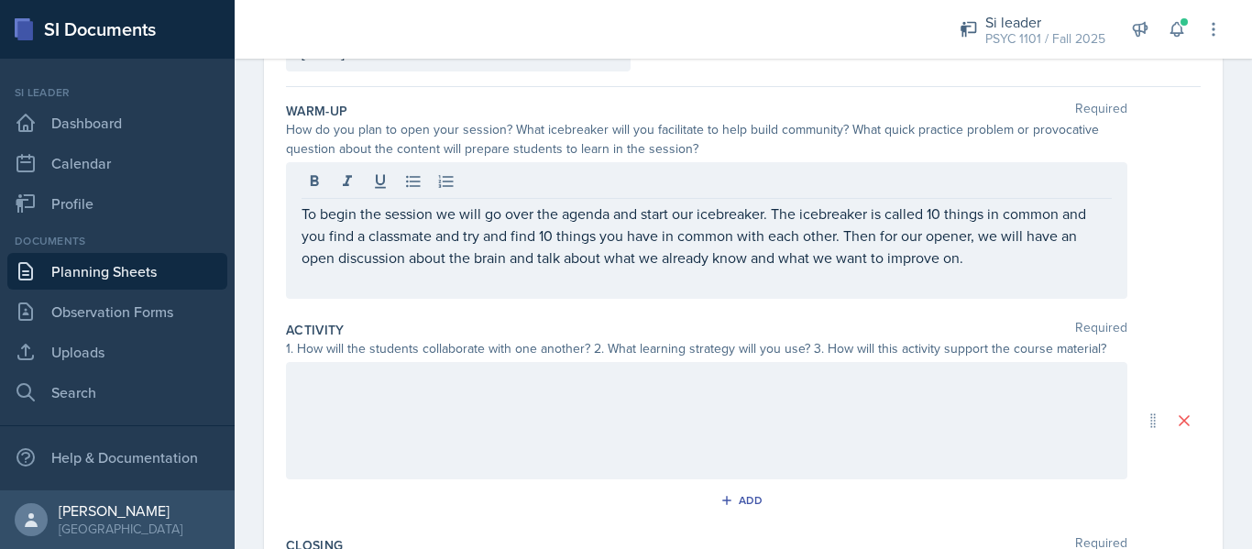
click at [482, 356] on div "1. How will the students collaborate with one another? 2. What learning strateg…" at bounding box center [706, 348] width 841 height 19
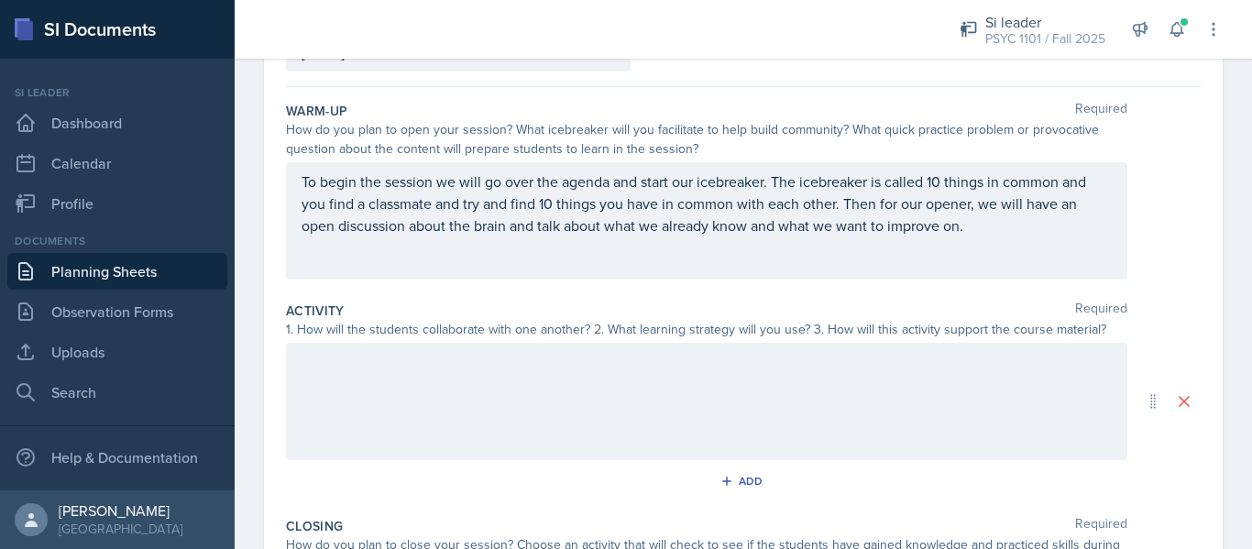
click at [482, 356] on div at bounding box center [706, 401] width 841 height 117
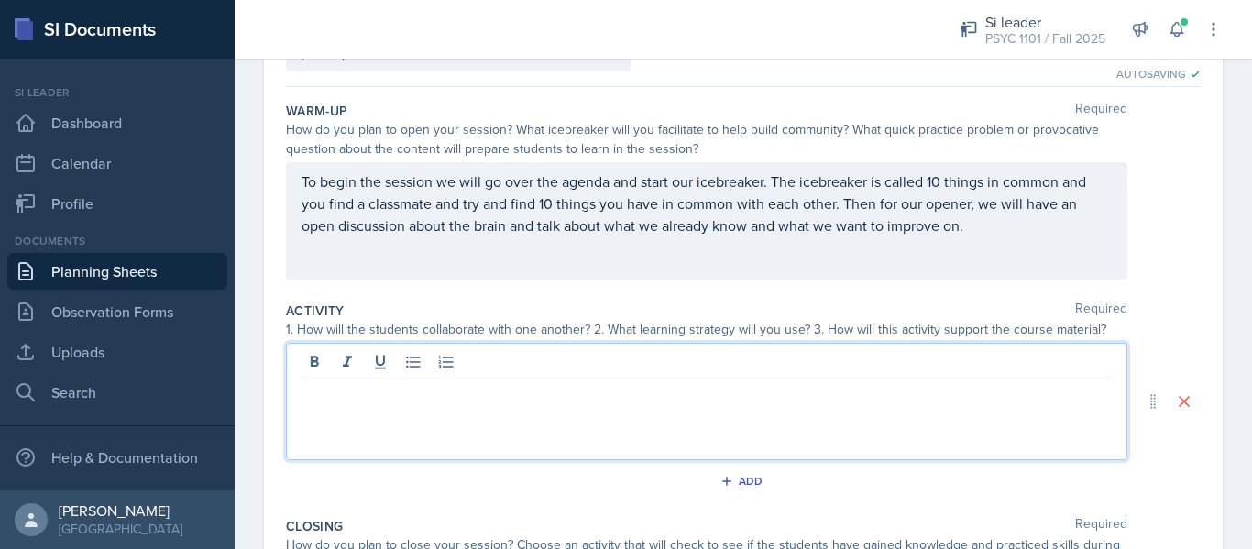
paste div
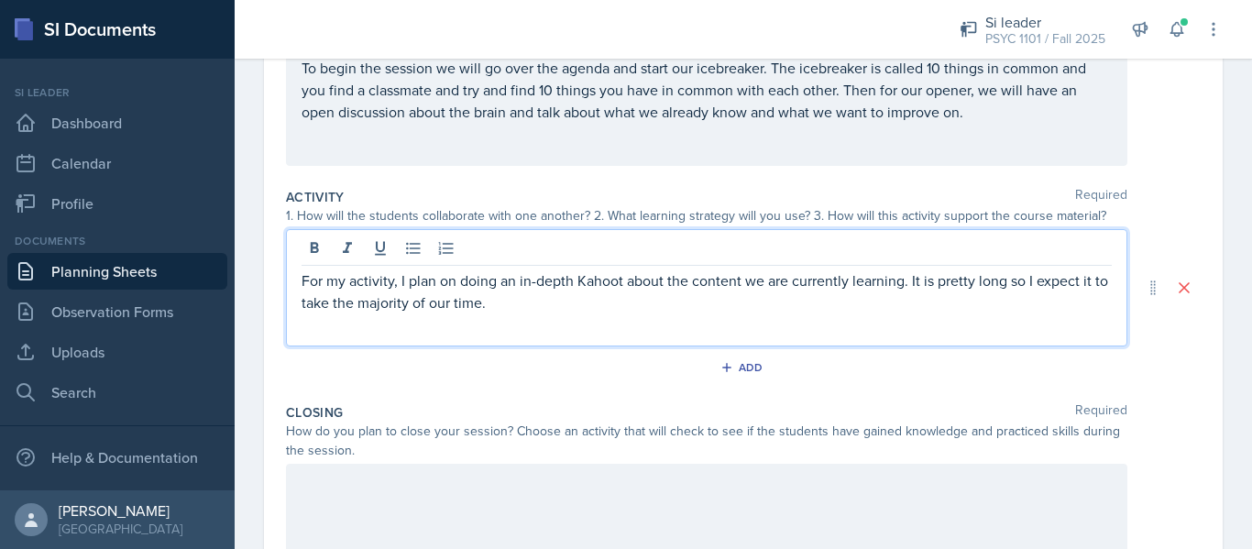
scroll to position [295, 0]
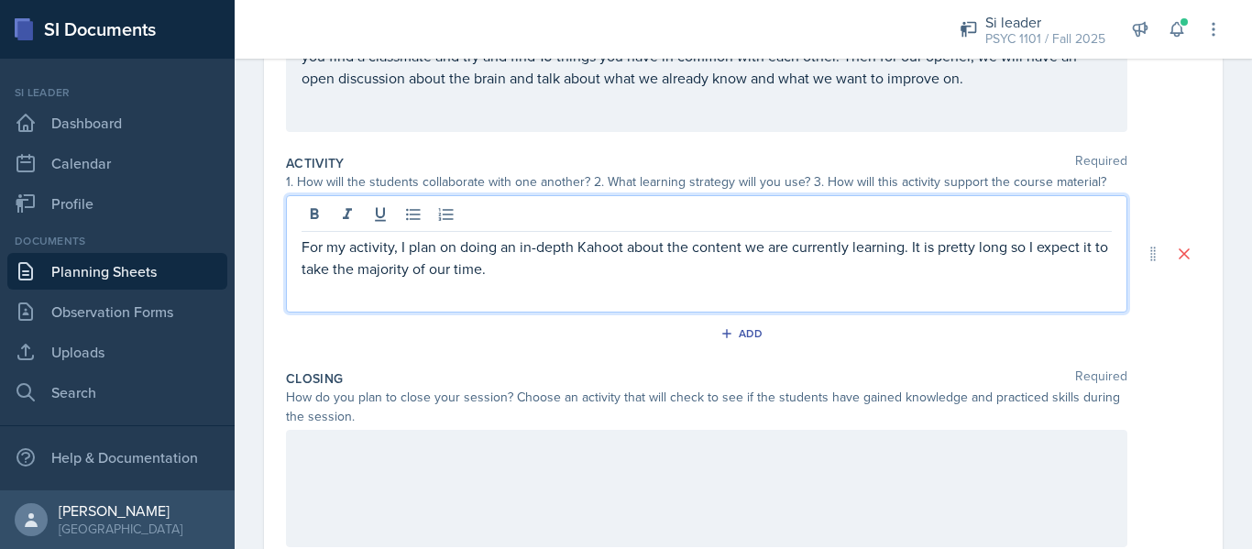
click at [554, 453] on p at bounding box center [706, 449] width 810 height 22
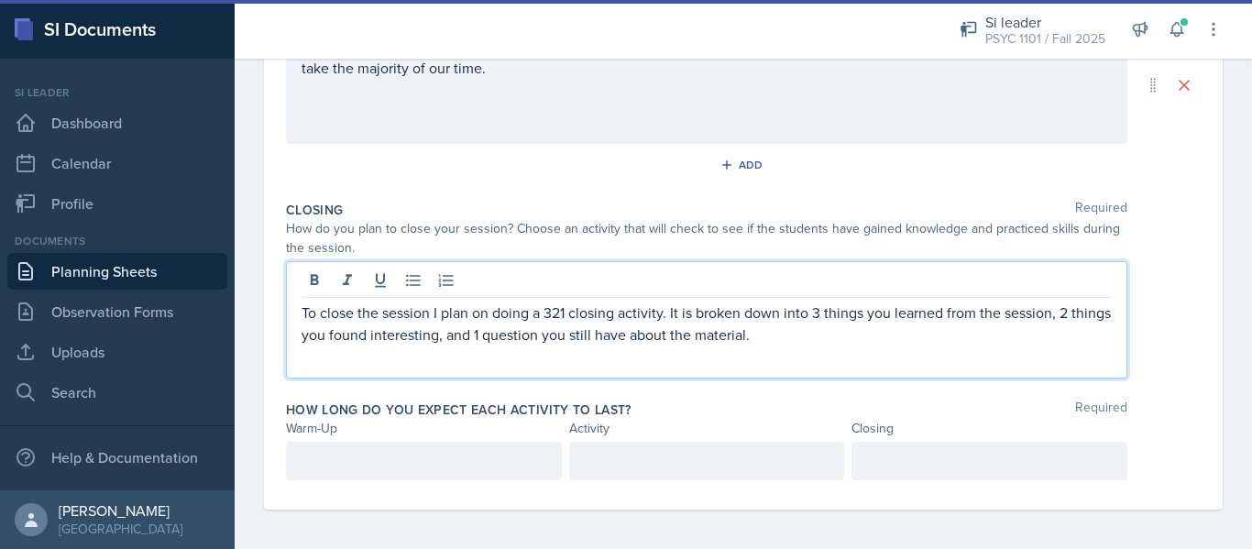
scroll to position [468, 0]
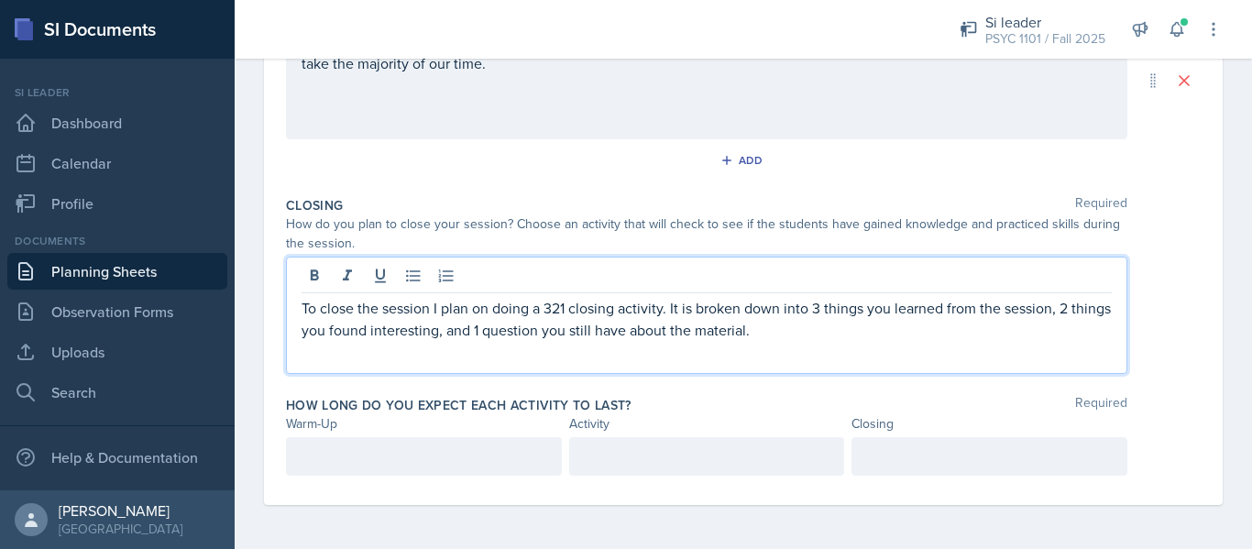
click at [376, 451] on div at bounding box center [424, 456] width 276 height 38
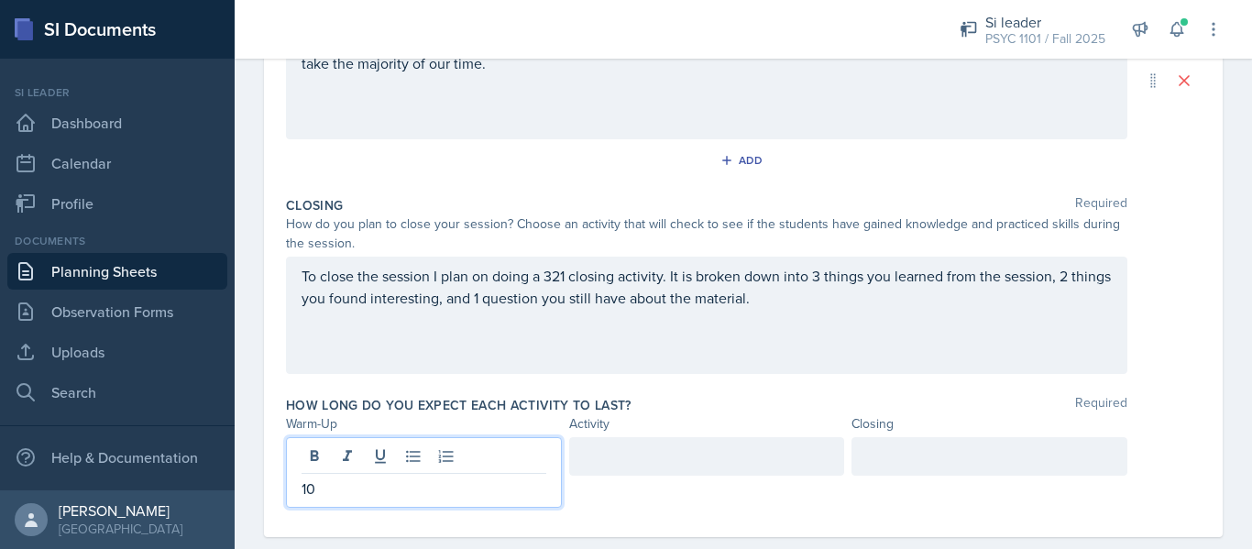
click at [851, 449] on div at bounding box center [989, 456] width 276 height 38
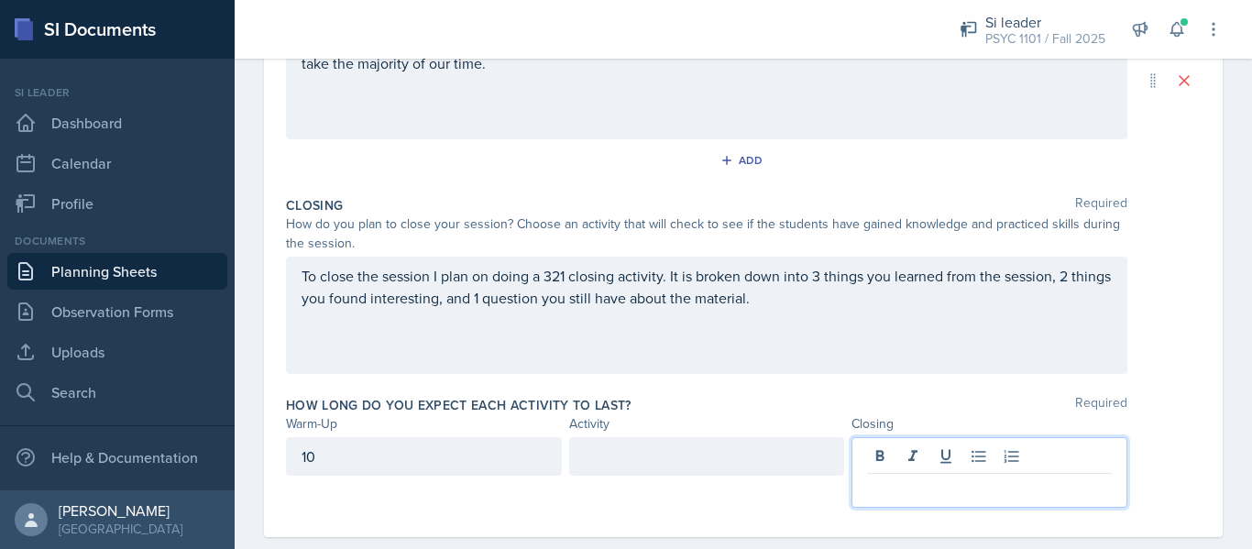
scroll to position [500, 0]
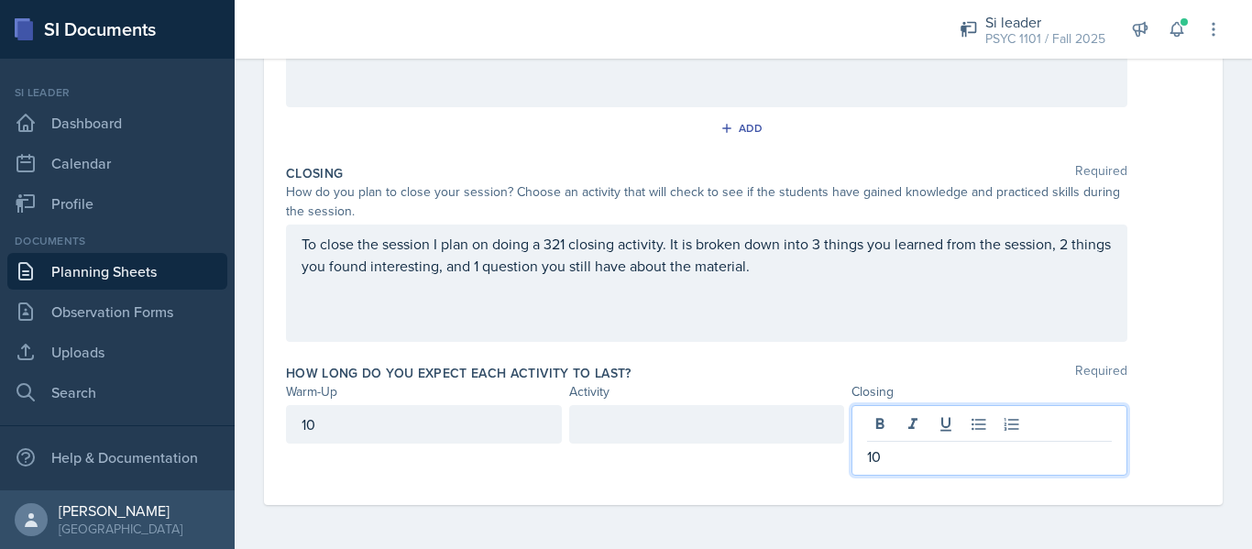
click at [791, 429] on div at bounding box center [707, 424] width 276 height 38
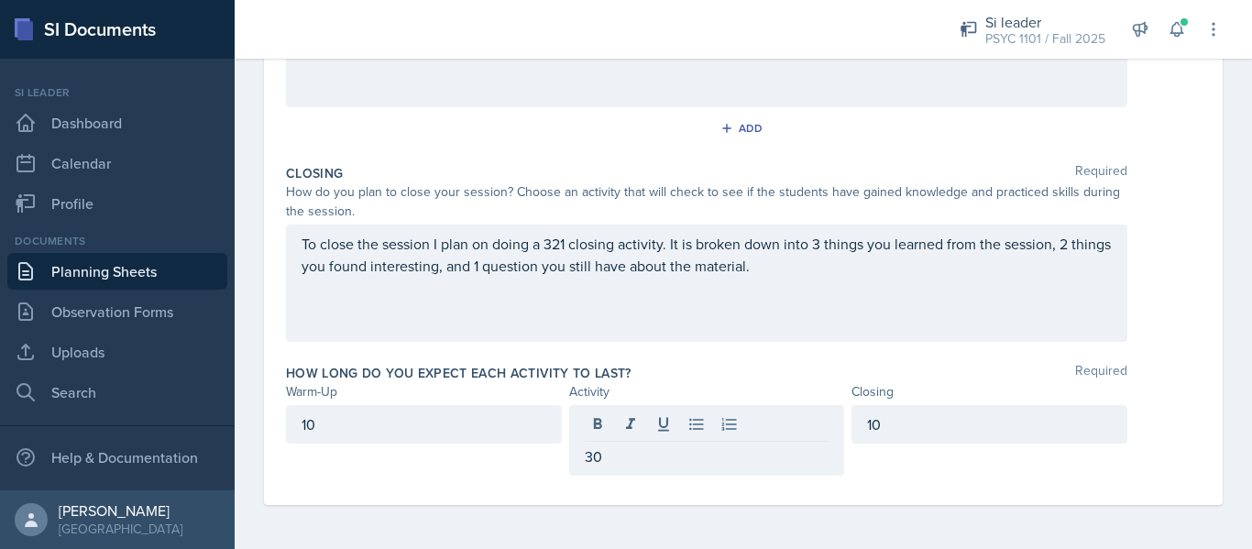
click at [843, 360] on div "How long do you expect each activity to last? Required Warm-Up Activity Closing…" at bounding box center [743, 423] width 914 height 134
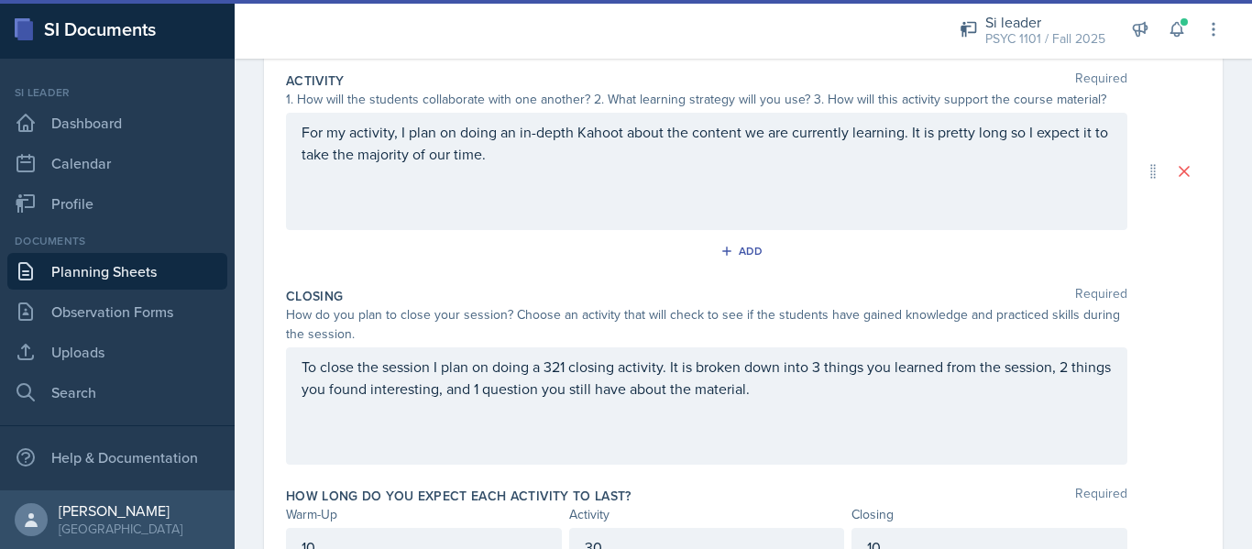
scroll to position [468, 0]
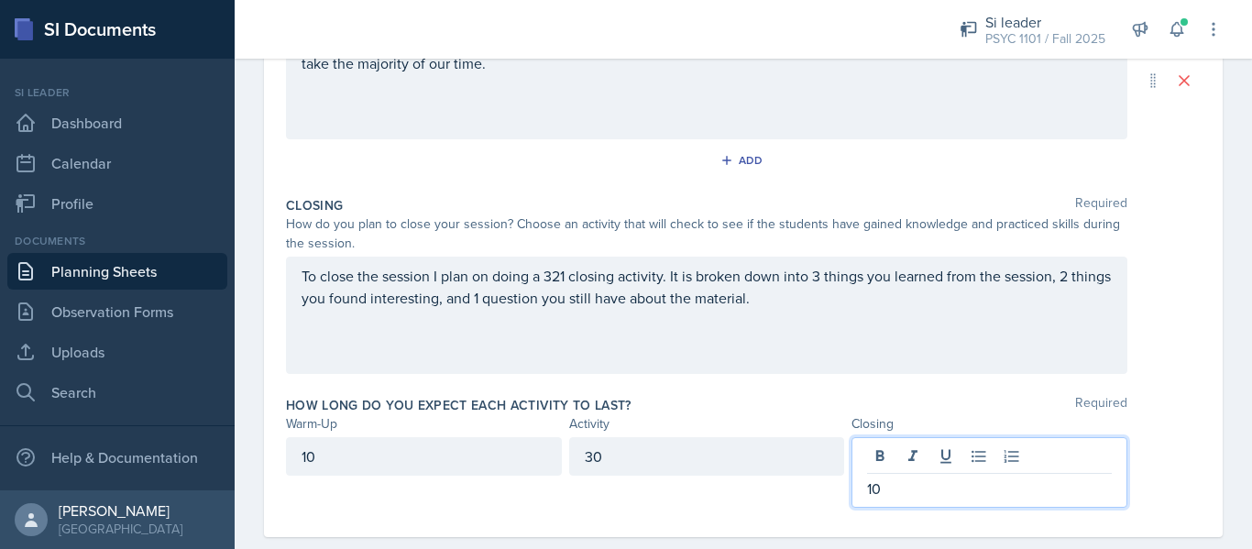
click at [909, 449] on div "10" at bounding box center [989, 472] width 276 height 71
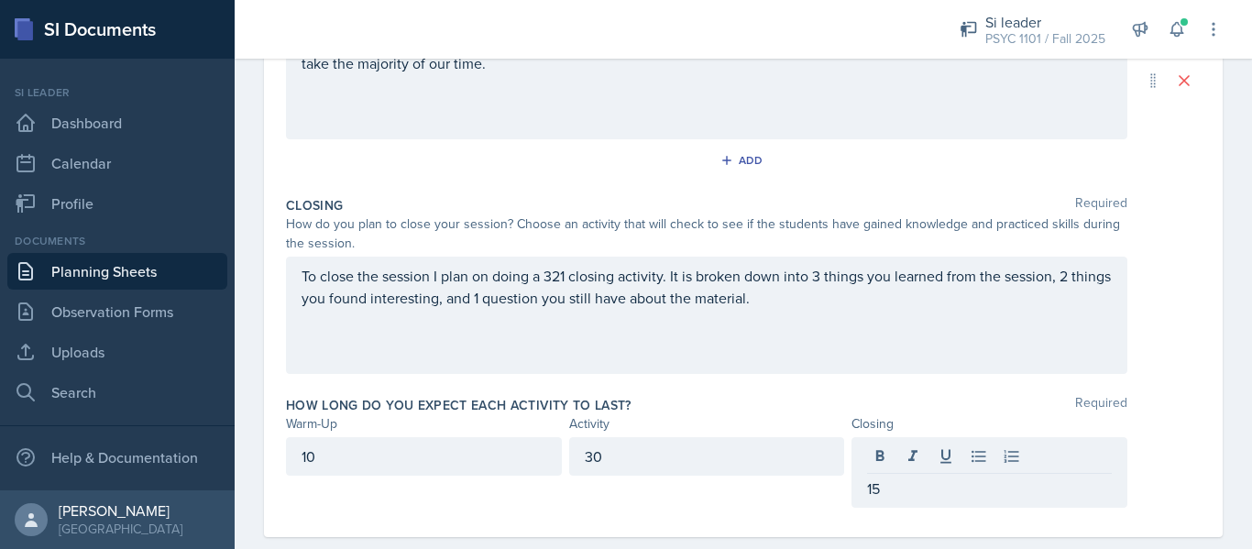
click at [472, 469] on div "10" at bounding box center [424, 456] width 276 height 38
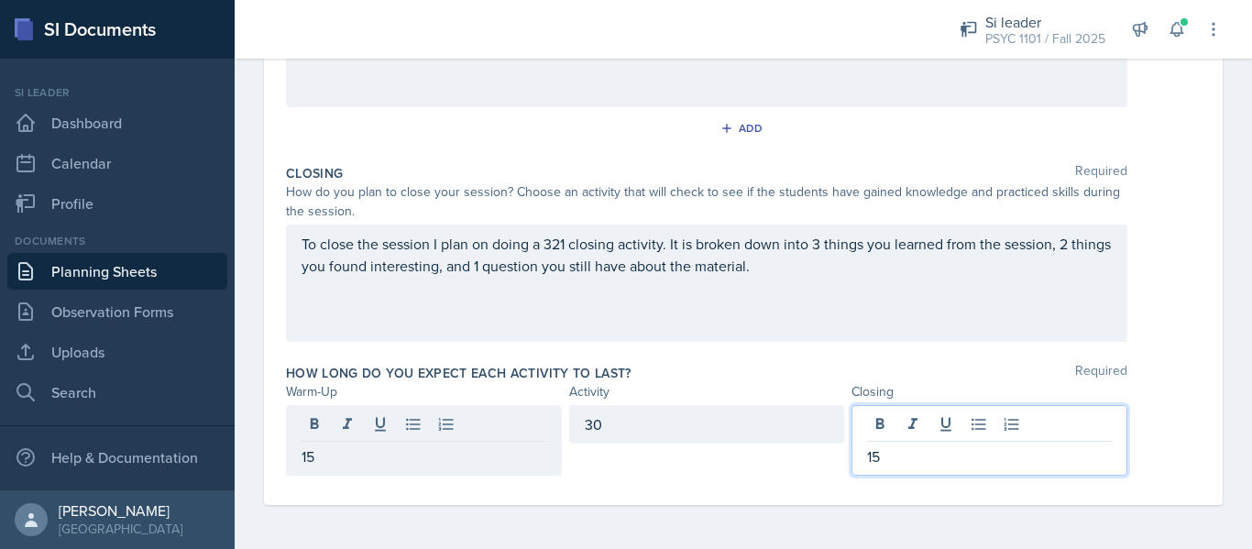
click at [899, 426] on div "15" at bounding box center [989, 440] width 276 height 71
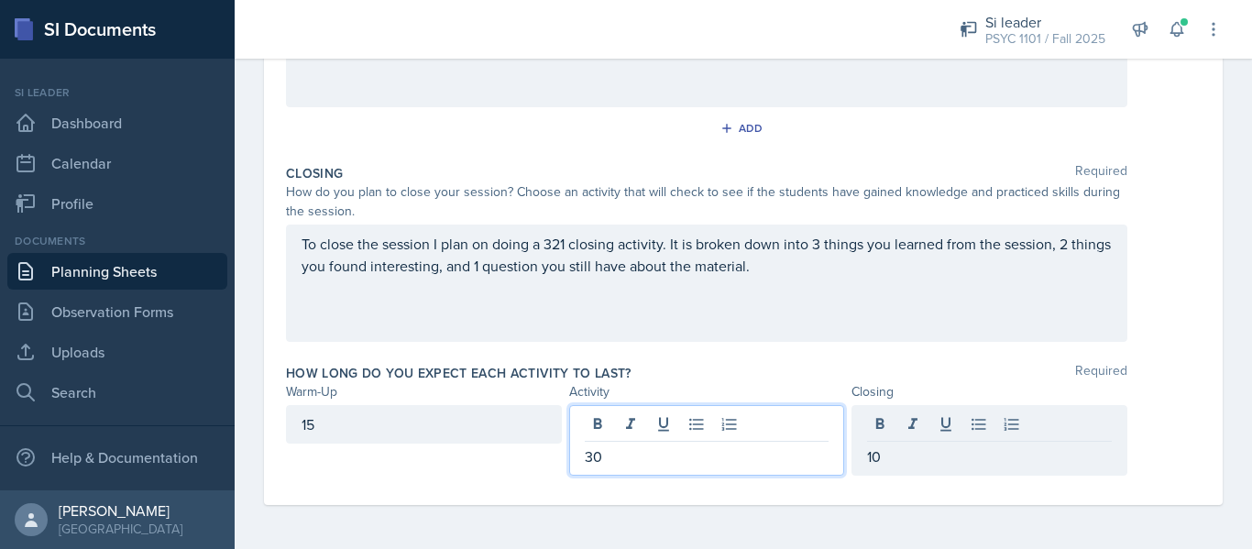
click at [673, 424] on div "30" at bounding box center [707, 440] width 276 height 71
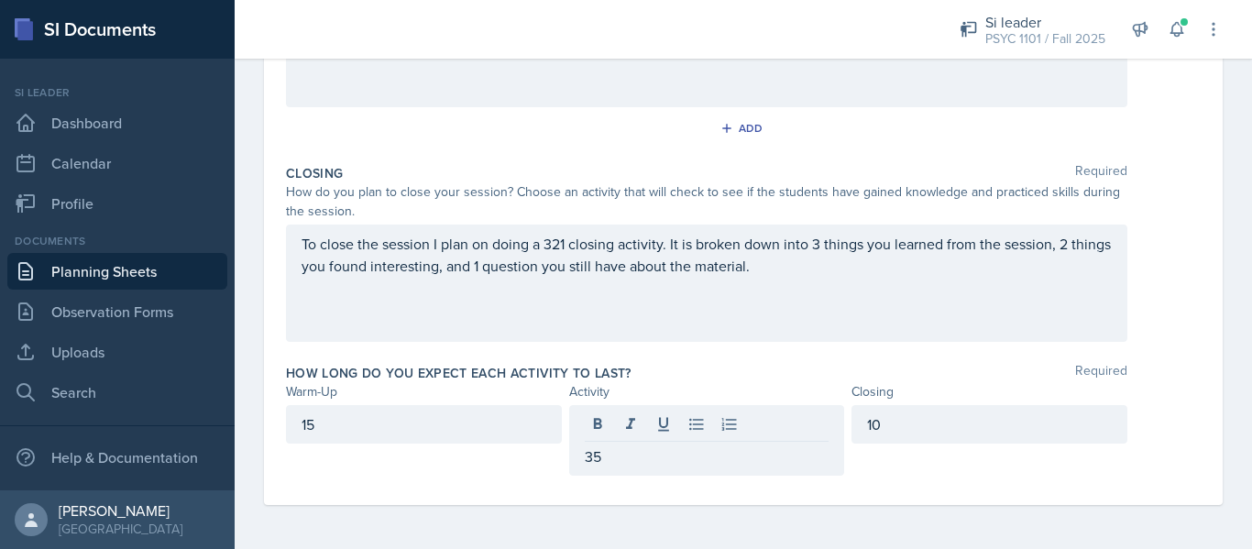
click at [780, 321] on div "To close the session I plan on doing a 321 closing activity. It is broken down …" at bounding box center [706, 282] width 841 height 117
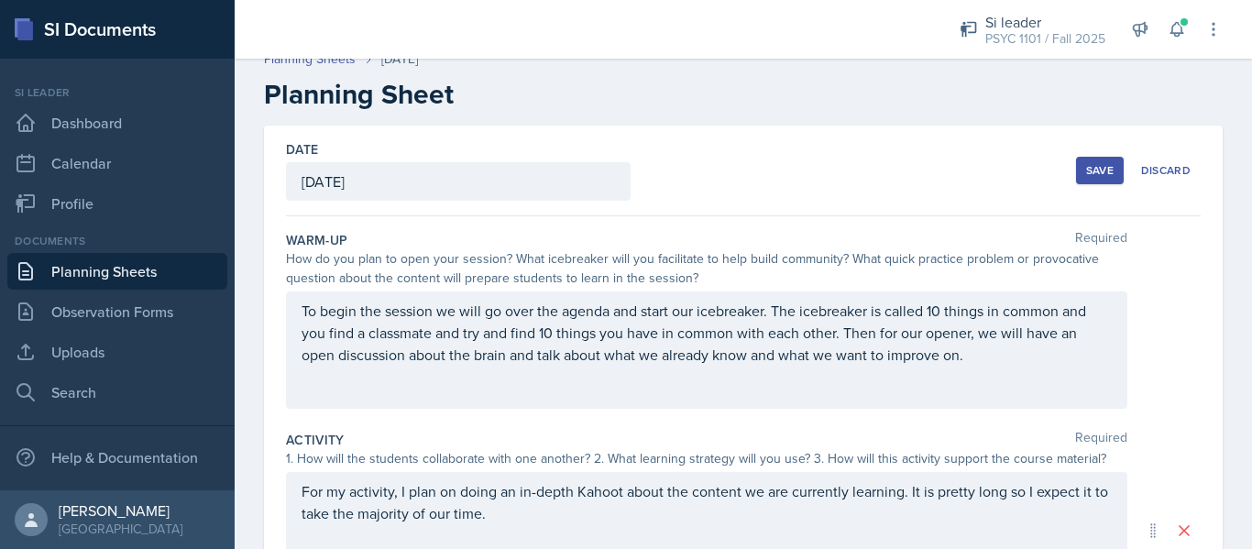
scroll to position [0, 0]
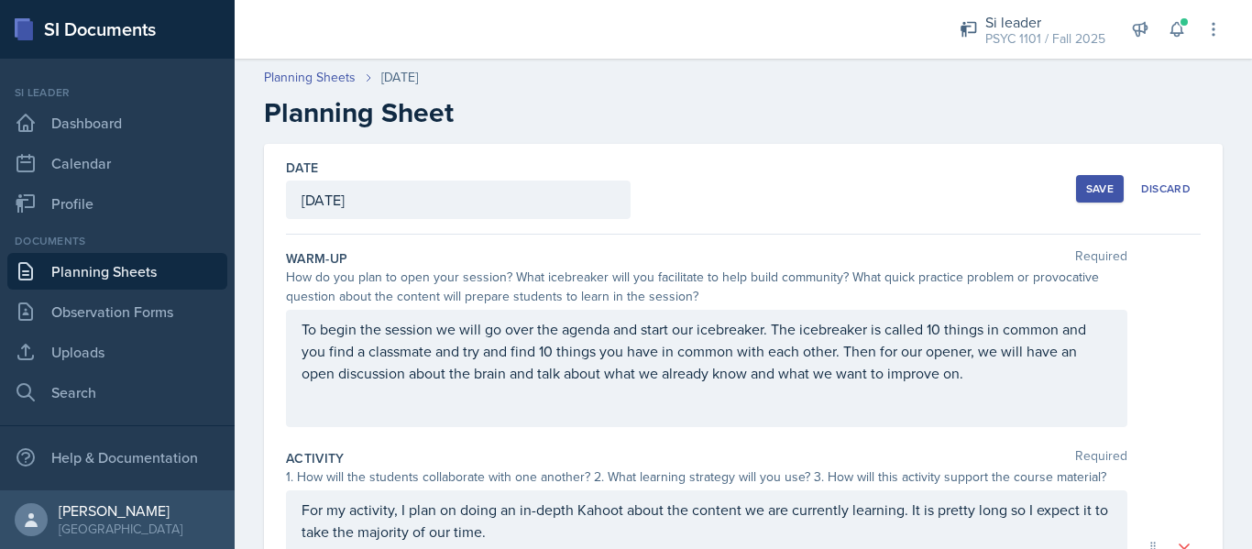
click at [1094, 190] on div "Save" at bounding box center [1099, 188] width 27 height 15
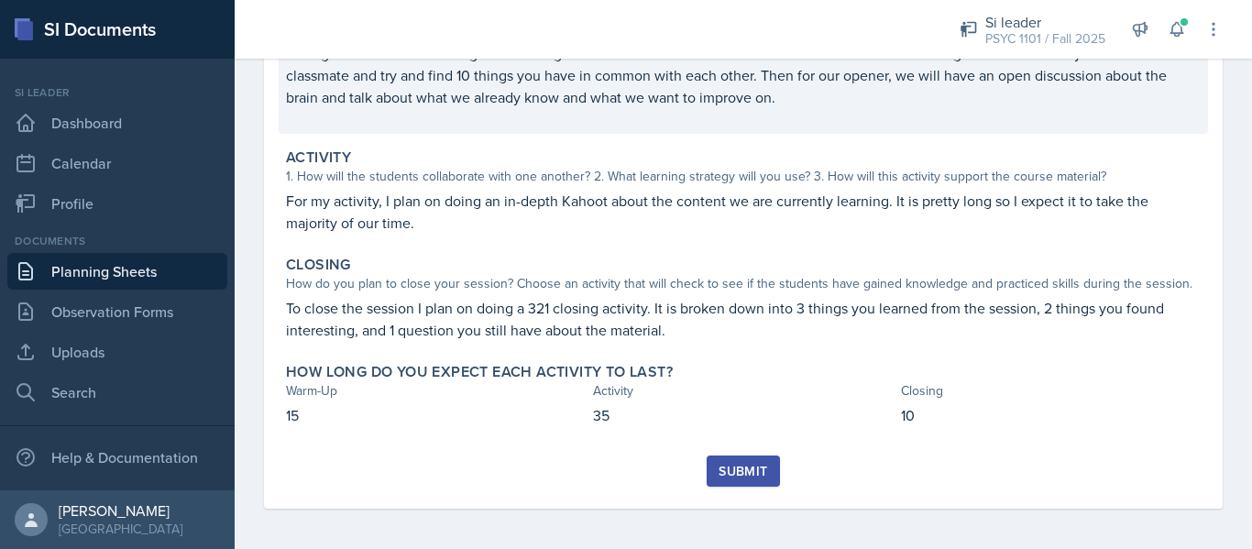
scroll to position [261, 0]
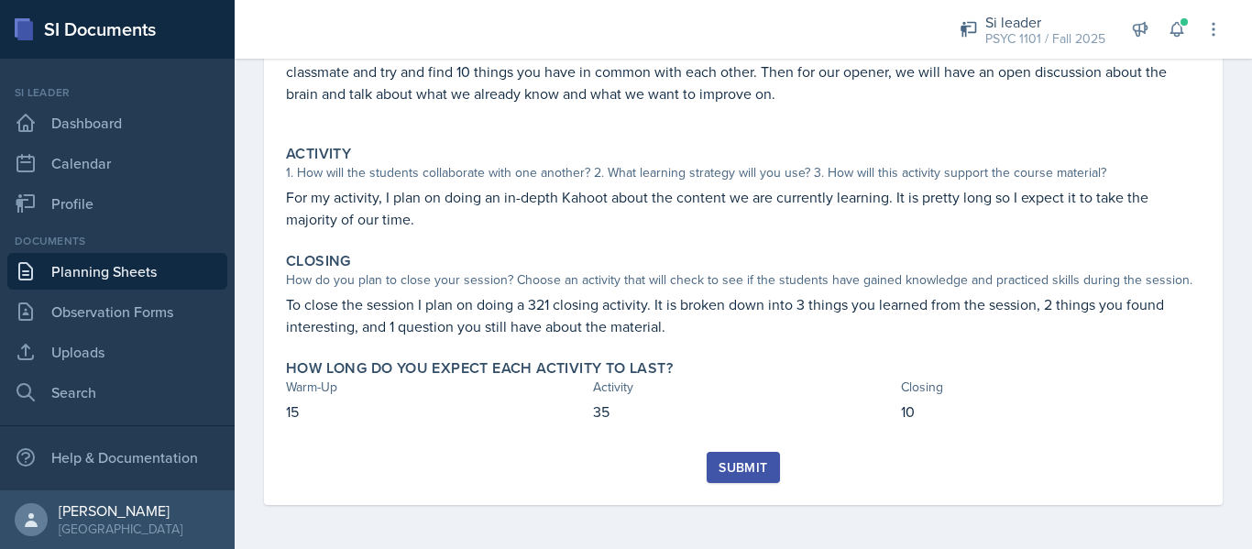
click at [738, 462] on div "Submit" at bounding box center [742, 467] width 49 height 15
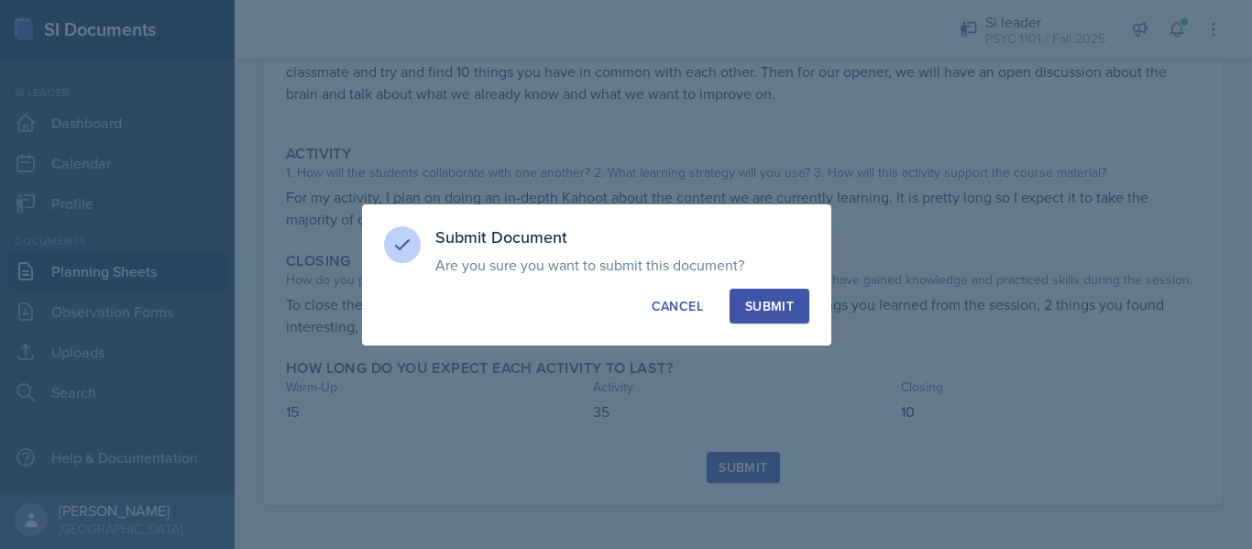
click at [785, 305] on div "Submit" at bounding box center [769, 306] width 49 height 18
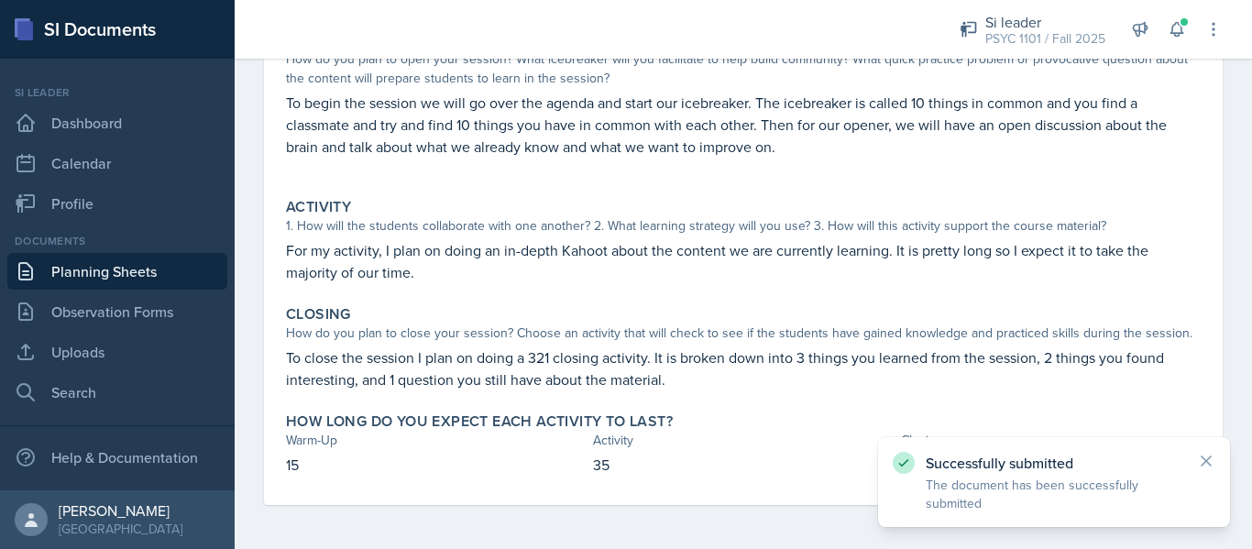
scroll to position [208, 0]
click at [181, 287] on link "Planning Sheets" at bounding box center [117, 271] width 220 height 37
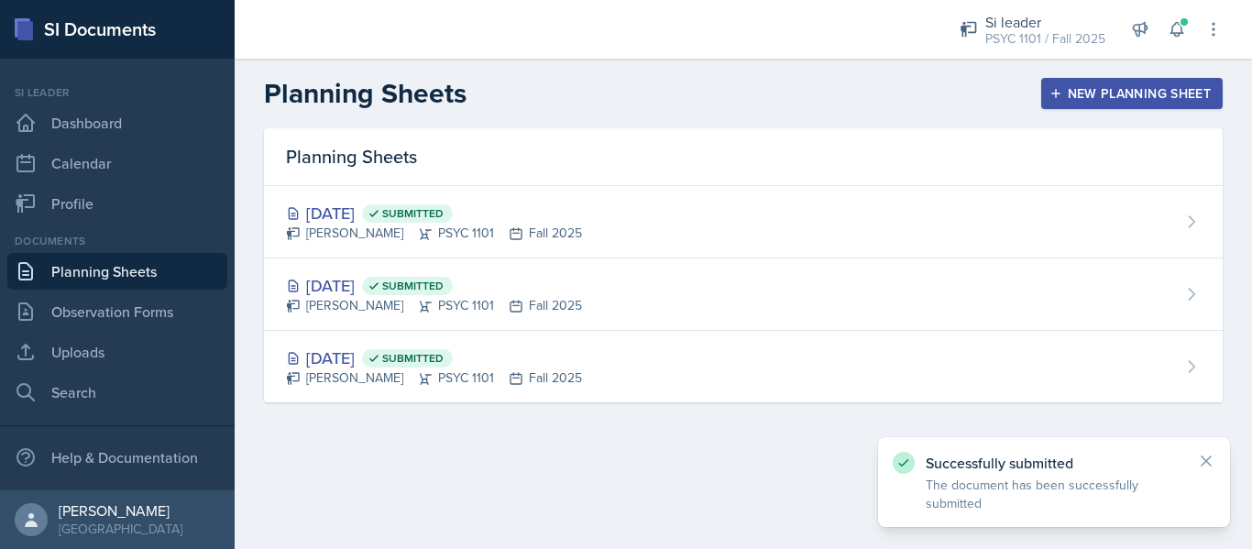
click at [1114, 95] on div "New Planning Sheet" at bounding box center [1132, 93] width 158 height 15
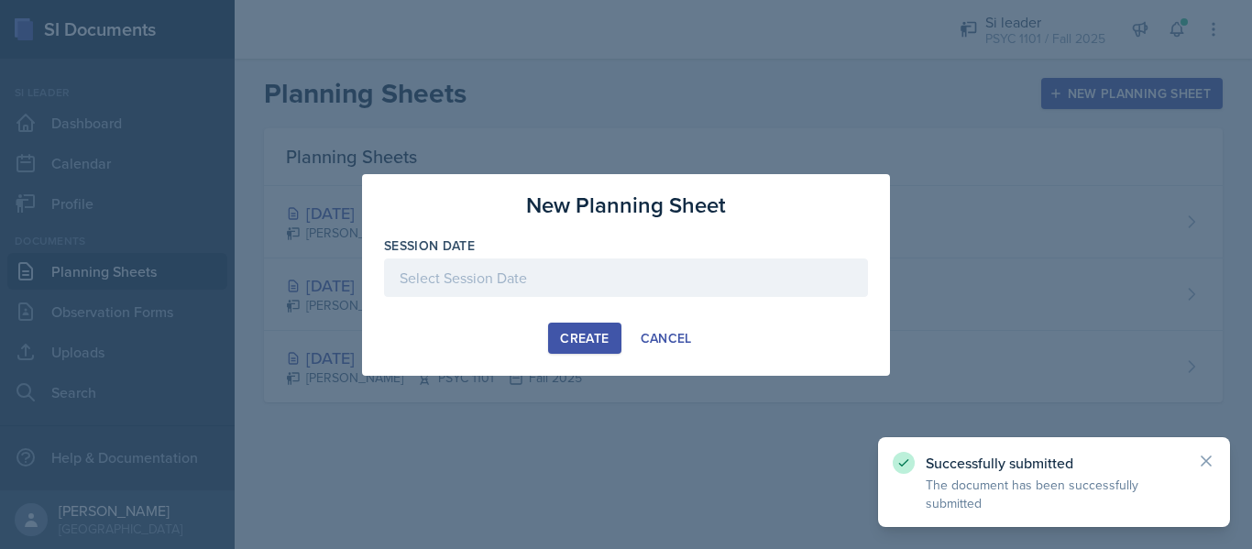
click at [612, 273] on div at bounding box center [626, 277] width 484 height 38
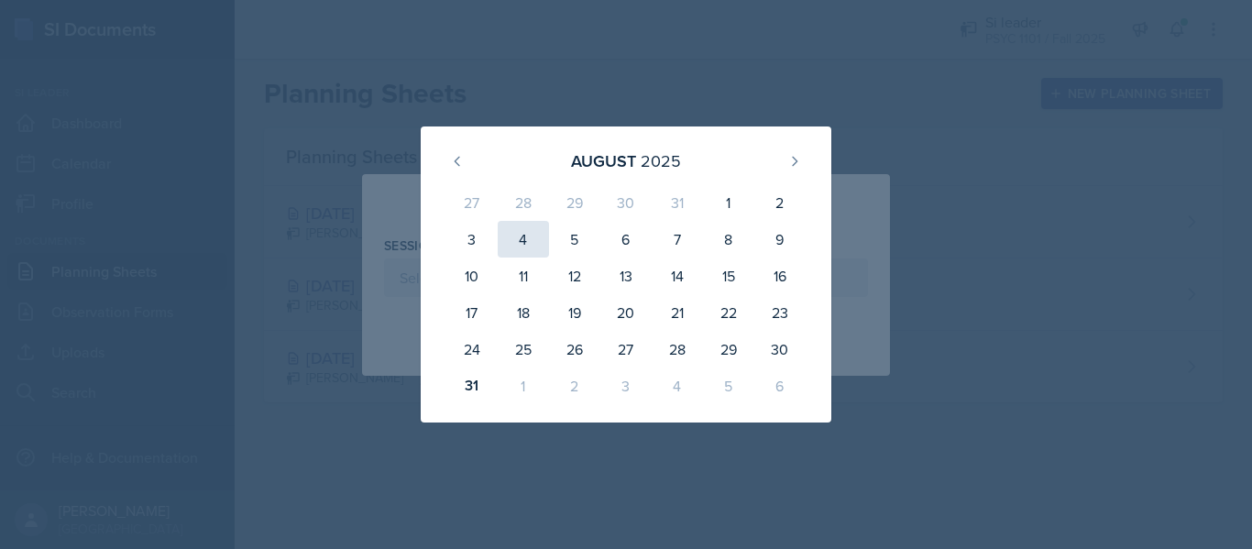
click at [535, 232] on div "4" at bounding box center [523, 239] width 51 height 37
type input "[DATE]"
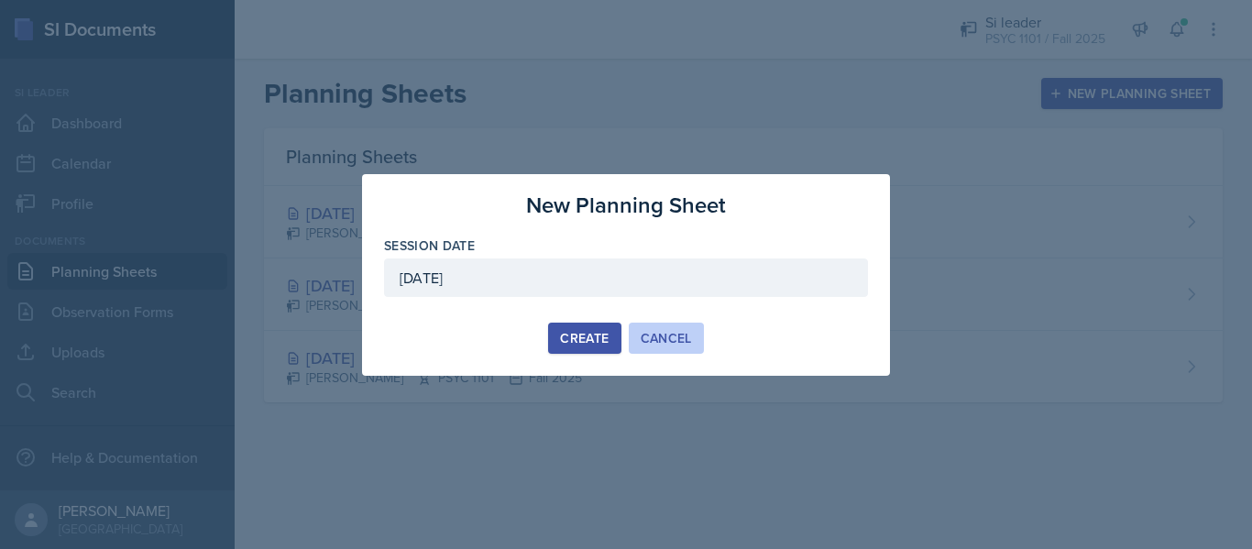
click at [672, 333] on div "Cancel" at bounding box center [665, 338] width 51 height 15
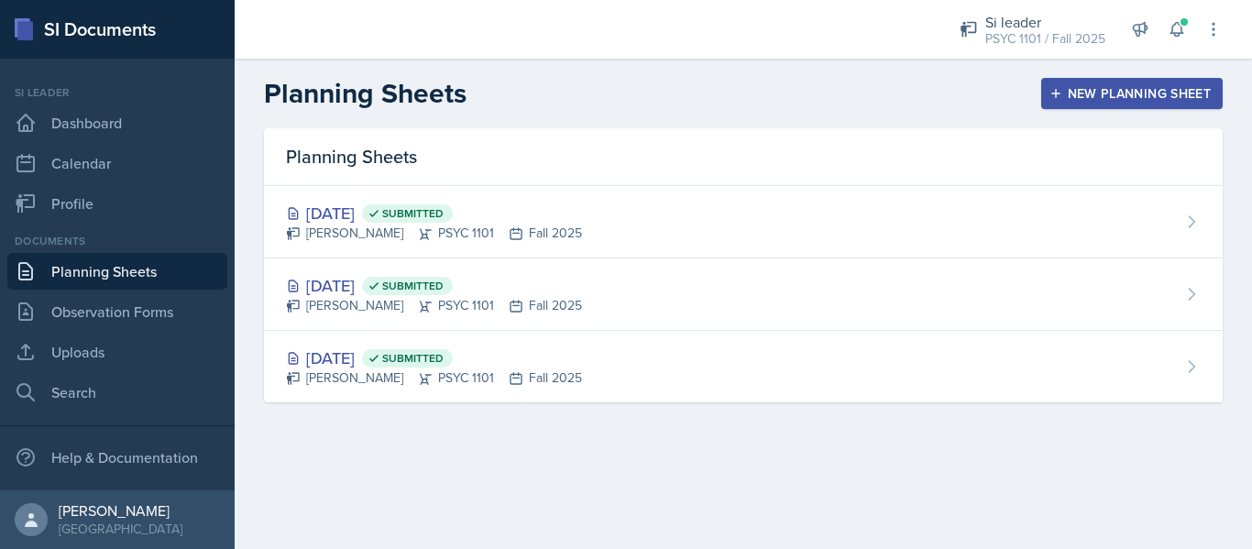
click at [1089, 90] on div "New Planning Sheet" at bounding box center [1132, 93] width 158 height 15
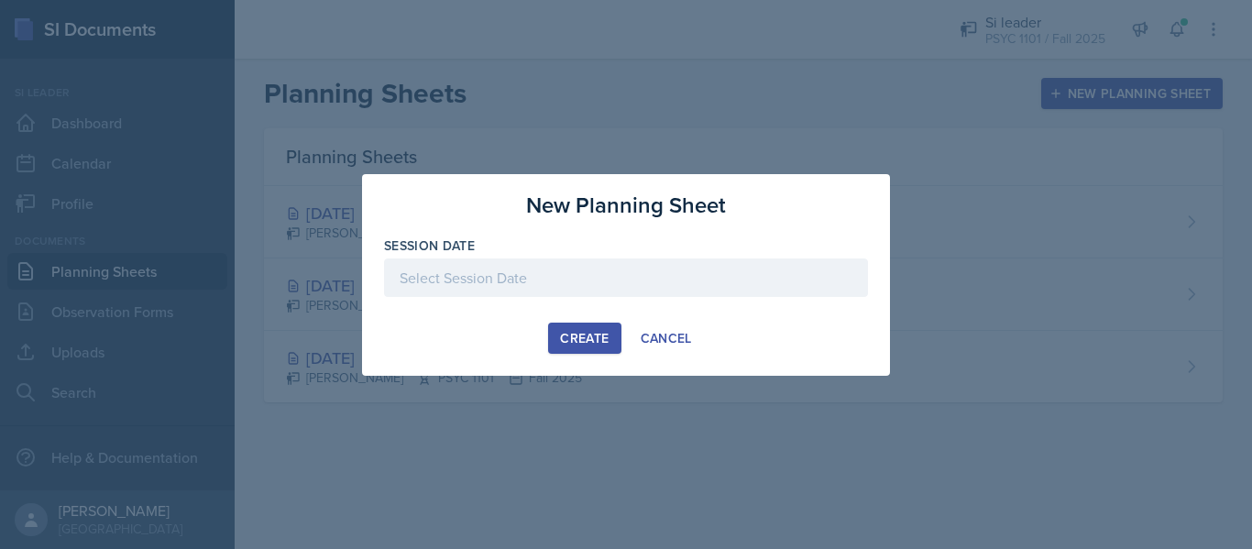
click at [564, 282] on div at bounding box center [626, 277] width 484 height 38
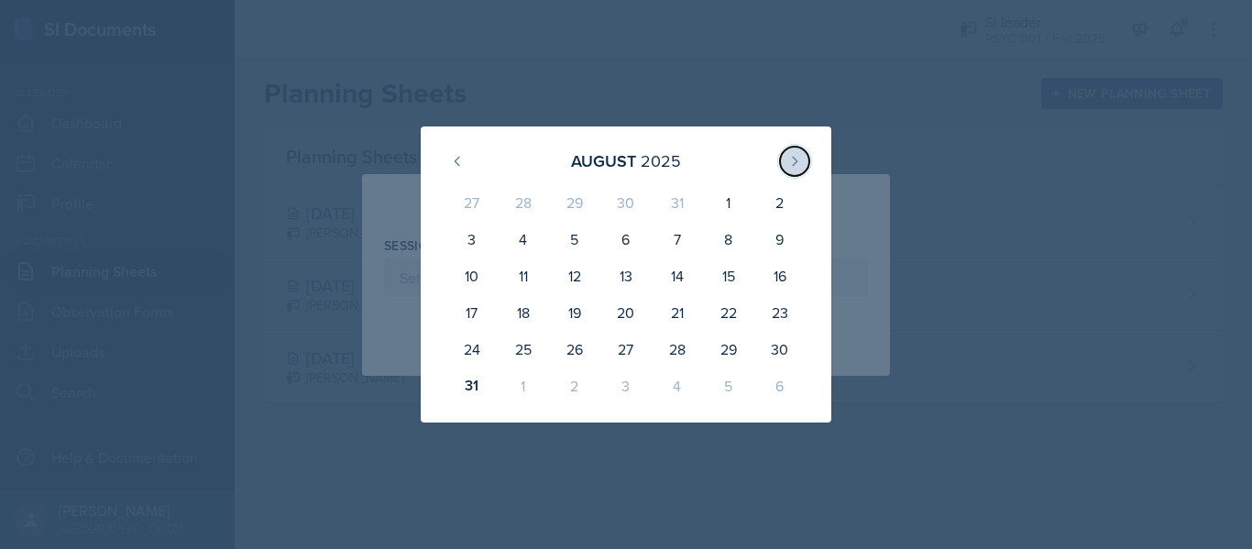
click at [796, 168] on icon at bounding box center [794, 161] width 15 height 15
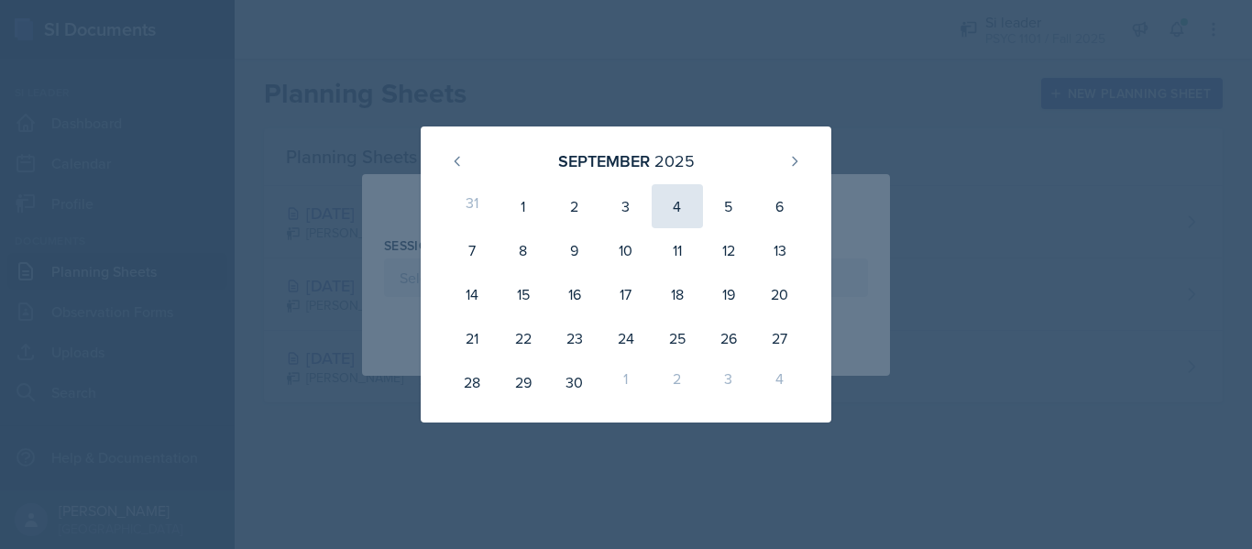
click at [669, 204] on div "4" at bounding box center [676, 206] width 51 height 44
type input "[DATE]"
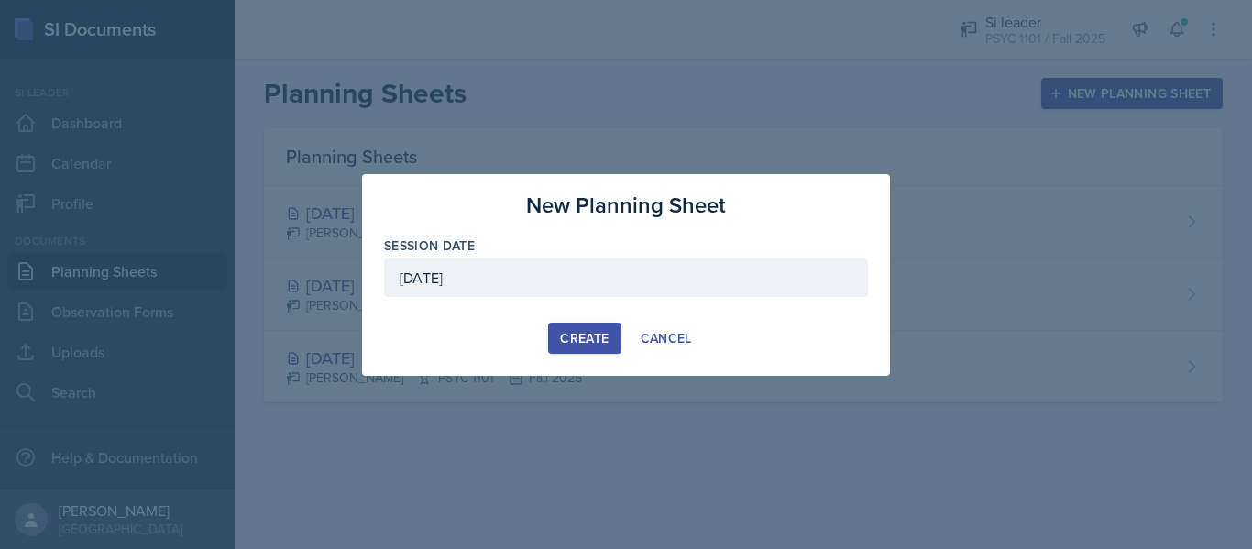
click at [585, 328] on button "Create" at bounding box center [584, 338] width 72 height 31
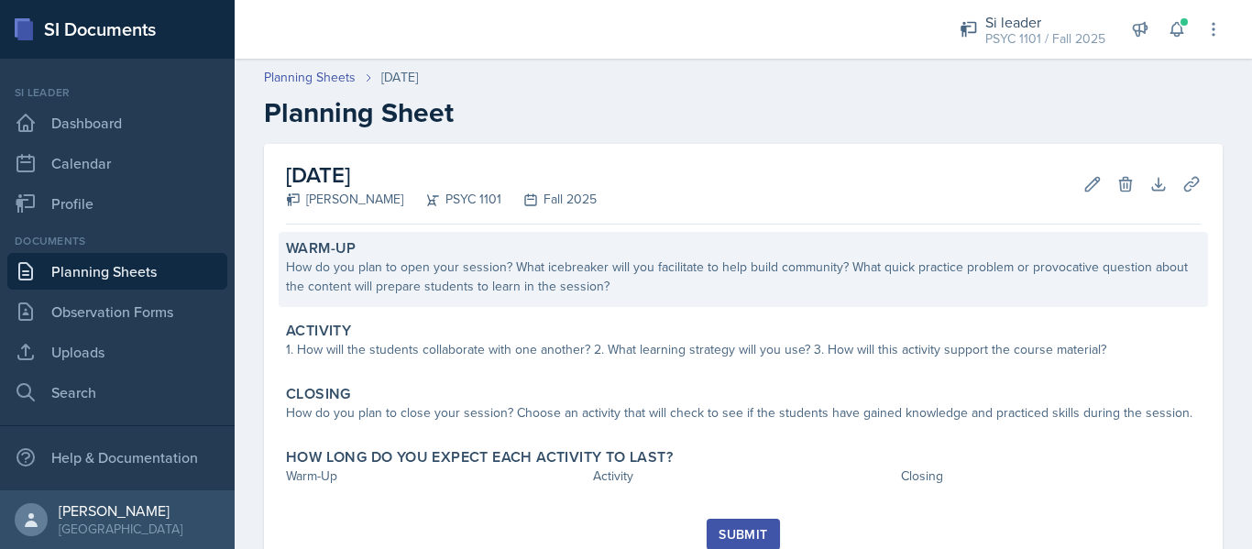
click at [471, 255] on div "Warm-Up" at bounding box center [743, 248] width 914 height 18
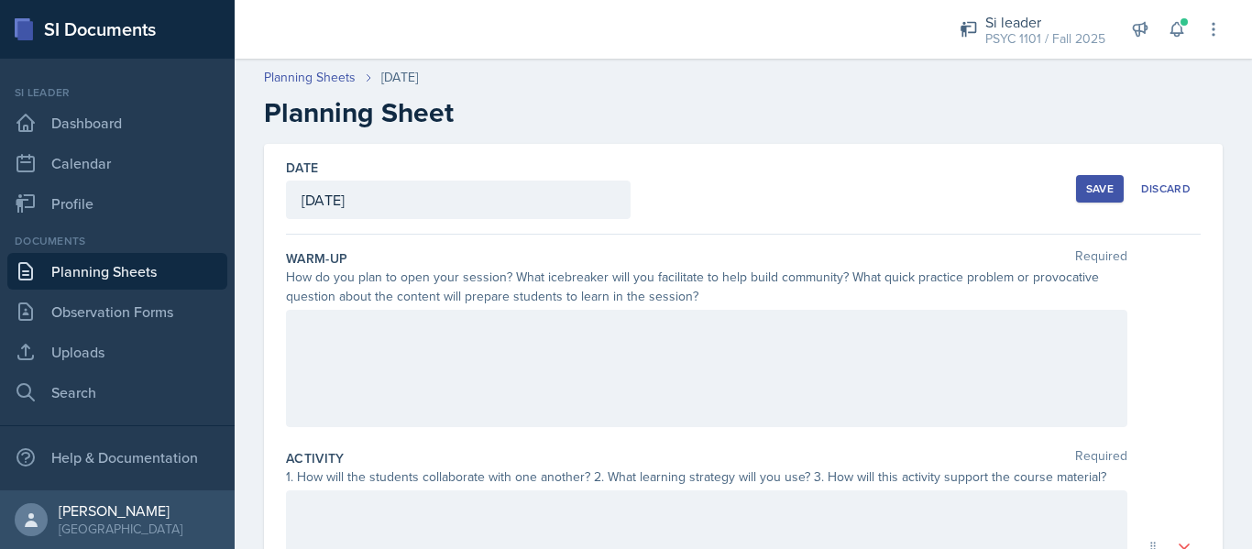
click at [431, 353] on div at bounding box center [706, 368] width 841 height 117
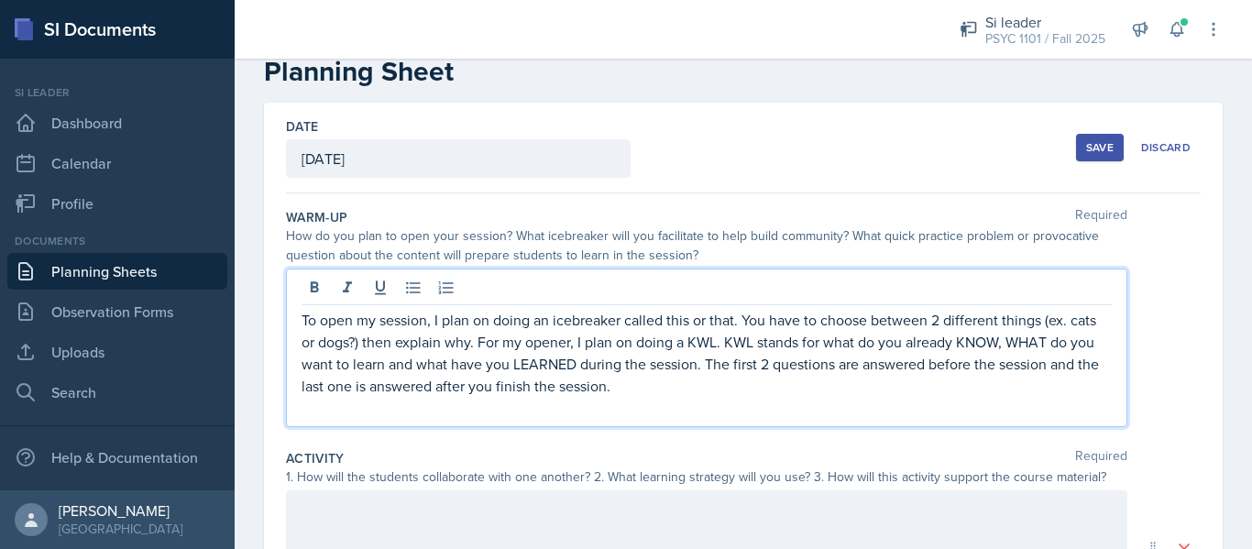
scroll to position [42, 0]
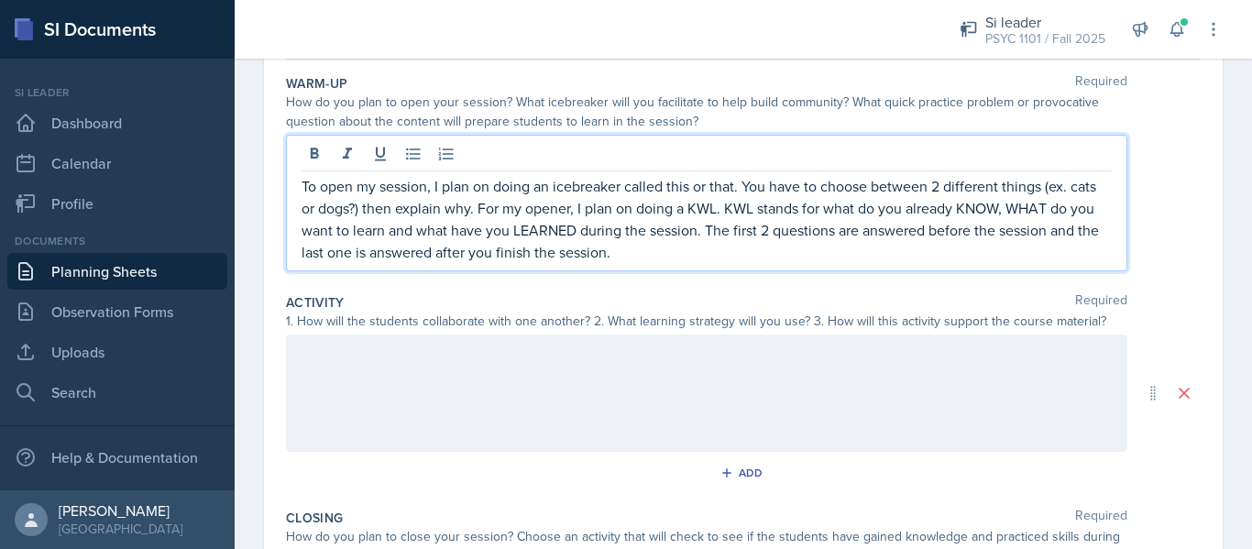
click at [727, 367] on div at bounding box center [706, 392] width 841 height 117
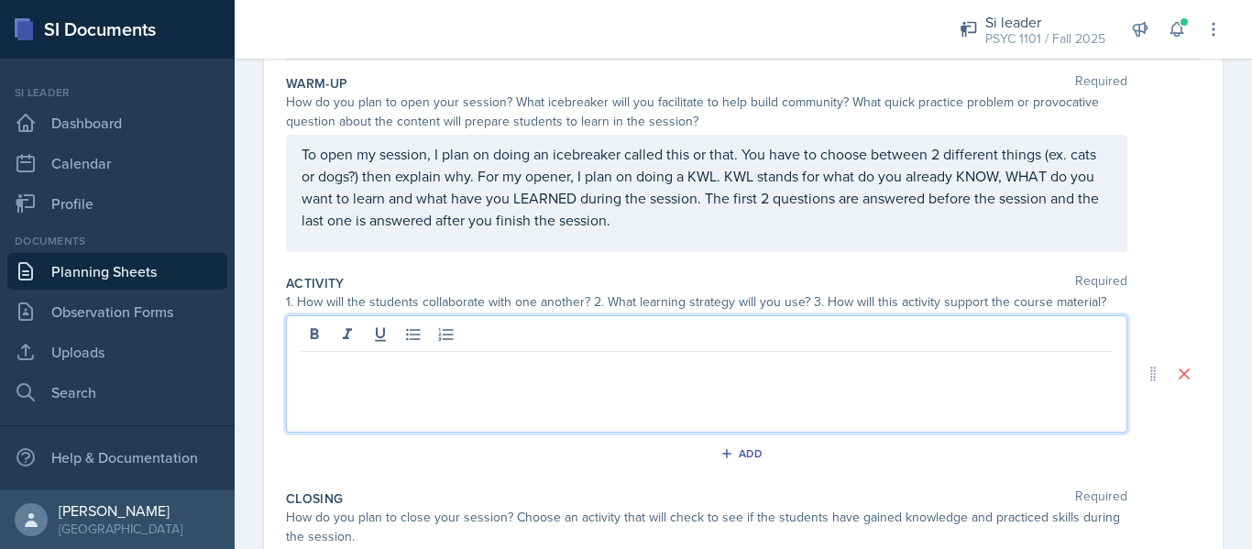
scroll to position [207, 0]
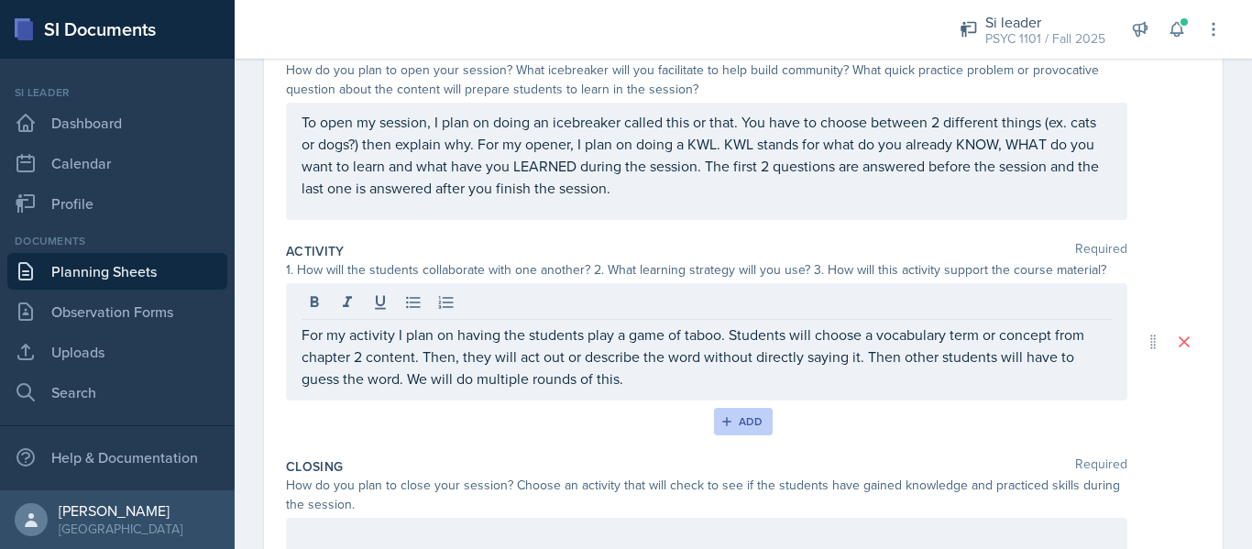
click at [743, 429] on button "Add" at bounding box center [744, 421] width 60 height 27
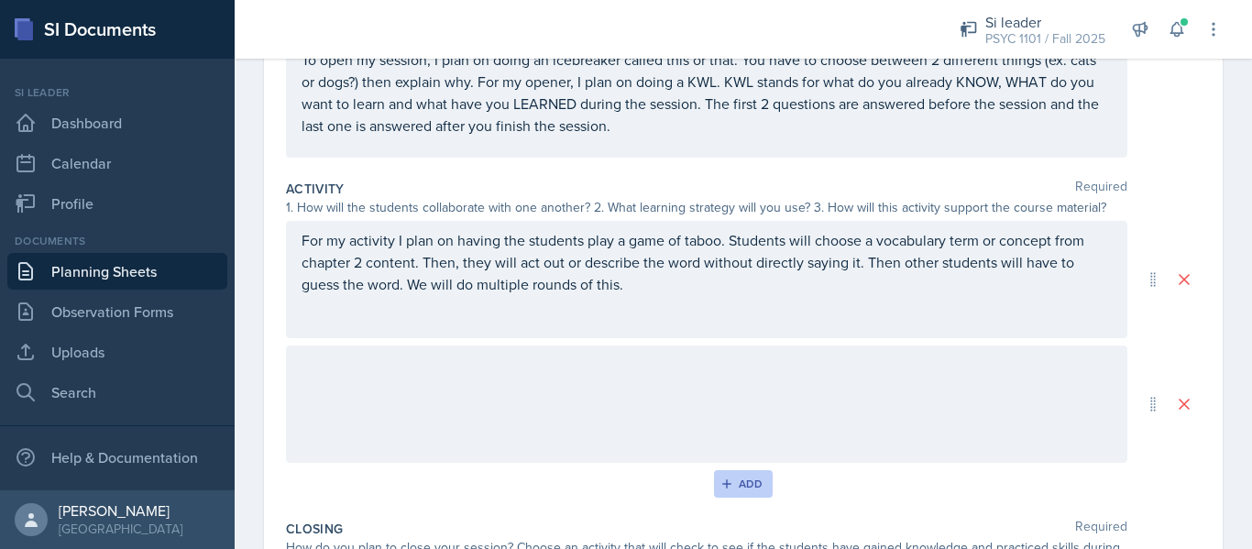
scroll to position [270, 0]
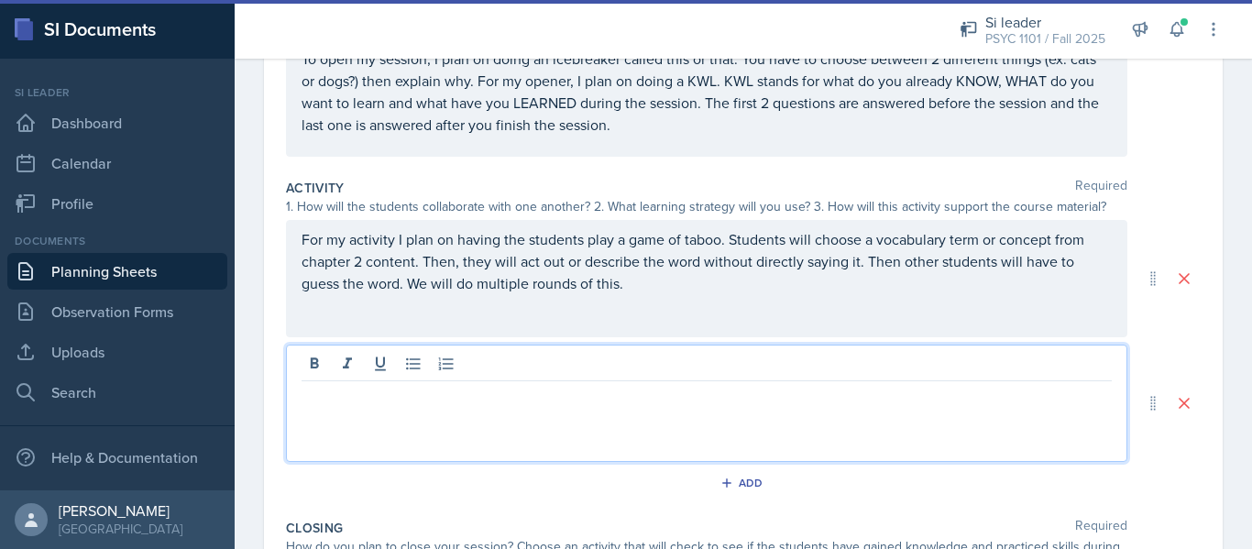
click at [487, 373] on div at bounding box center [706, 403] width 841 height 117
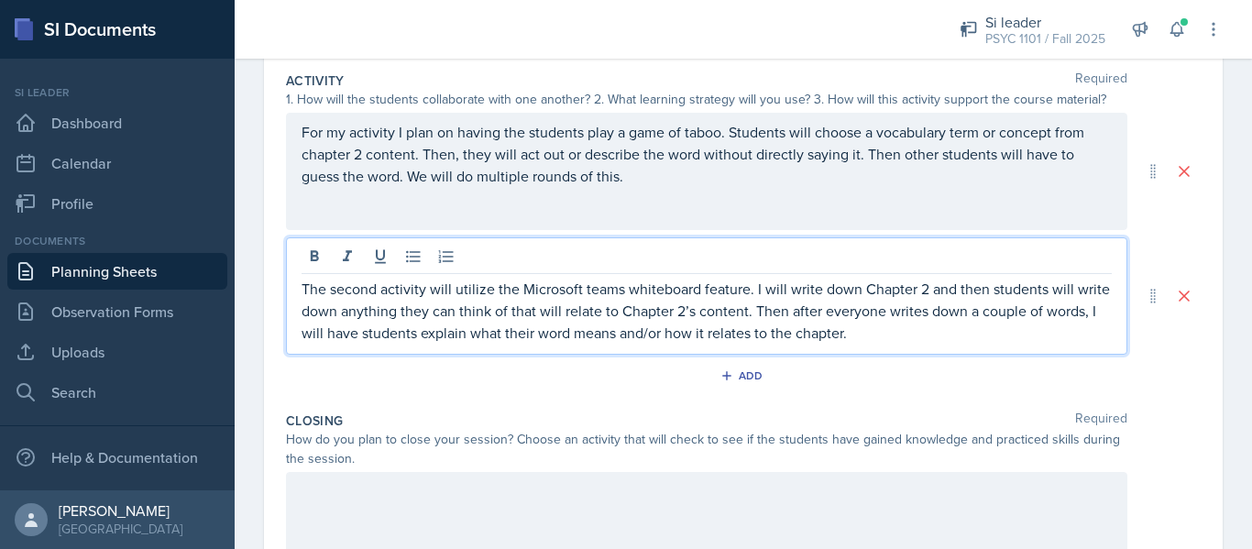
scroll to position [375, 0]
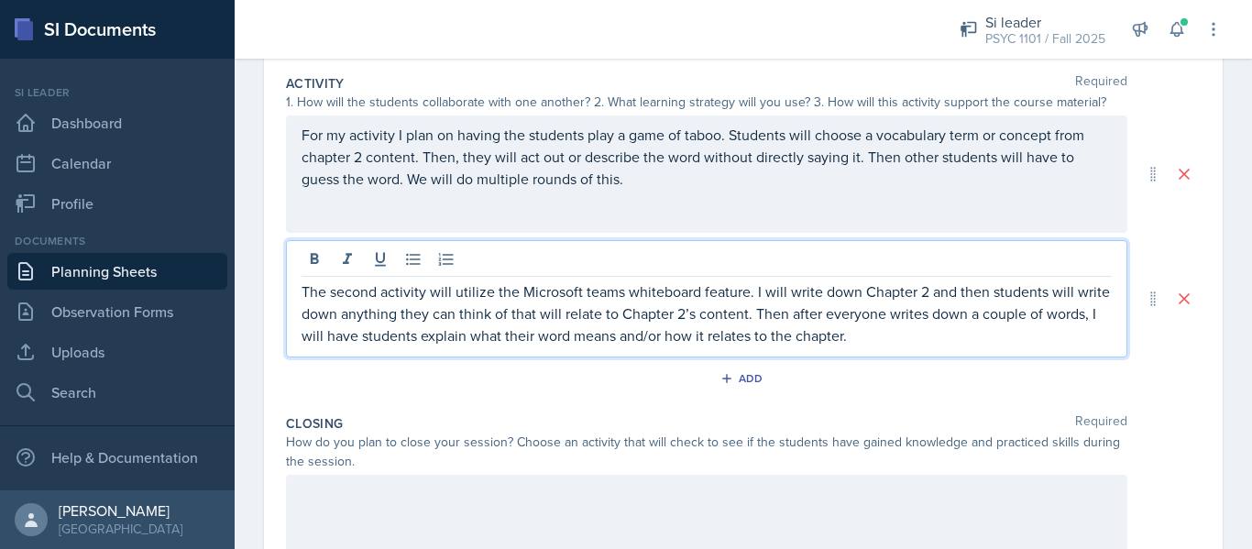
click at [360, 141] on p "For my activity I plan on having the students play a game of taboo. Students wi…" at bounding box center [706, 157] width 810 height 66
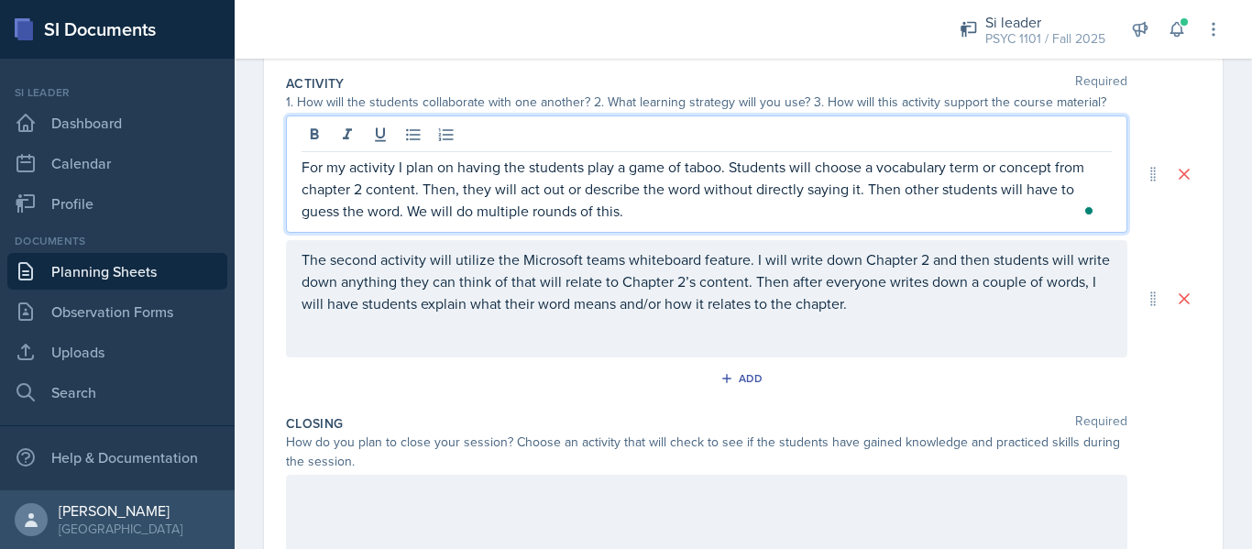
scroll to position [407, 0]
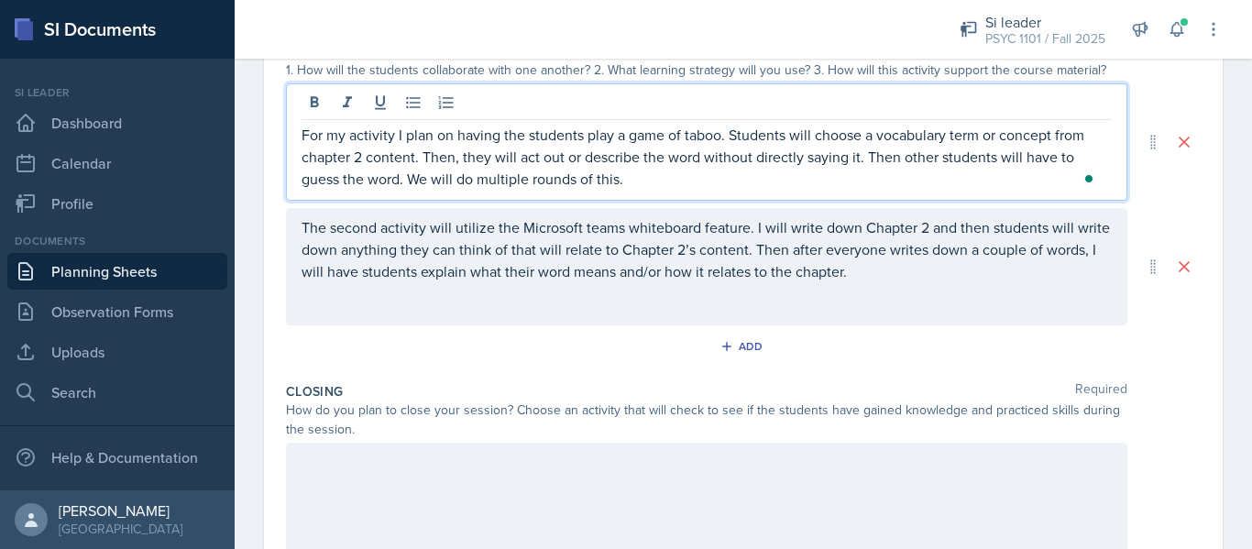
click at [355, 141] on p "For my activity I plan on having the students play a game of taboo. Students wi…" at bounding box center [706, 157] width 810 height 66
click at [395, 138] on p "For my first activity I plan on having the students play a game of taboo. Stude…" at bounding box center [706, 157] width 810 height 66
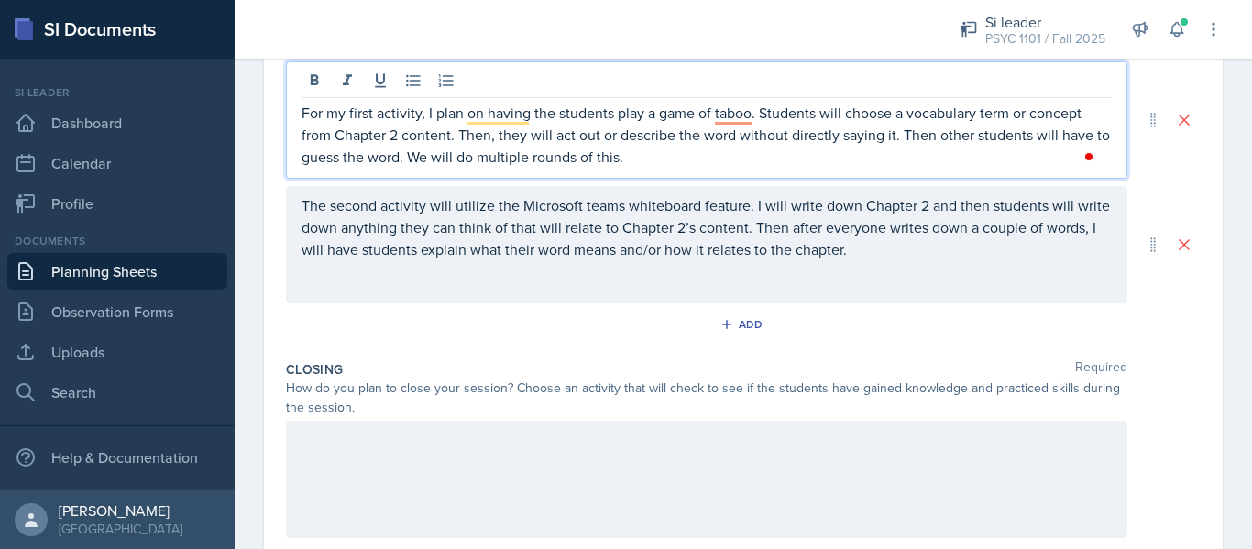
scroll to position [443, 0]
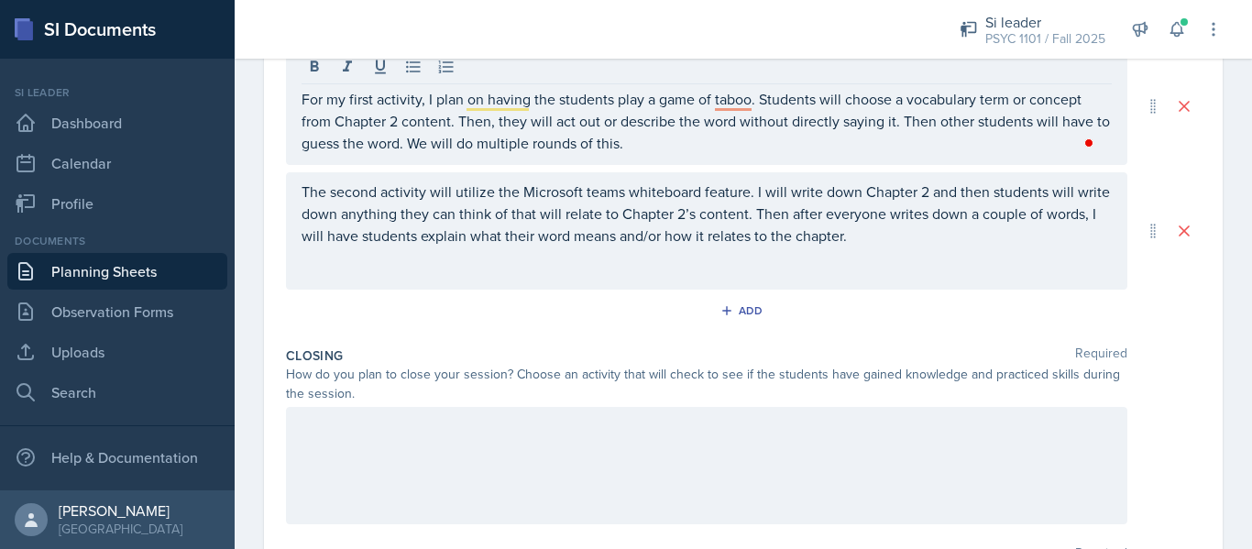
click at [1010, 278] on div "The second activity will utilize the Microsoft teams whiteboard feature. I will…" at bounding box center [706, 230] width 841 height 117
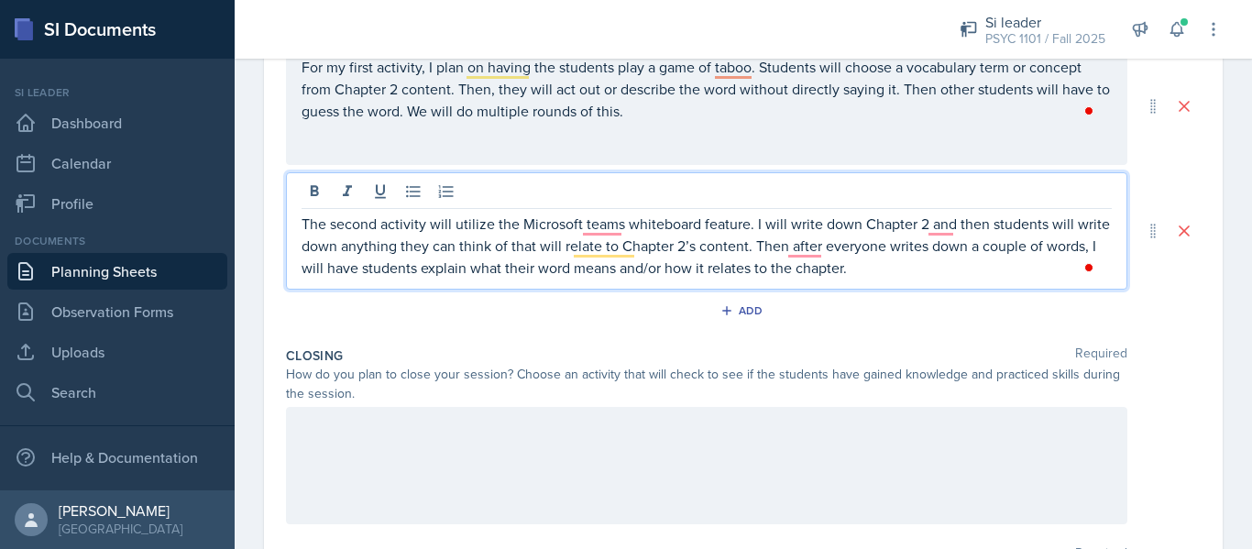
click at [487, 421] on div at bounding box center [706, 465] width 841 height 117
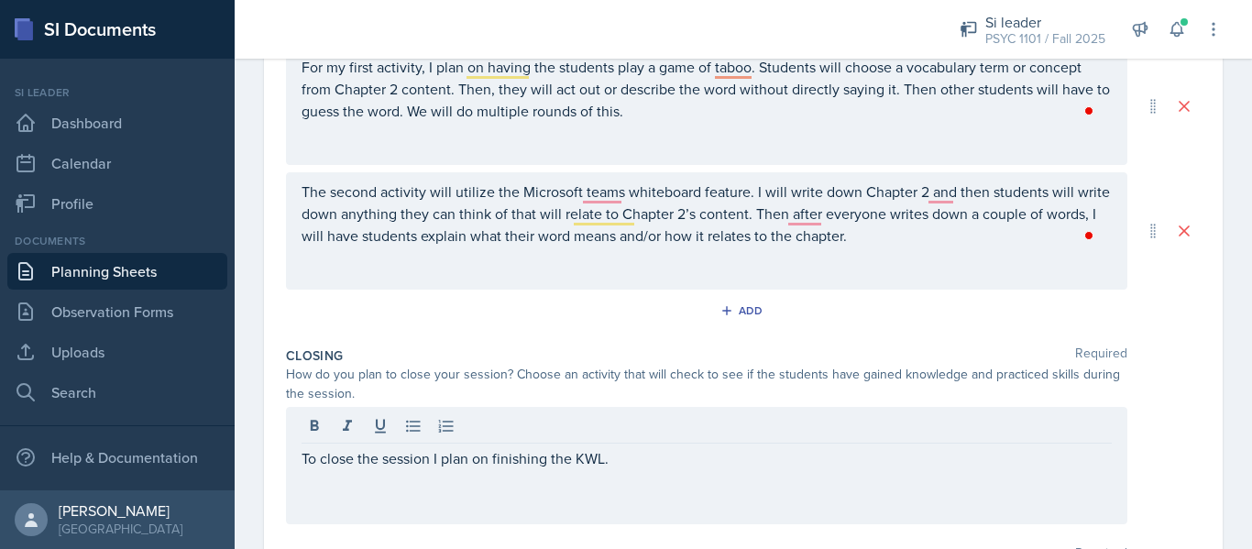
click at [1160, 390] on div "How do you plan to close your session? Choose an activity that will check to se…" at bounding box center [743, 384] width 914 height 38
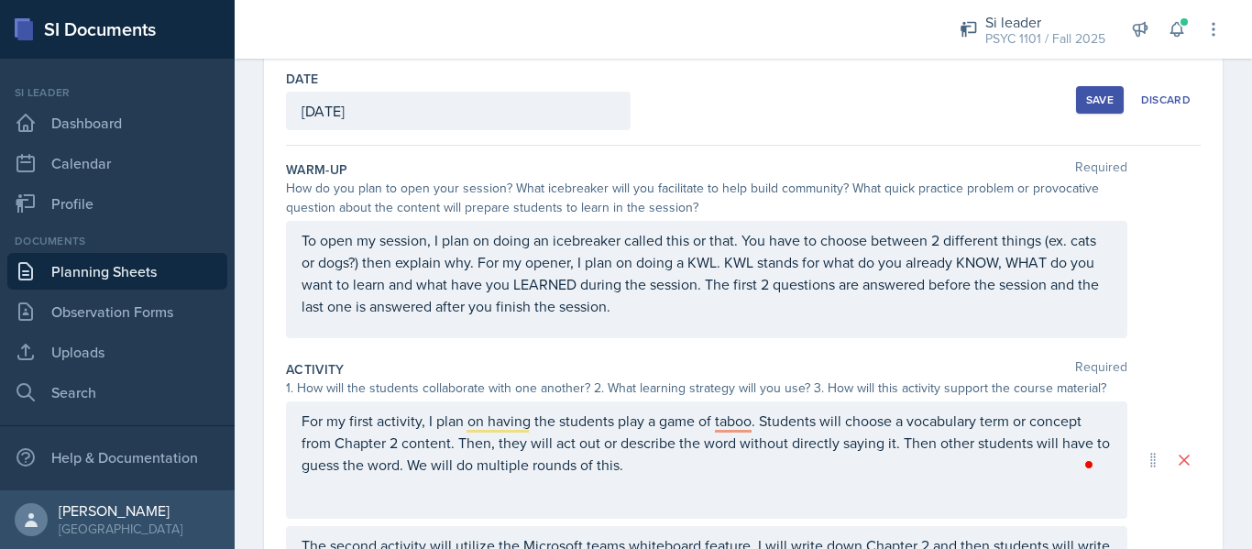
scroll to position [92, 0]
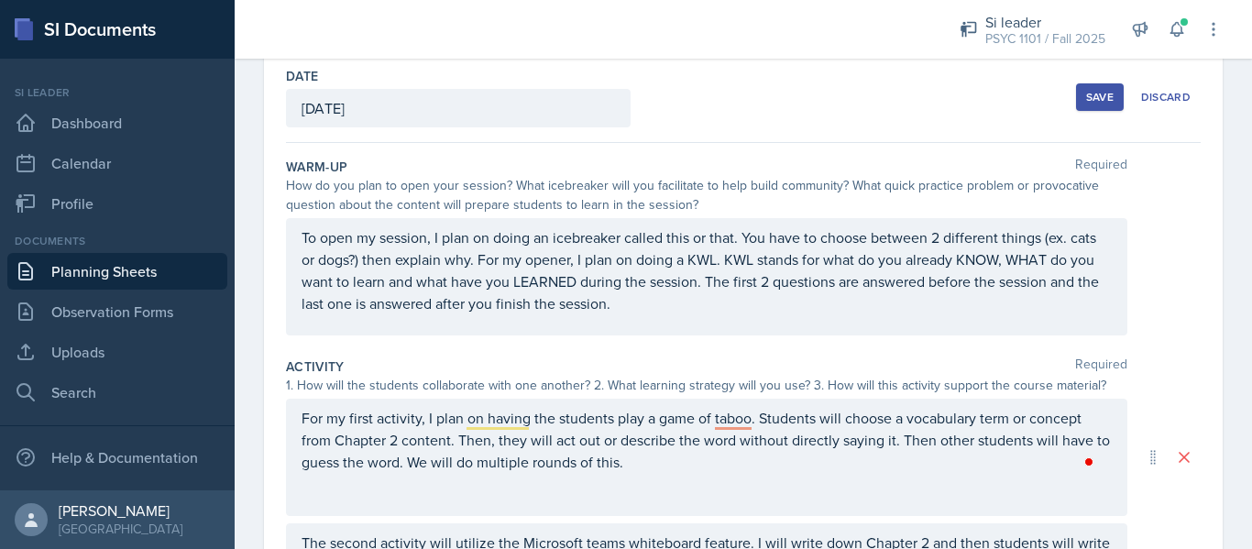
click at [430, 286] on p "To open my session, I plan on doing an icebreaker called this or that. You have…" at bounding box center [706, 270] width 810 height 88
